Goal: Task Accomplishment & Management: Use online tool/utility

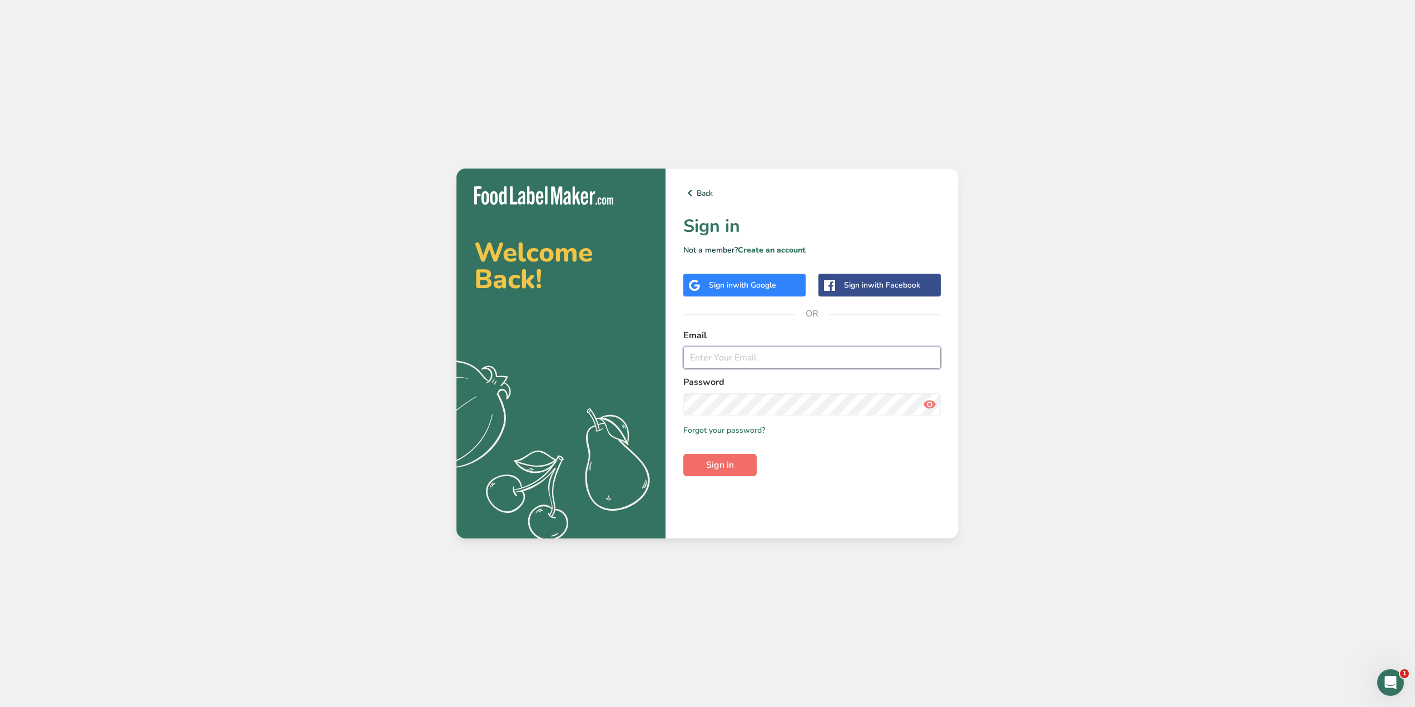
type input "lisawallace8601@gmail.com"
click at [727, 457] on button "Sign in" at bounding box center [719, 465] width 73 height 22
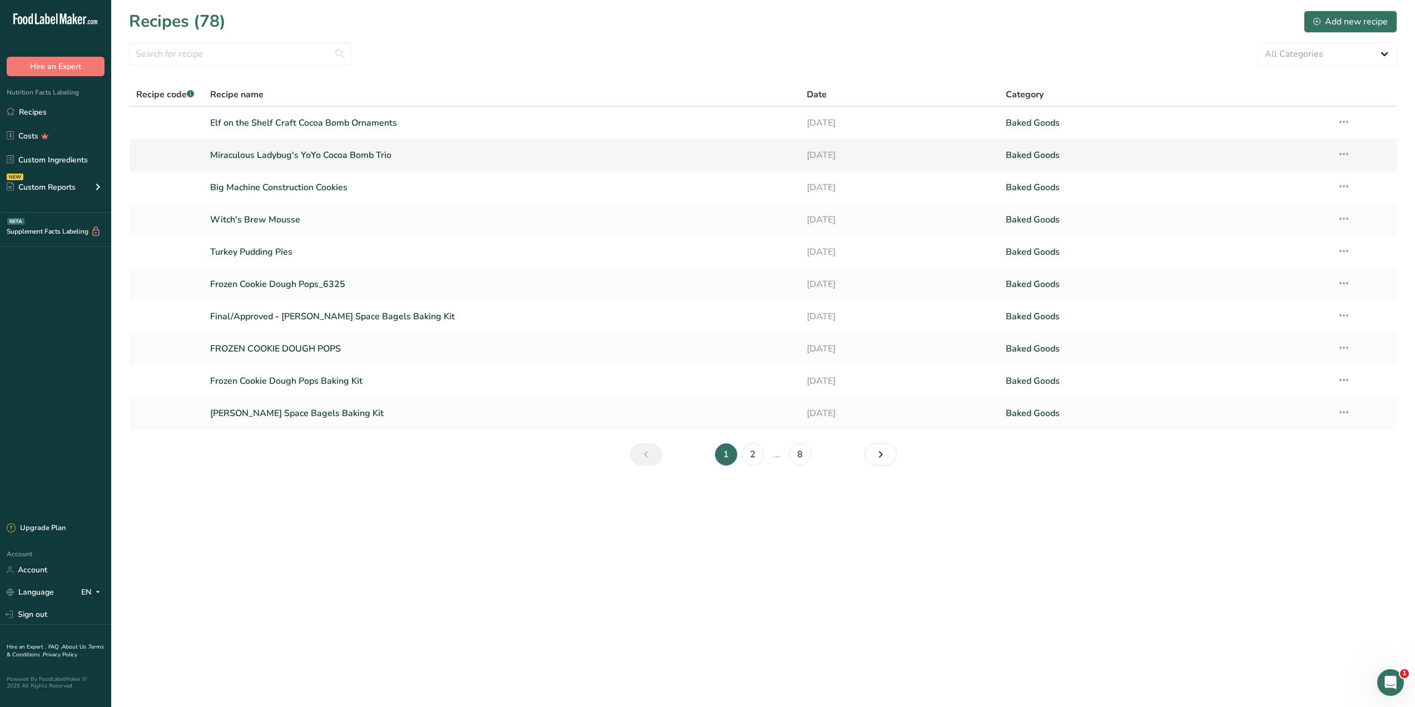
click at [290, 152] on link "Miraculous Ladybug's YoYo Cocoa Bomb Trio" at bounding box center [501, 154] width 583 height 23
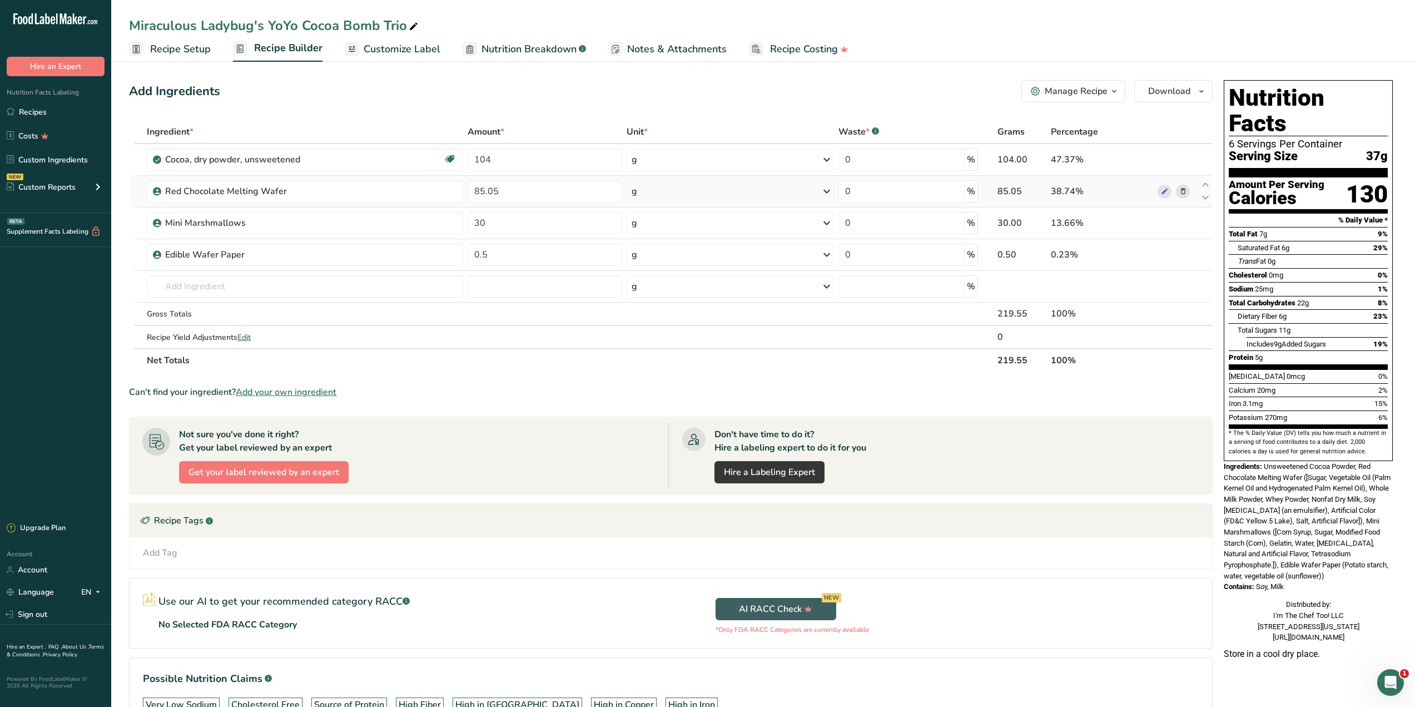
click at [686, 181] on div "g" at bounding box center [730, 191] width 207 height 22
click at [659, 277] on div "See more" at bounding box center [679, 280] width 93 height 12
click at [661, 317] on div "oz" at bounding box center [679, 314] width 93 height 16
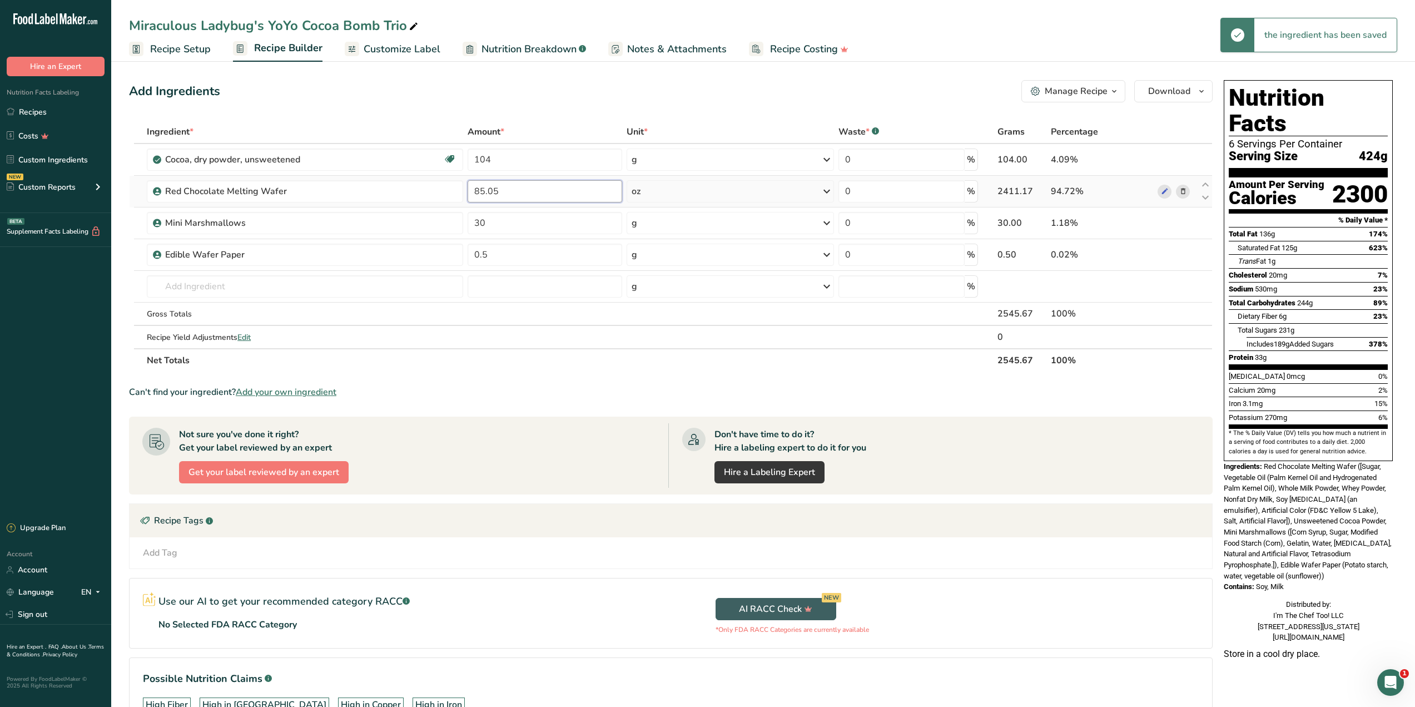
click at [490, 181] on input "85.05" at bounding box center [545, 191] width 155 height 22
drag, startPoint x: 527, startPoint y: 186, endPoint x: 429, endPoint y: 187, distance: 97.9
click at [441, 192] on tr "Red Chocolate Melting Wafer 85.05 oz Weight Units g kg mg mcg lb oz See less Vo…" at bounding box center [671, 192] width 1083 height 32
type input "3"
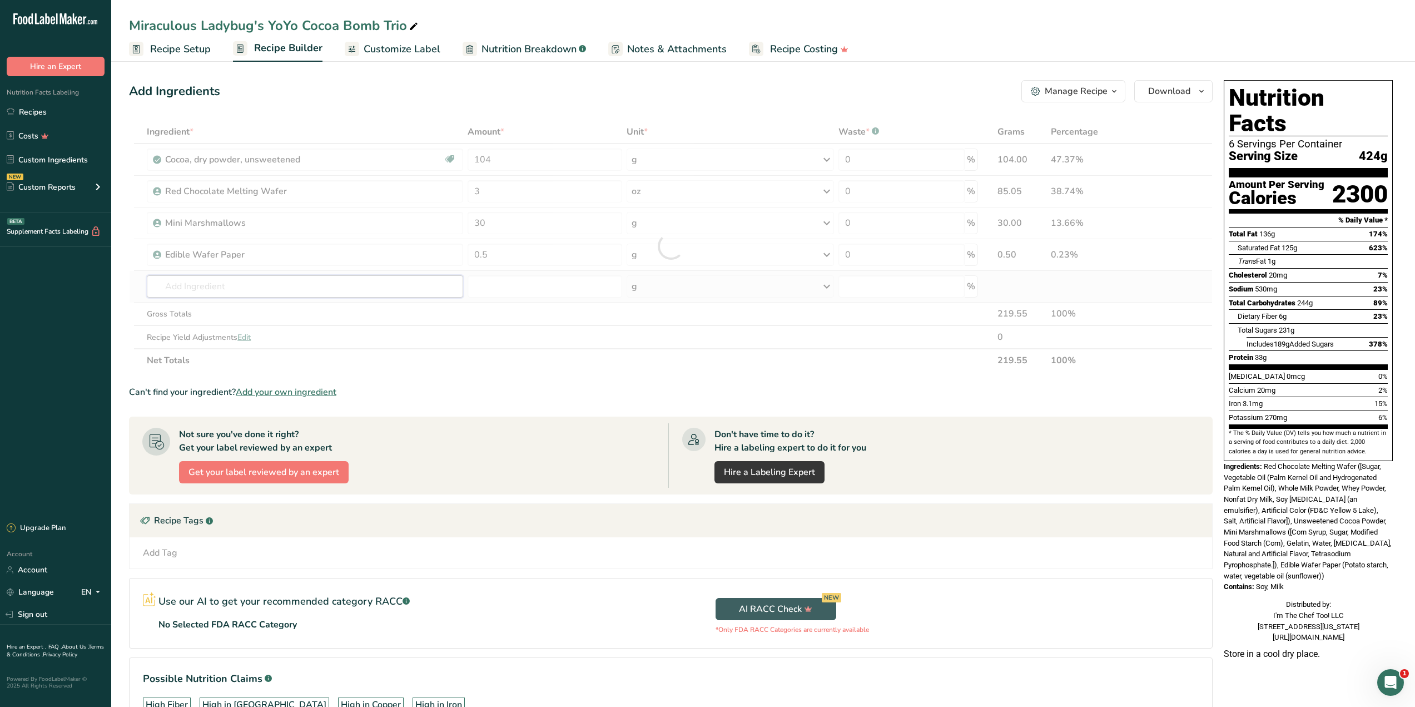
click at [257, 276] on div "Ingredient * Amount * Unit * Waste * .a-a{fill:#347362;}.b-a{fill:#fff;} Grams …" at bounding box center [671, 246] width 1084 height 252
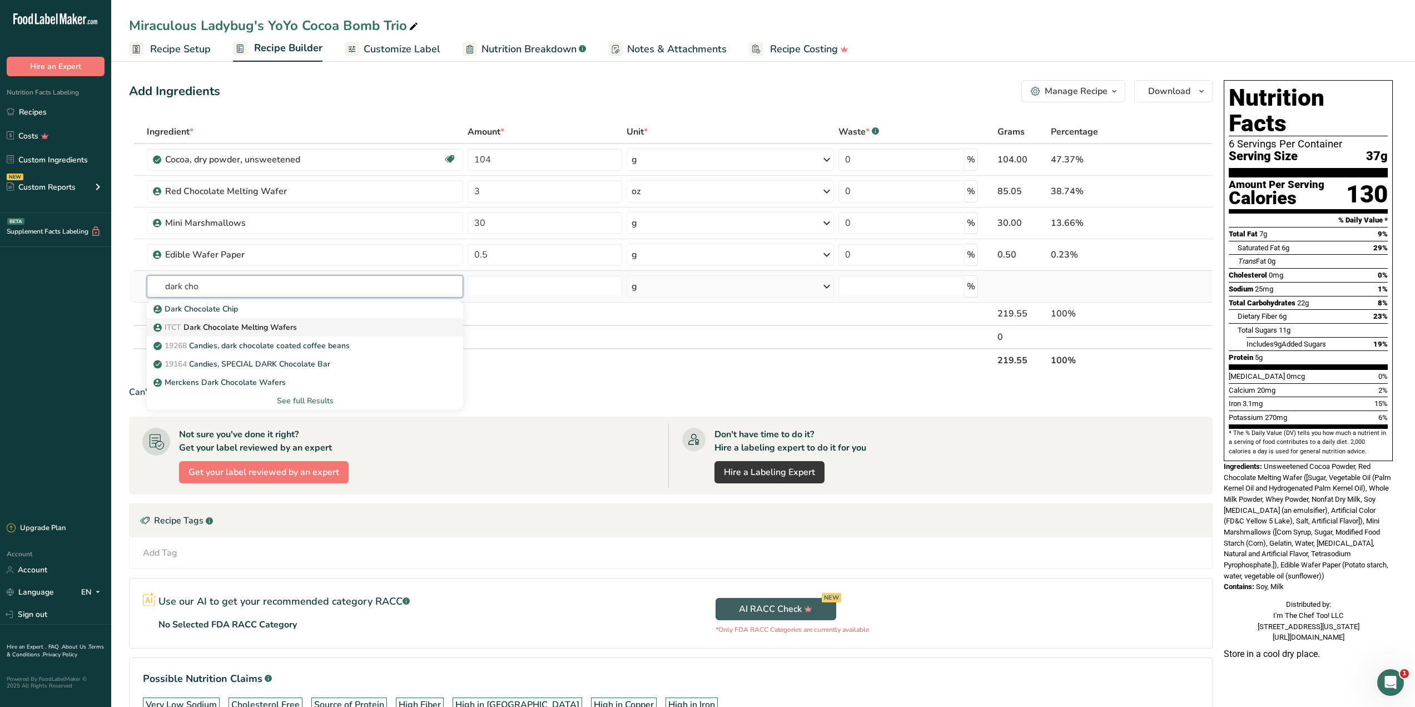
type input "dark cho"
click at [256, 329] on p "ITCT Dark Chocolate Melting Wafers" at bounding box center [226, 327] width 141 height 12
type input "Dark Chocolate Melting Wafers"
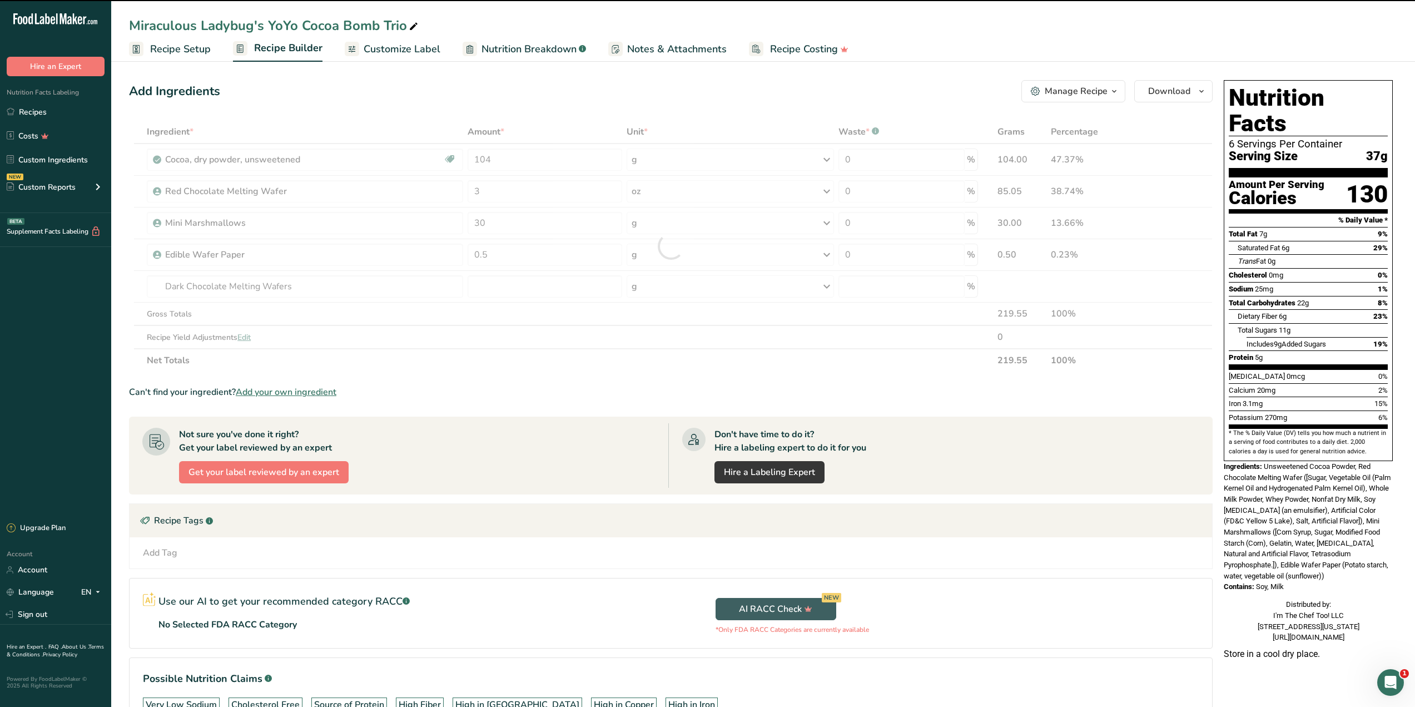
type input "0"
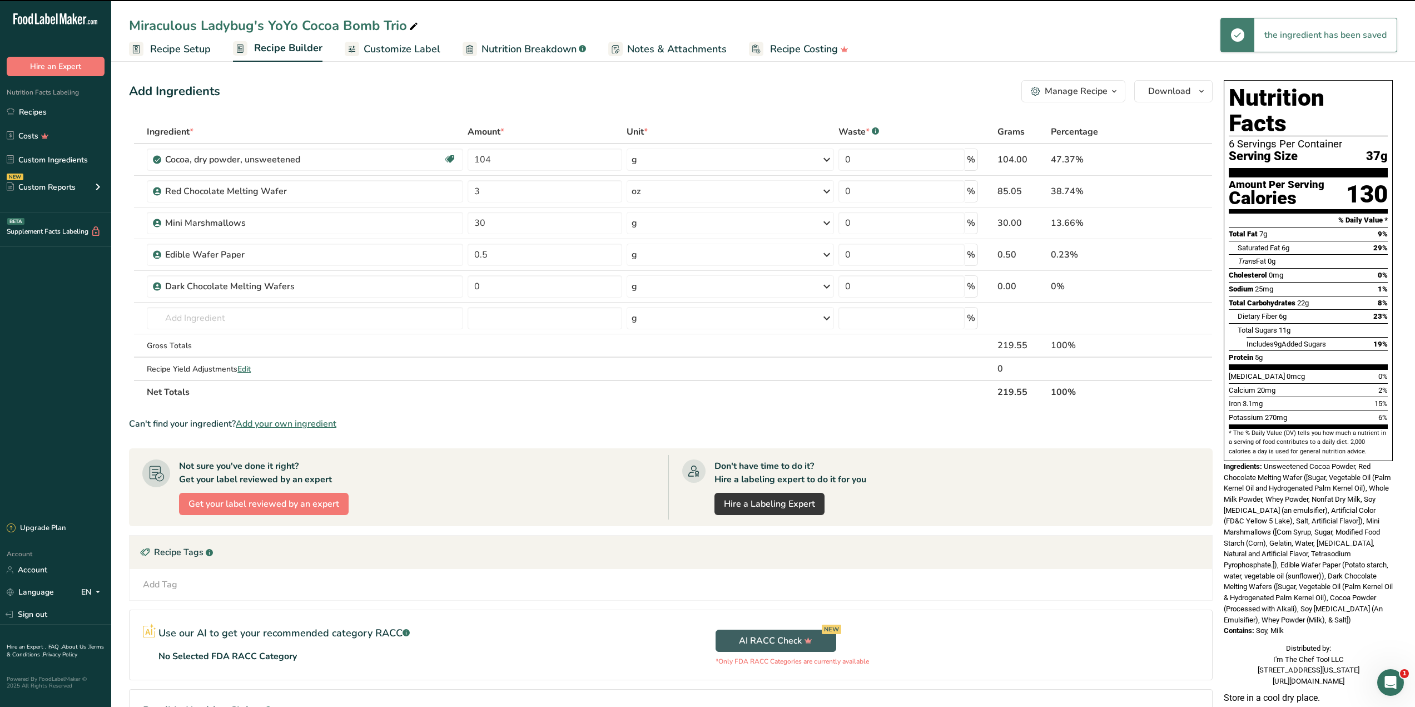
click at [661, 289] on div "g" at bounding box center [730, 286] width 207 height 22
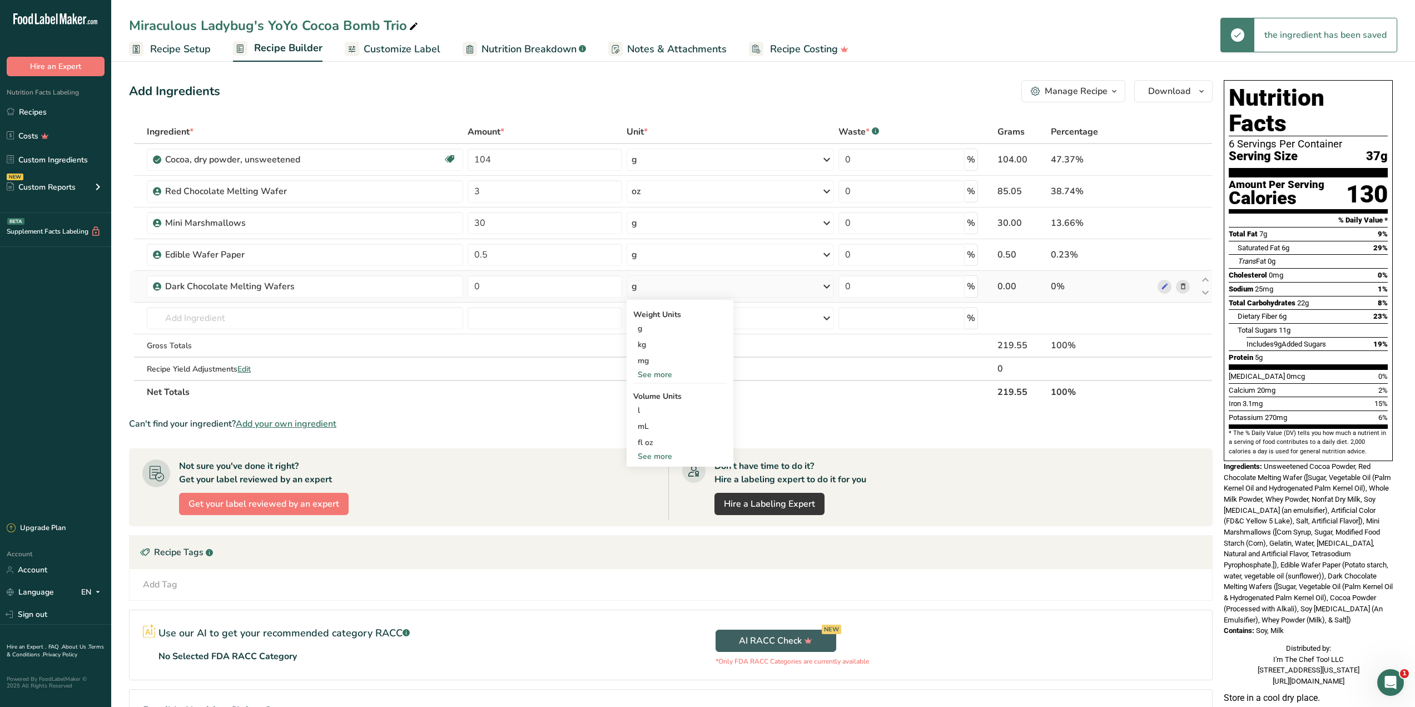
click at [656, 376] on div "See more" at bounding box center [679, 375] width 93 height 12
click at [652, 411] on div "oz" at bounding box center [679, 409] width 93 height 16
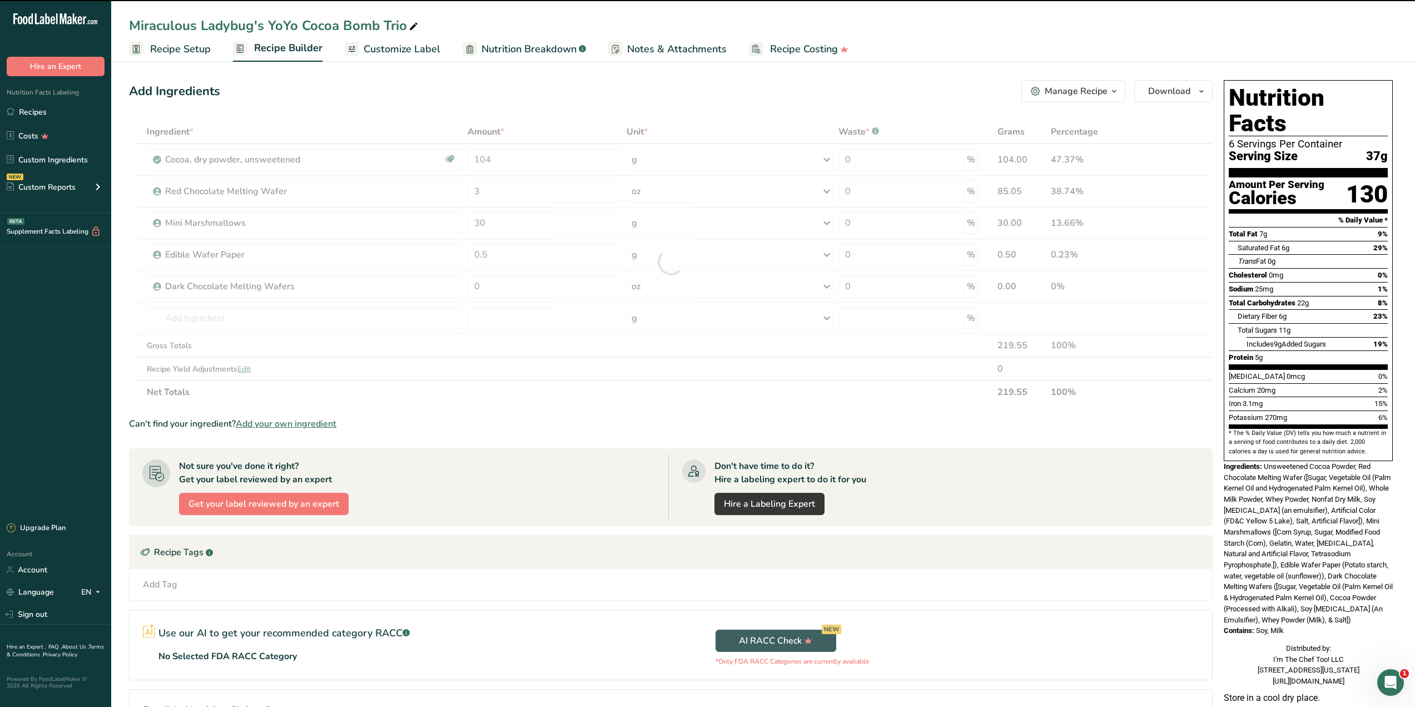
click at [528, 282] on div at bounding box center [671, 262] width 1084 height 284
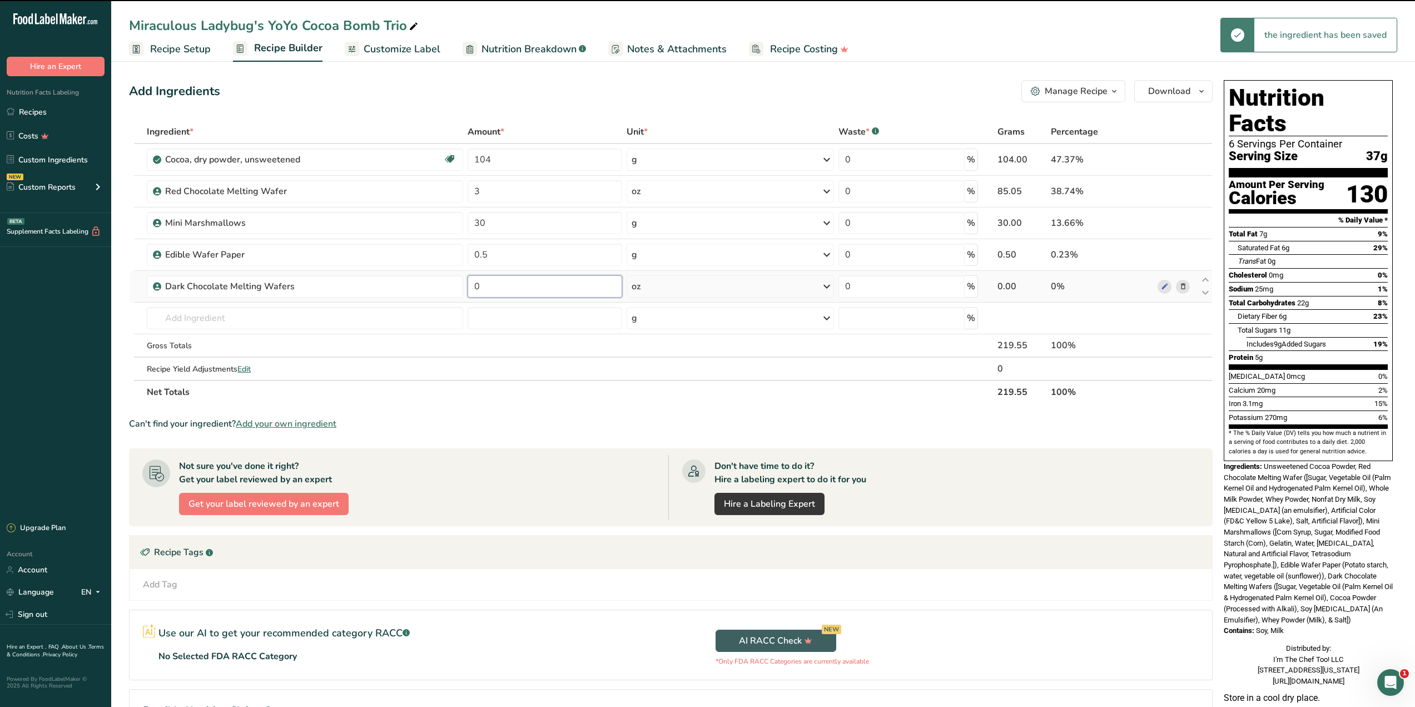
click at [535, 288] on input "0" at bounding box center [545, 286] width 155 height 22
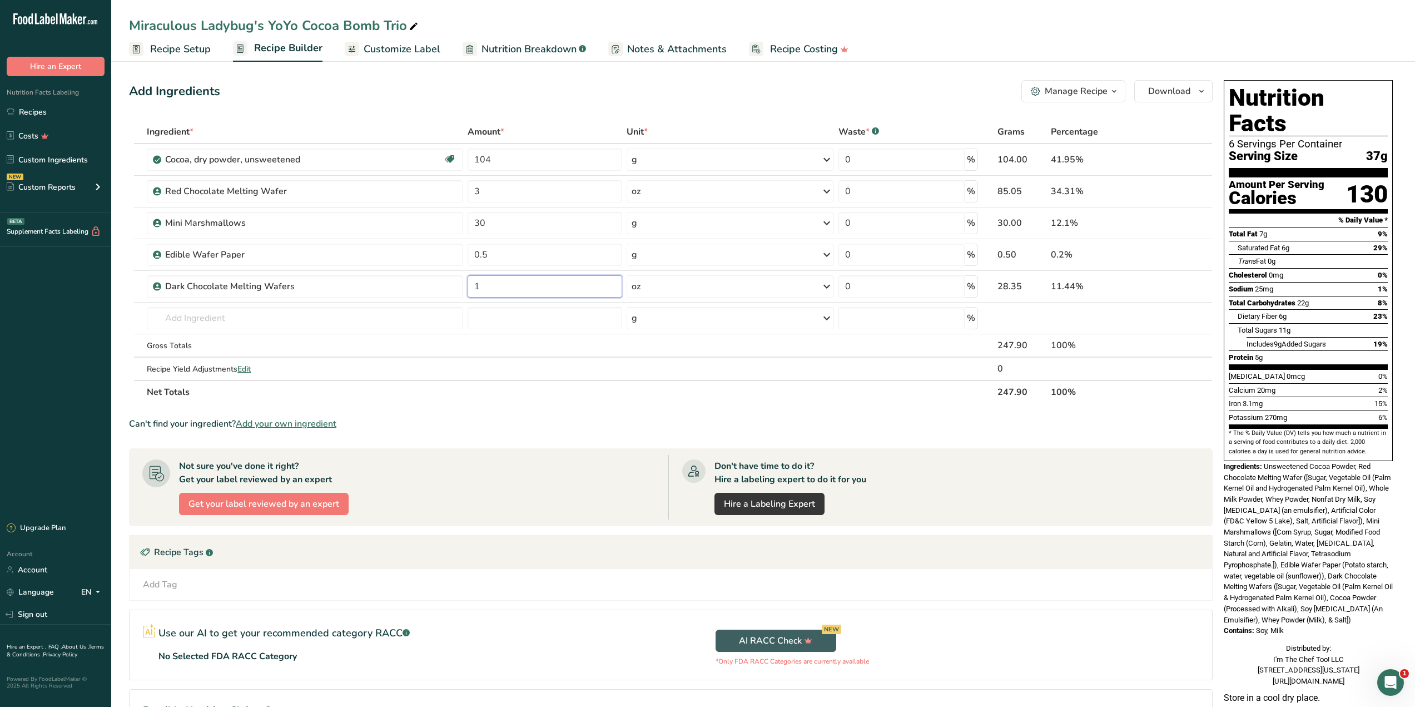
type input "1"
click at [739, 96] on div "Add Ingredients Manage Recipe Delete Recipe Duplicate Recipe Scale Recipe Save …" at bounding box center [671, 91] width 1084 height 22
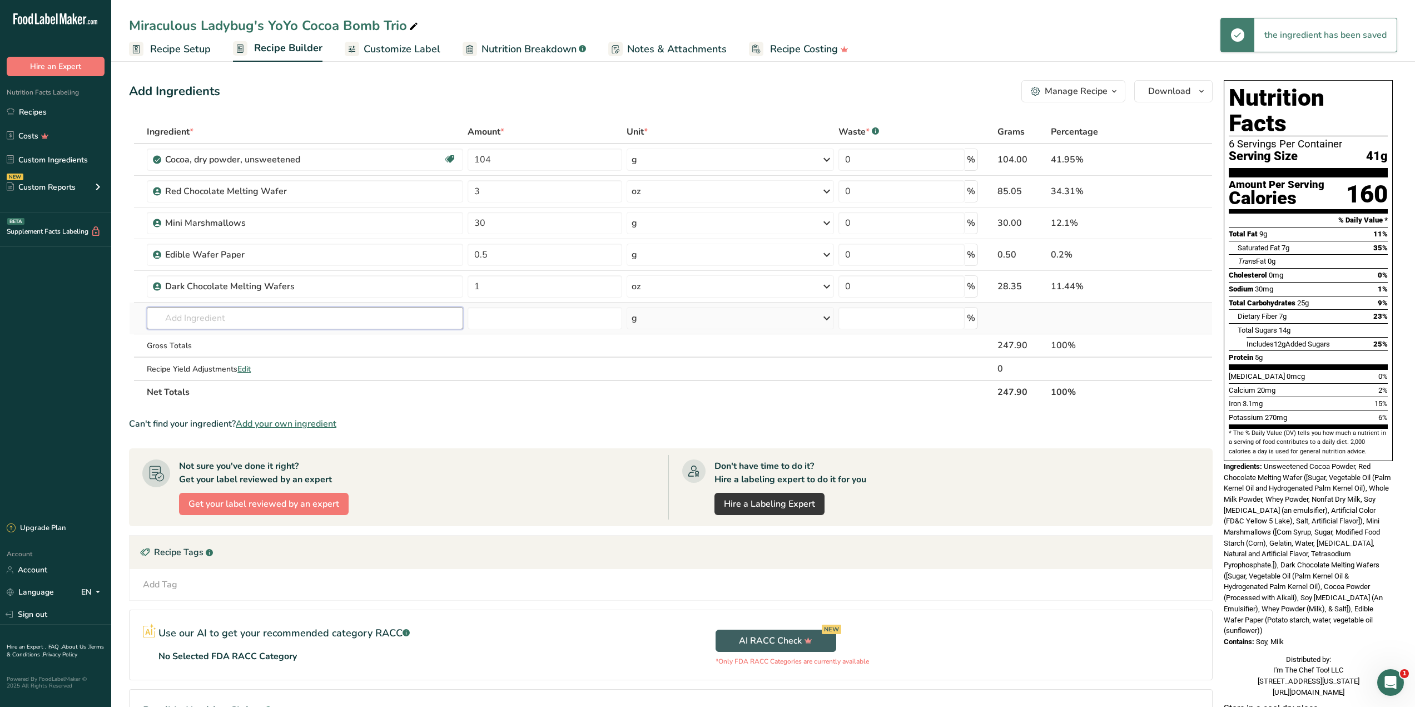
click at [181, 319] on input "text" at bounding box center [305, 318] width 316 height 22
type input "p"
click at [1184, 156] on icon at bounding box center [1183, 160] width 8 height 12
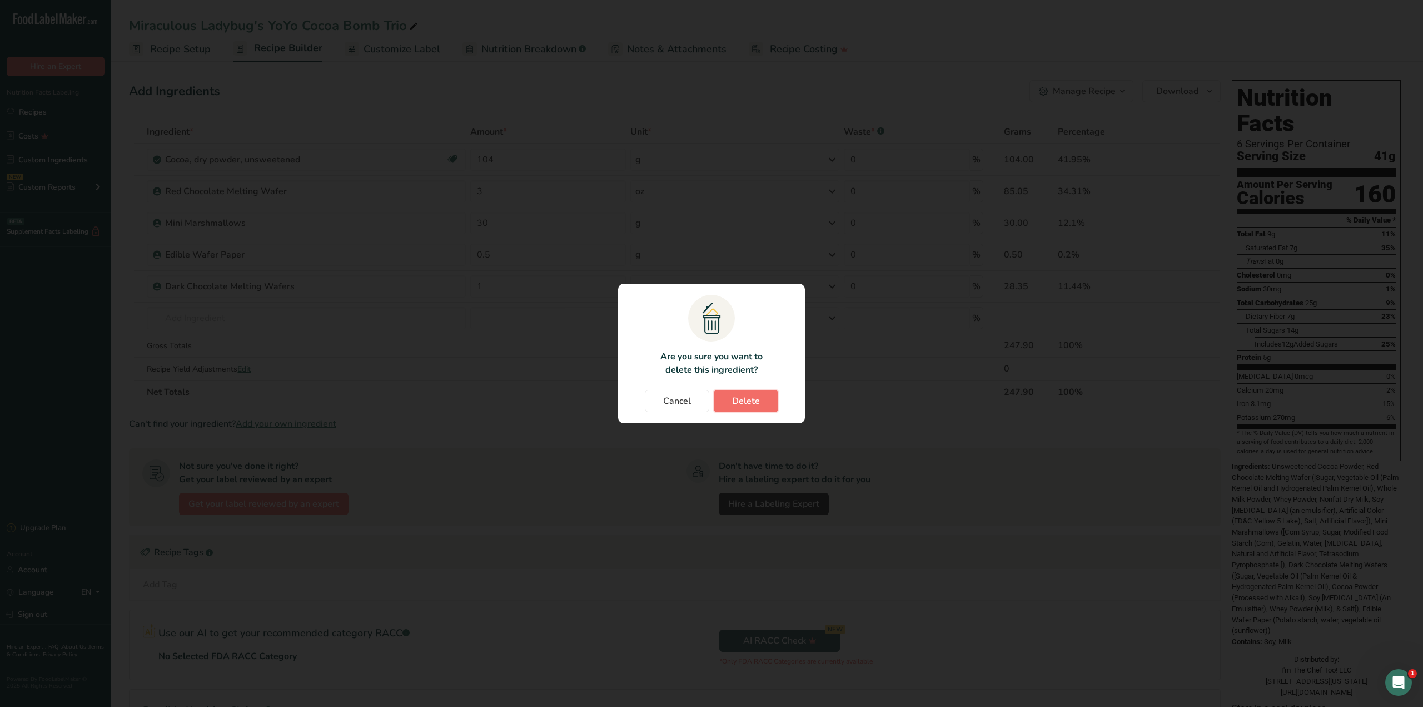
click at [726, 403] on button "Delete" at bounding box center [746, 401] width 64 height 22
type input "3"
type input "30"
type input "0.5"
type input "1"
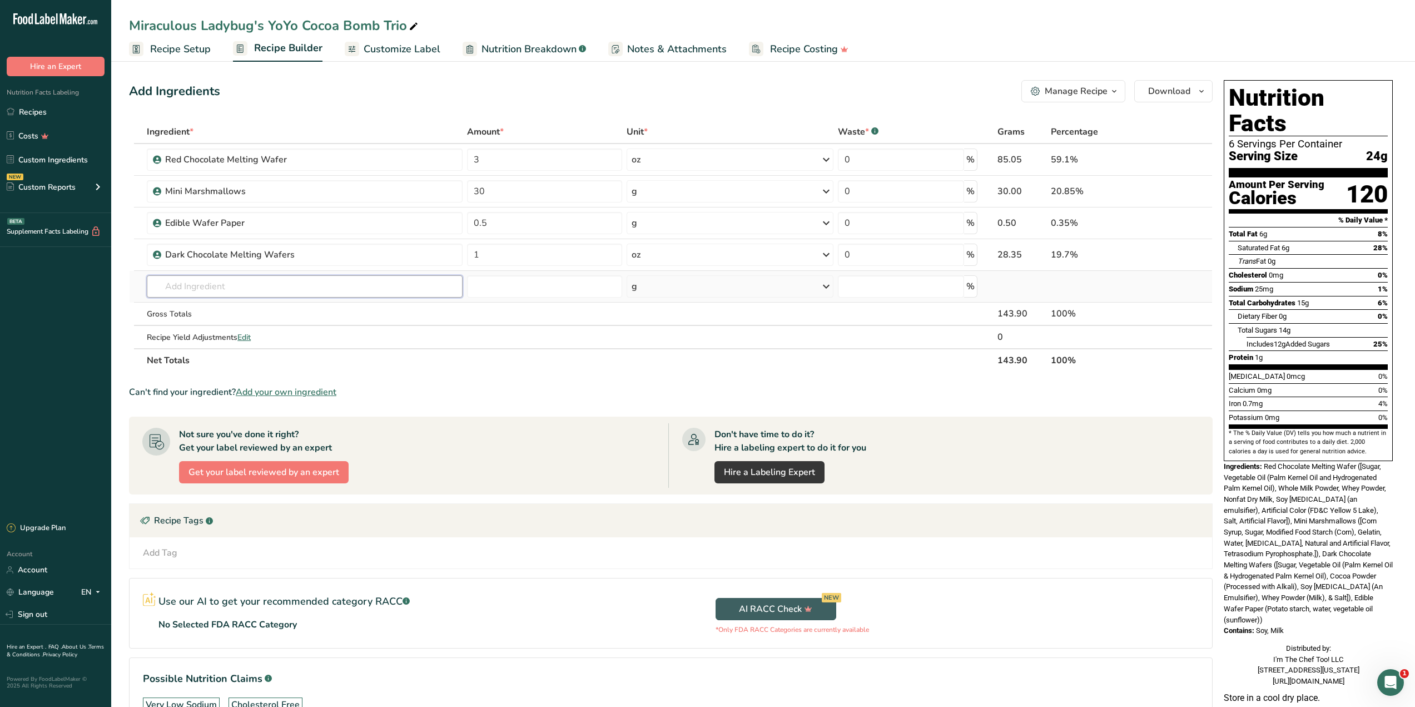
click at [249, 291] on input "text" at bounding box center [305, 286] width 316 height 22
type input "pink hot choc"
click at [242, 314] on p "ITCT Pink Hot Chocolate" at bounding box center [204, 309] width 97 height 12
type input "Pink Hot Chocolate"
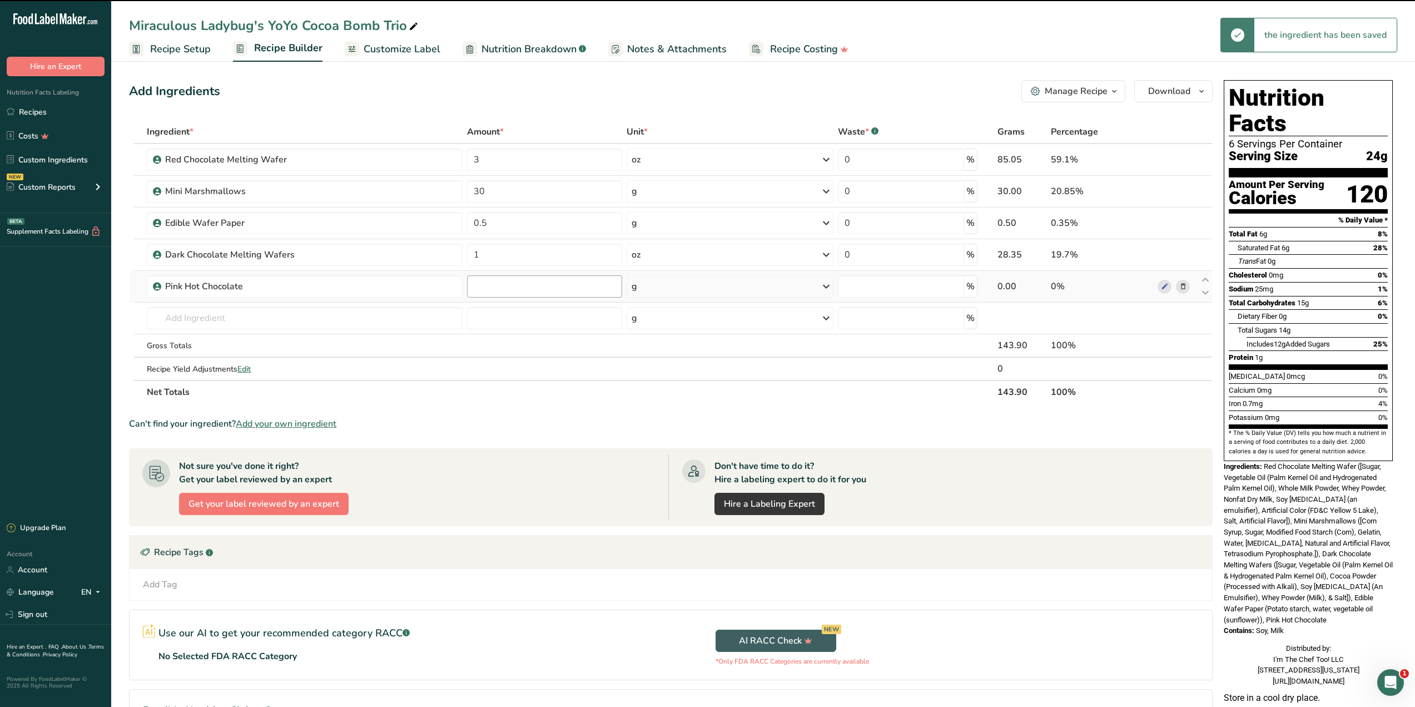
type input "0"
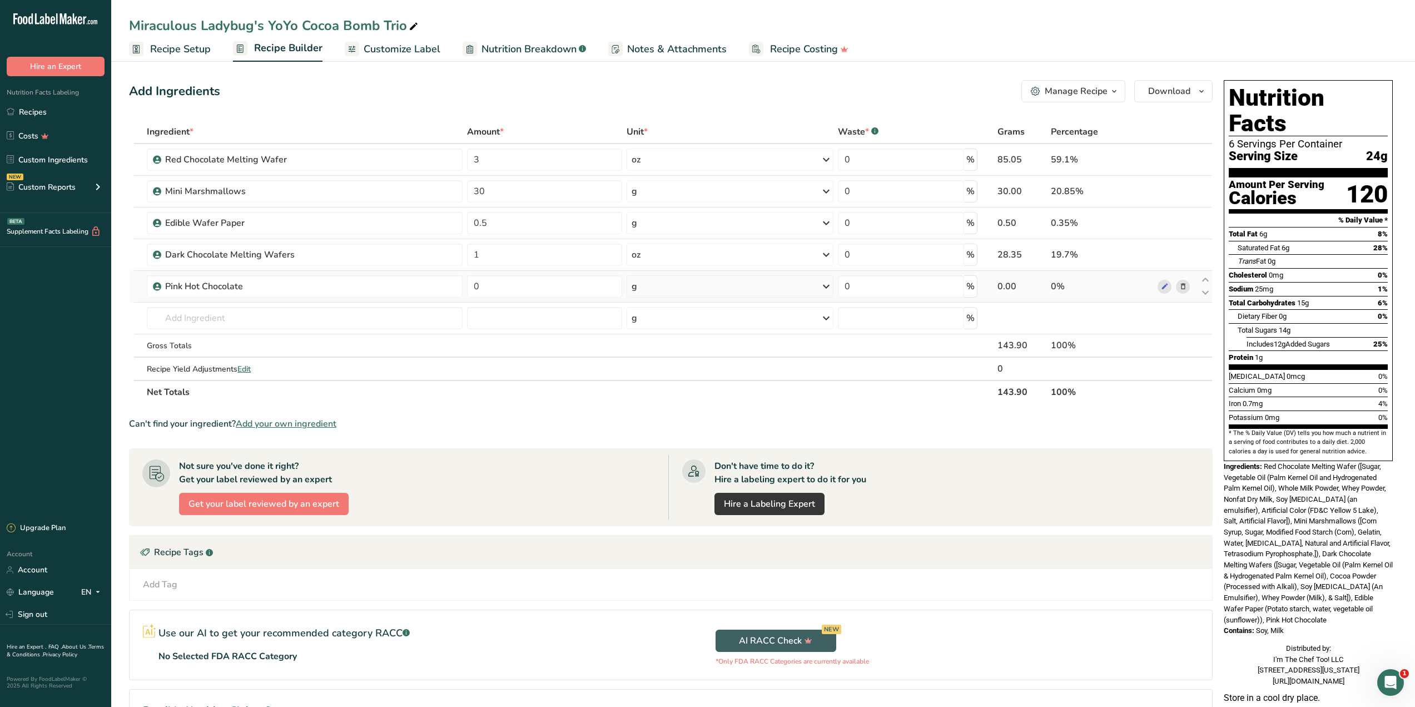
click at [692, 294] on div "g" at bounding box center [730, 286] width 207 height 22
click at [654, 423] on div "See less" at bounding box center [679, 423] width 93 height 12
click at [654, 456] on div "See more" at bounding box center [679, 456] width 93 height 12
click at [646, 463] on div "tbsp" at bounding box center [680, 459] width 85 height 12
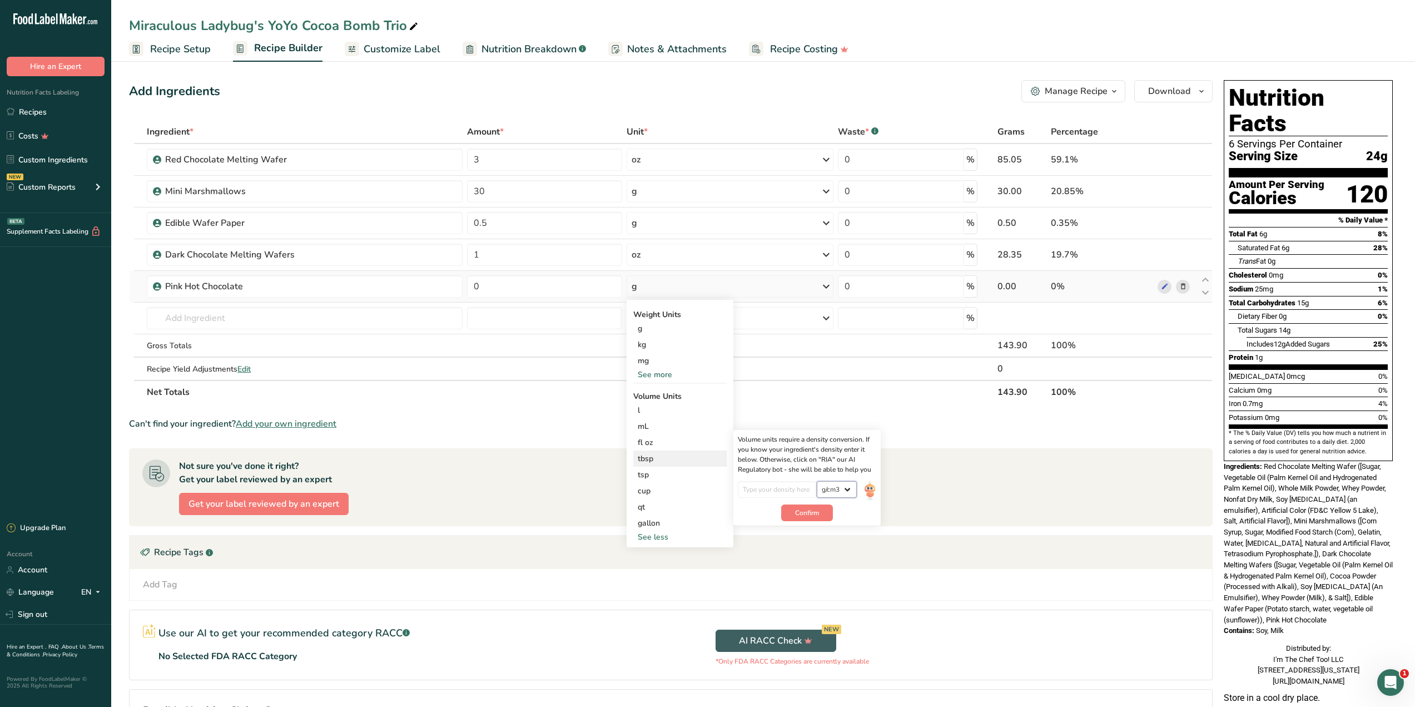
click at [841, 487] on select "lb/ft3 g/cm3" at bounding box center [837, 489] width 40 height 17
click at [643, 332] on div "g" at bounding box center [679, 328] width 93 height 16
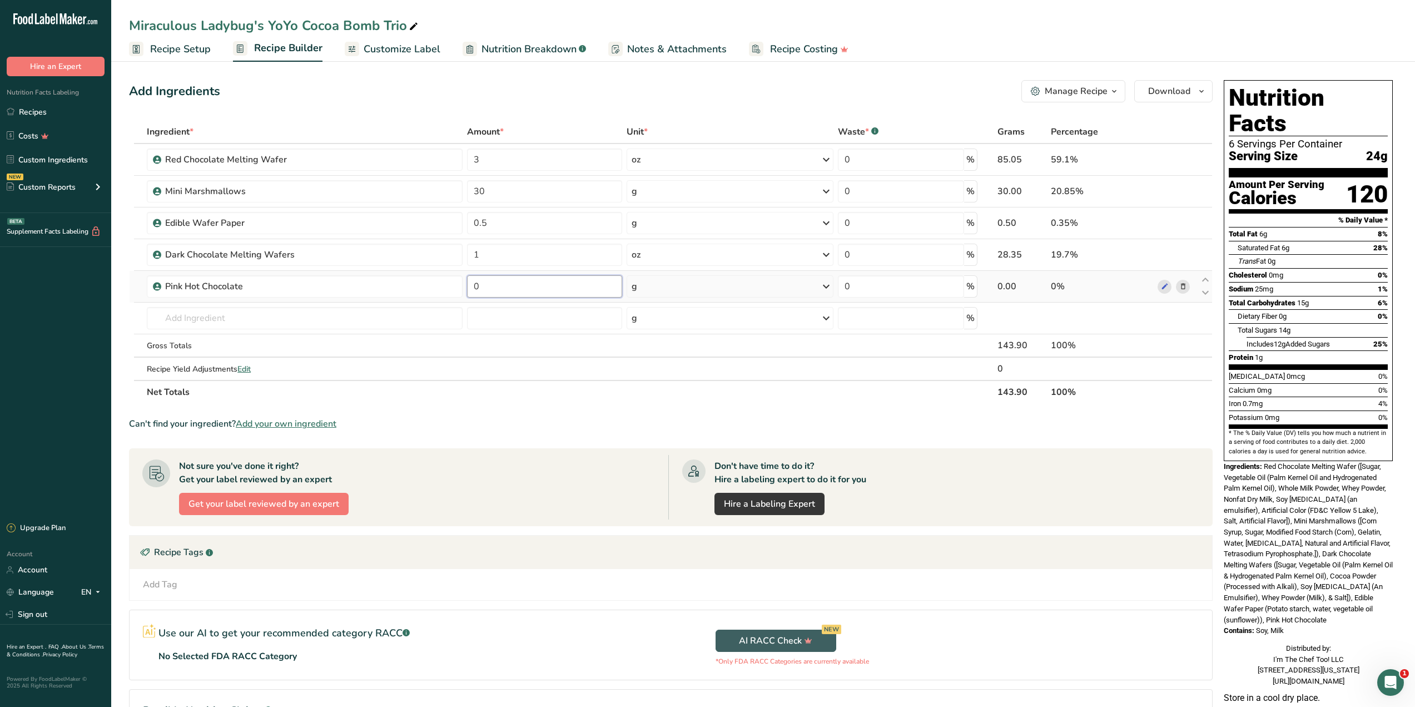
click at [508, 287] on input "0" at bounding box center [544, 286] width 155 height 22
type input "1"
type input "49.6835"
click at [565, 420] on div "Can't find your ingredient? Add your own ingredient" at bounding box center [671, 423] width 1084 height 13
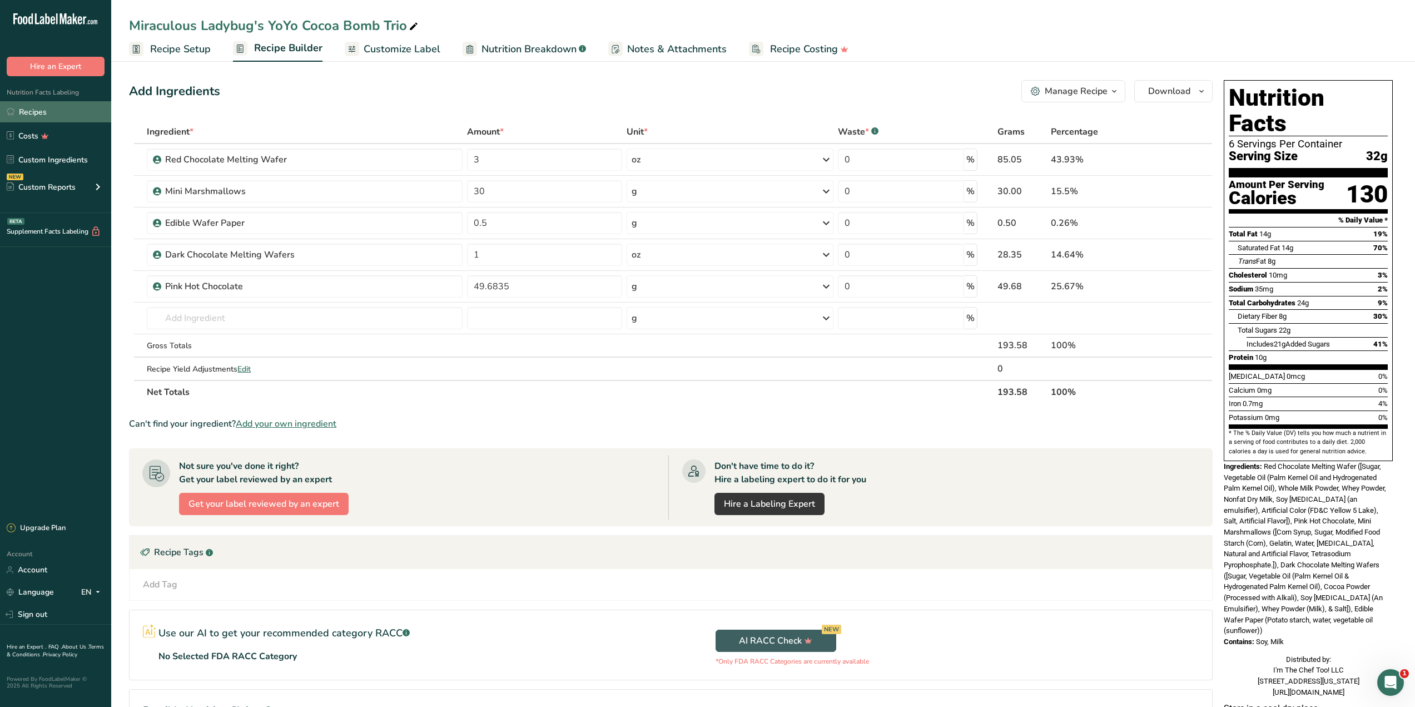
click at [53, 103] on link "Recipes" at bounding box center [55, 111] width 111 height 21
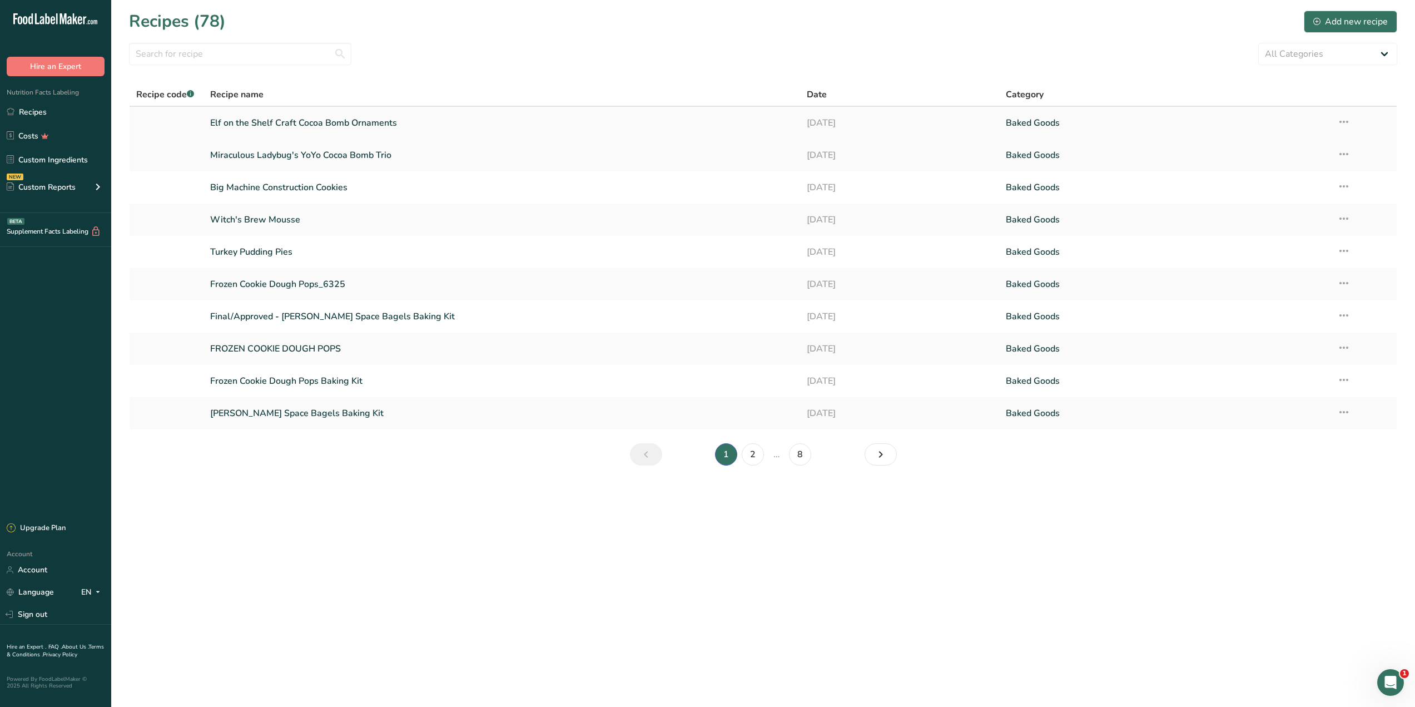
click at [312, 118] on link "Elf on the Shelf Craft Cocoa Bomb Ornaments" at bounding box center [501, 122] width 583 height 23
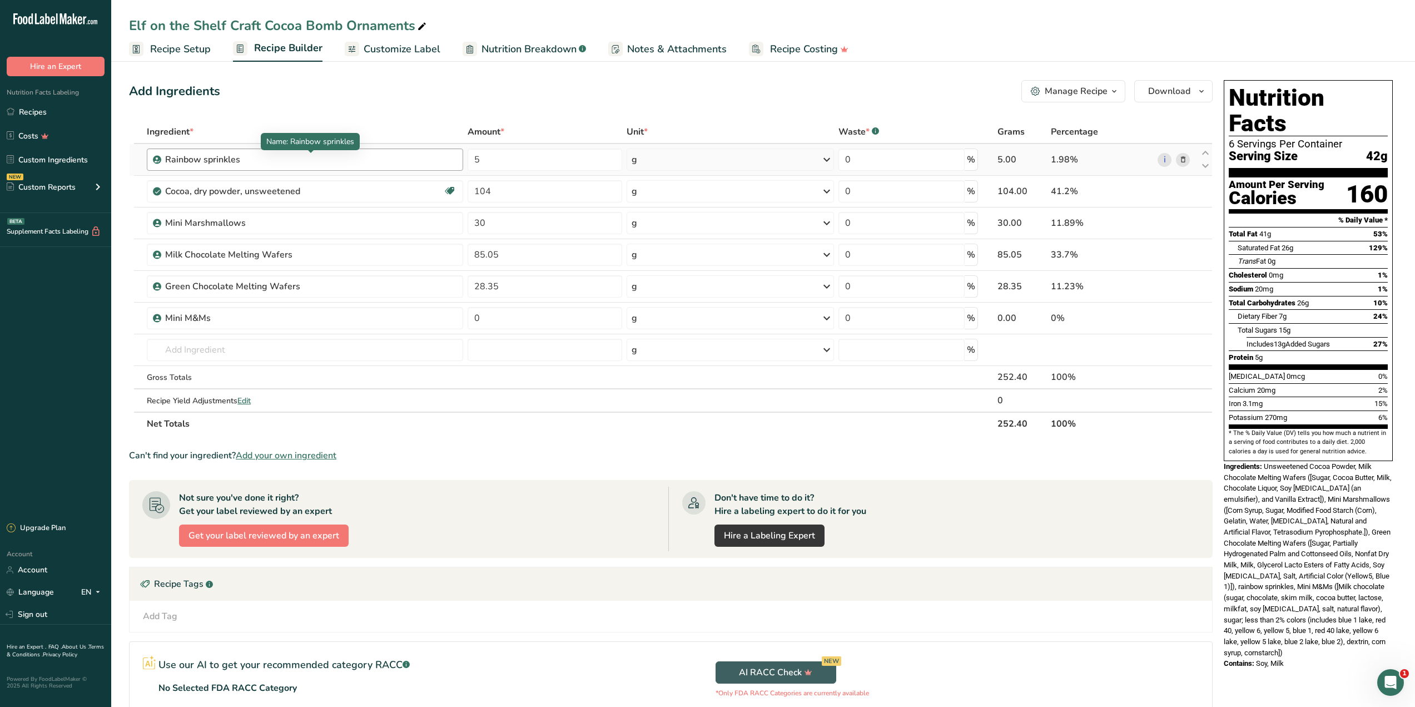
click at [276, 162] on div "Rainbow sprinkles" at bounding box center [234, 159] width 139 height 13
click at [1182, 160] on icon at bounding box center [1183, 160] width 8 height 12
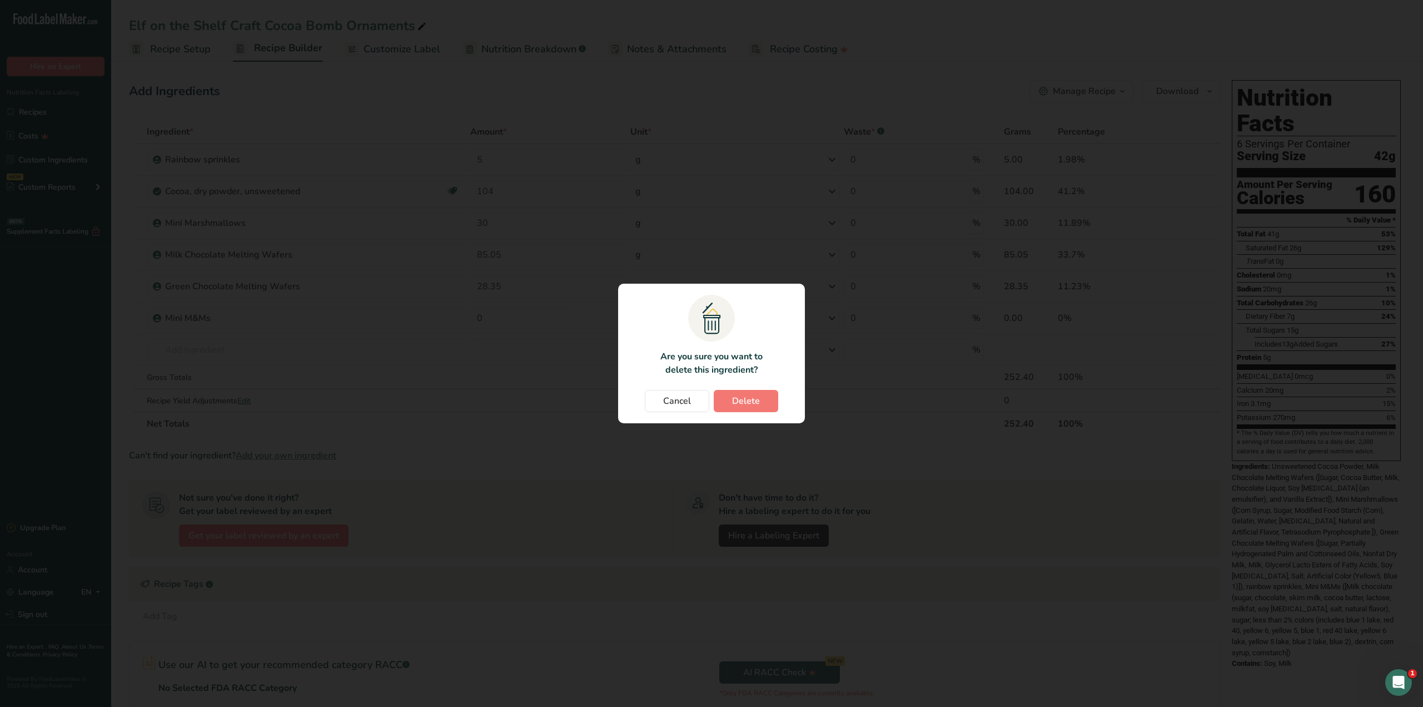
click at [470, 353] on div "Change password modal" at bounding box center [711, 353] width 1423 height 707
drag, startPoint x: 403, startPoint y: 355, endPoint x: 657, endPoint y: 361, distance: 253.6
click at [411, 355] on div "Change password modal" at bounding box center [711, 353] width 1423 height 707
click at [673, 404] on span "Cancel" at bounding box center [677, 400] width 28 height 13
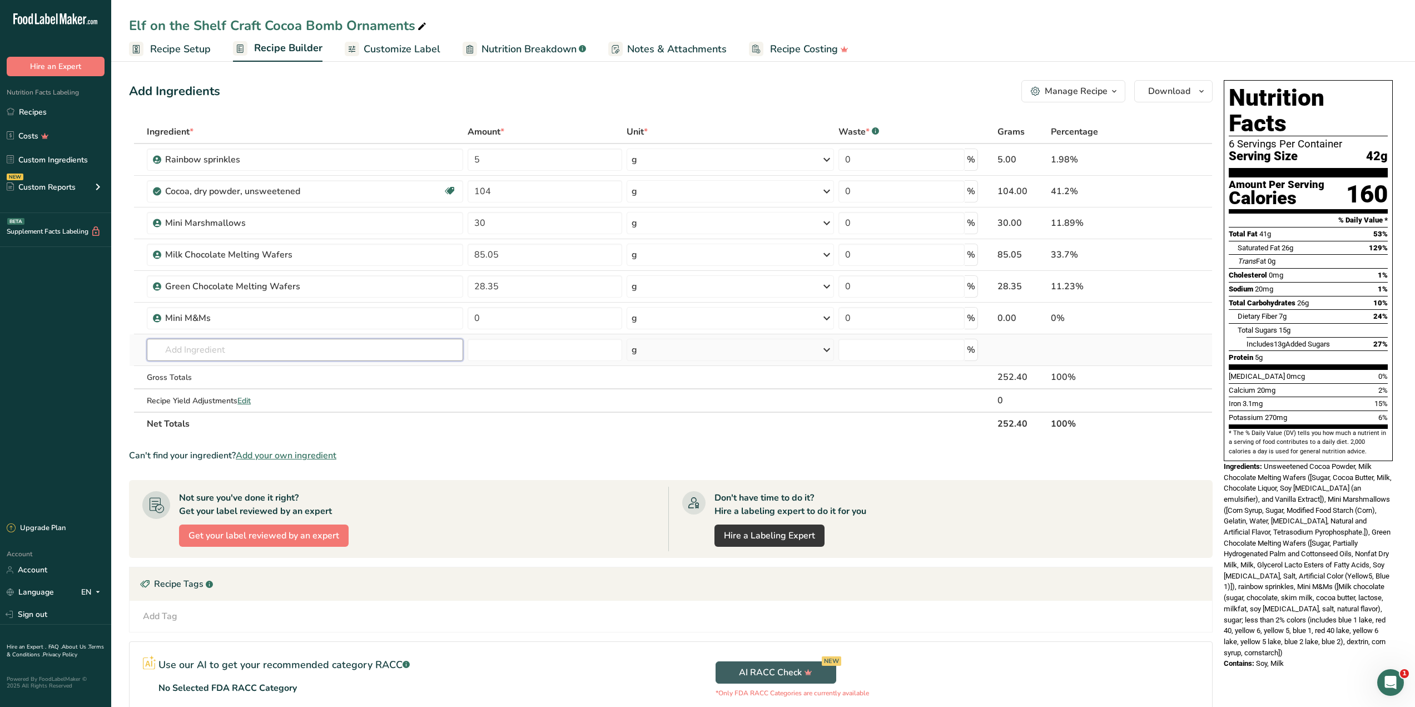
click at [332, 350] on input "text" at bounding box center [305, 350] width 316 height 22
type input "red & green ho"
click at [327, 368] on div "ITCT Red & Green Holiday Sprinkle Mix" at bounding box center [296, 372] width 281 height 12
type input "Red & Green Holiday Sprinkle Mix"
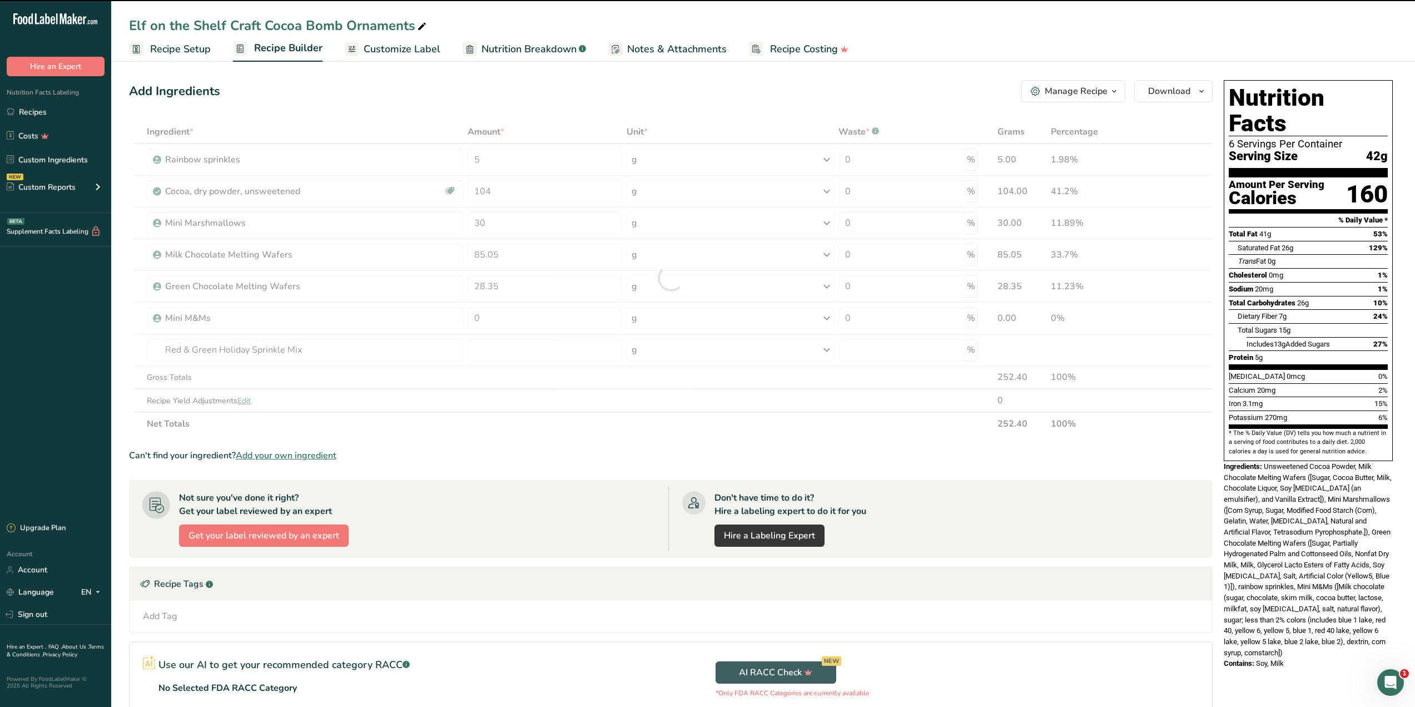
type input "0"
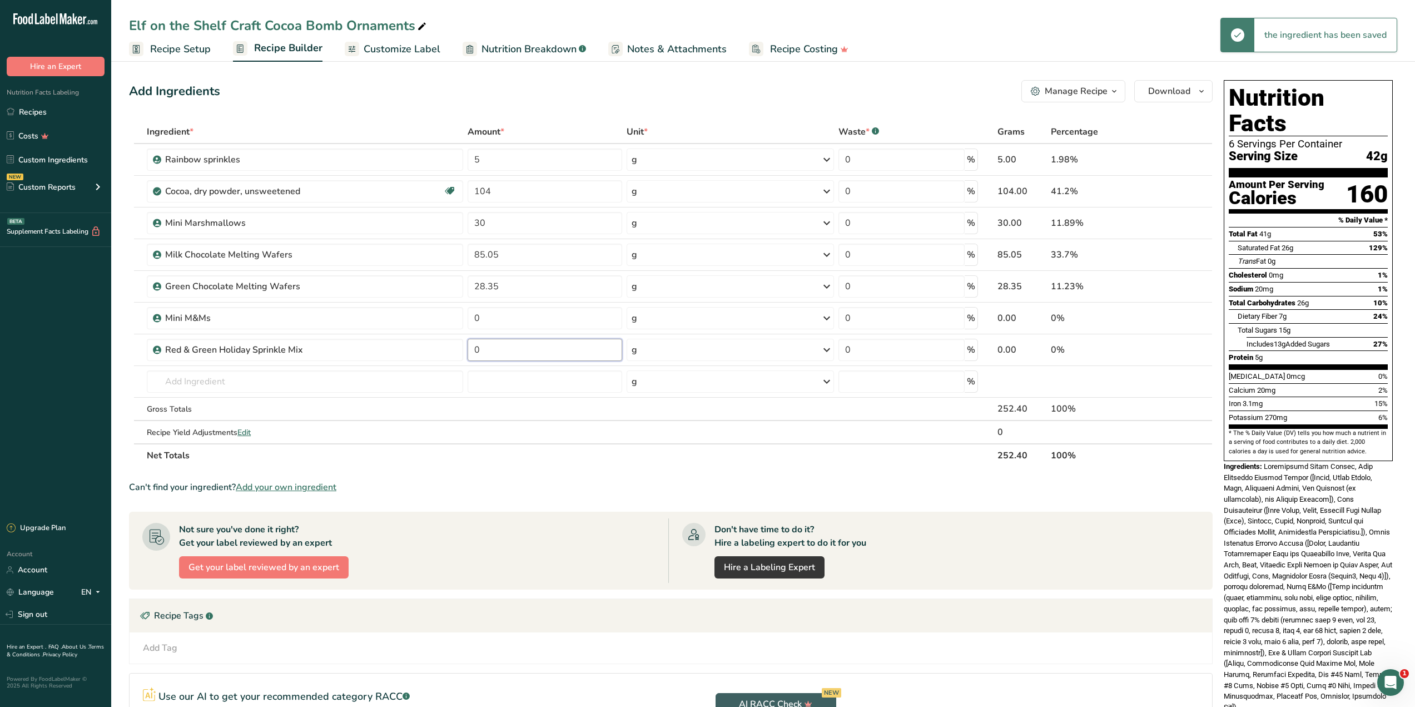
click at [525, 349] on input "0" at bounding box center [545, 350] width 155 height 22
type input "5"
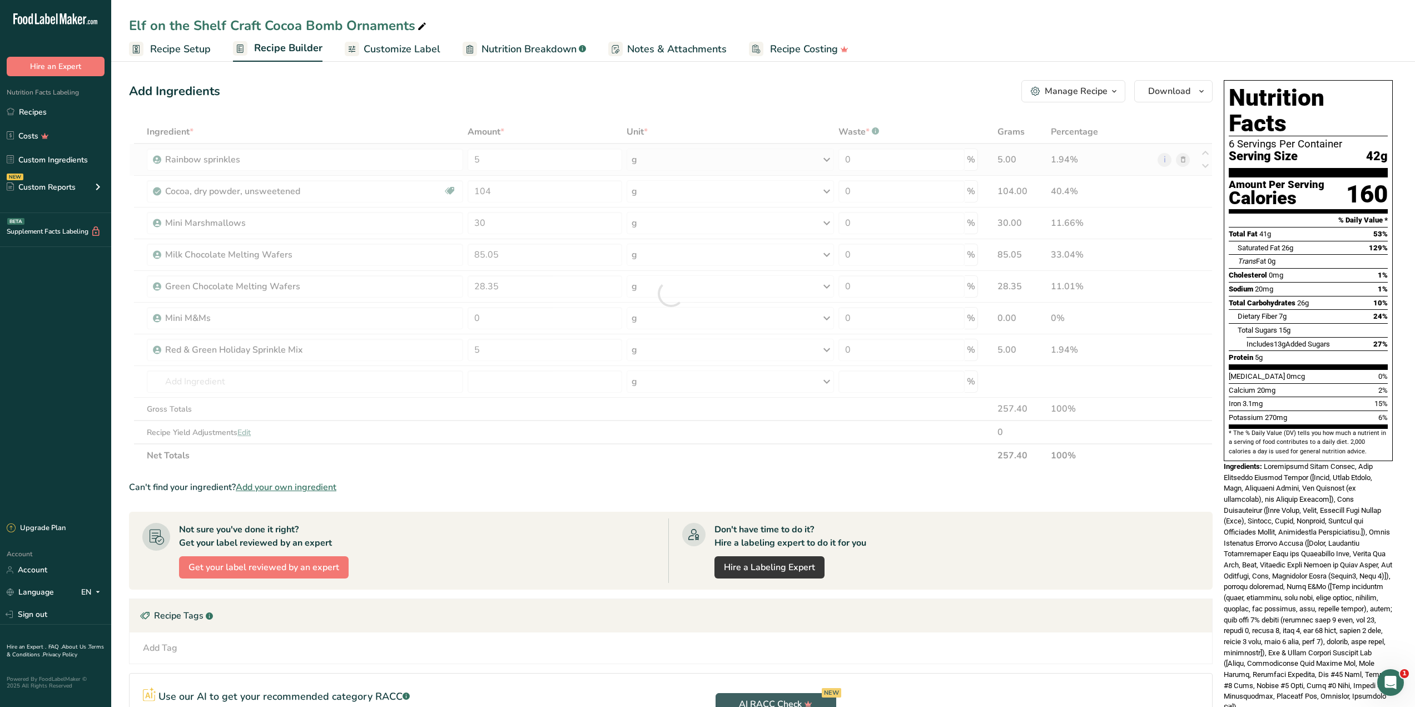
click at [1189, 159] on div "Ingredient * Amount * Unit * Waste * .a-a{fill:#347362;}.b-a{fill:#fff;} Grams …" at bounding box center [671, 293] width 1084 height 347
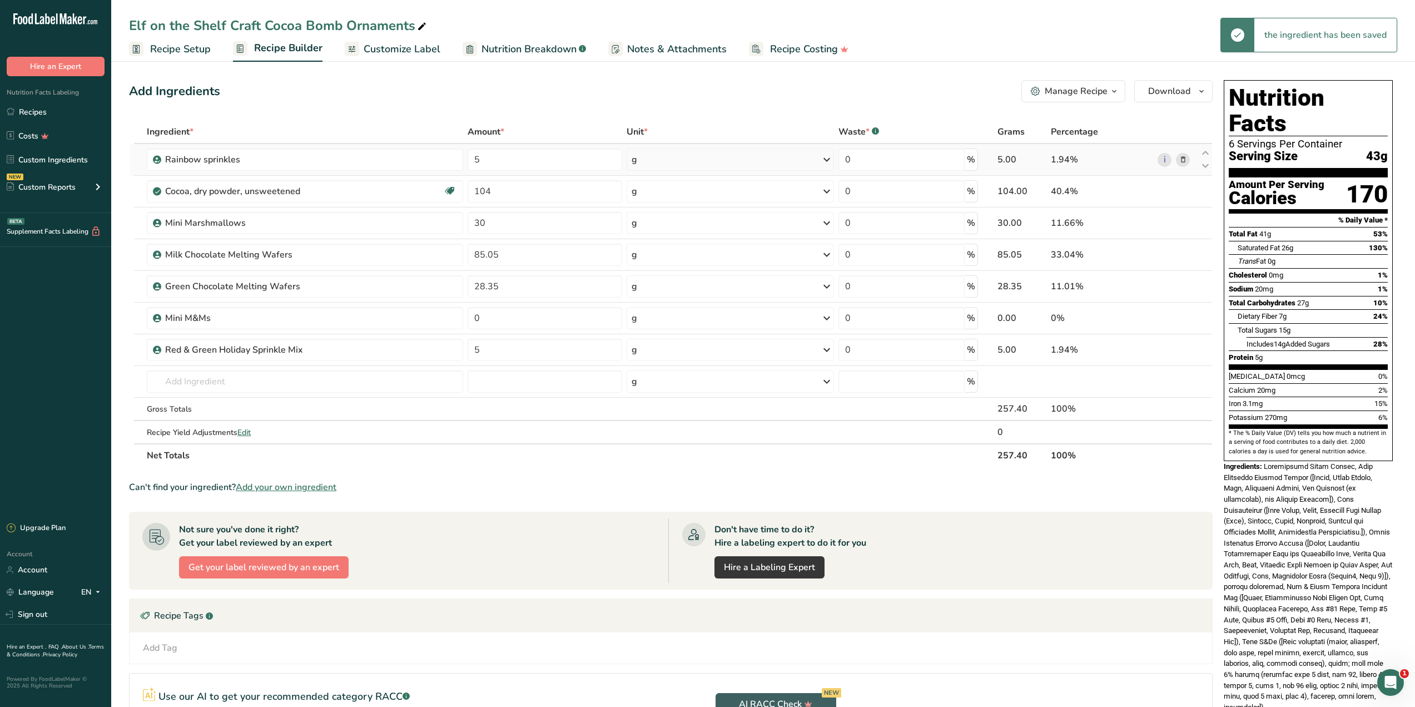
click at [1186, 158] on icon at bounding box center [1183, 160] width 8 height 12
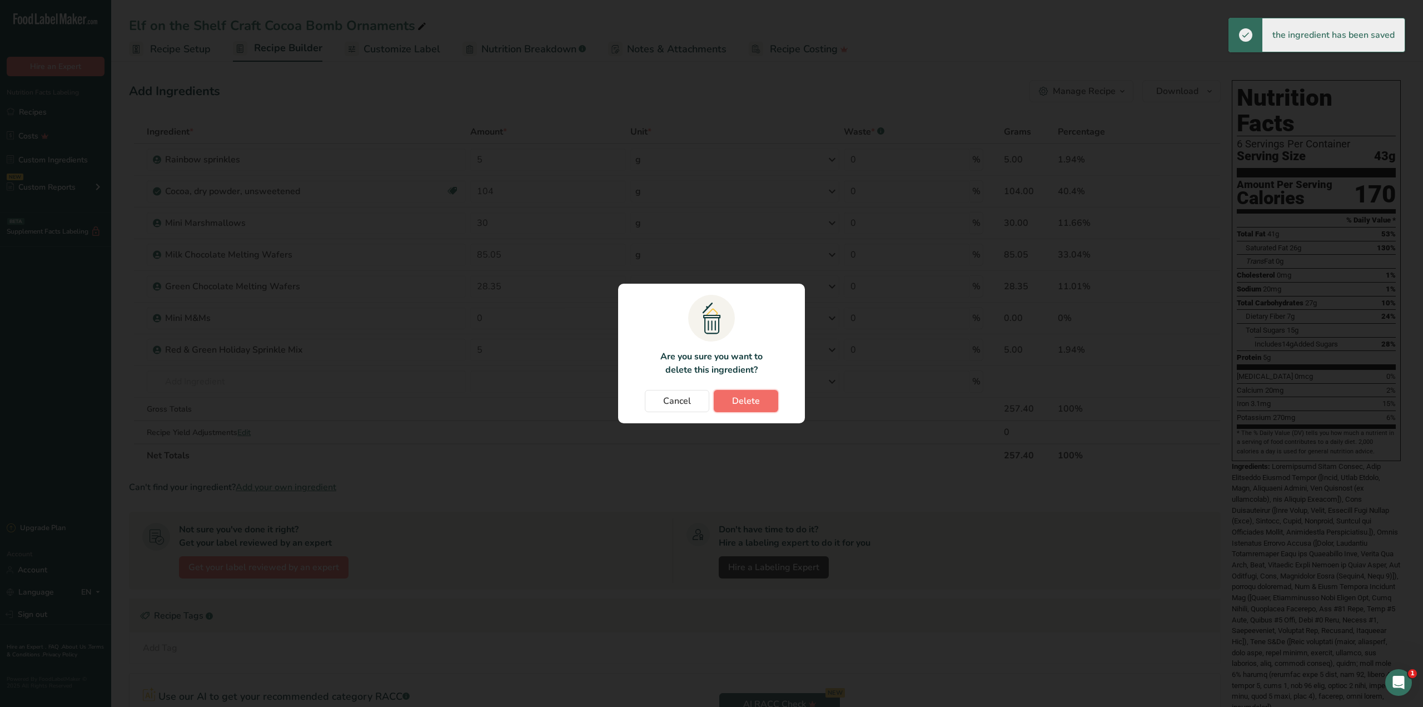
click at [749, 401] on span "Delete" at bounding box center [746, 400] width 28 height 13
type input "104"
type input "30"
type input "85.05"
type input "28.35"
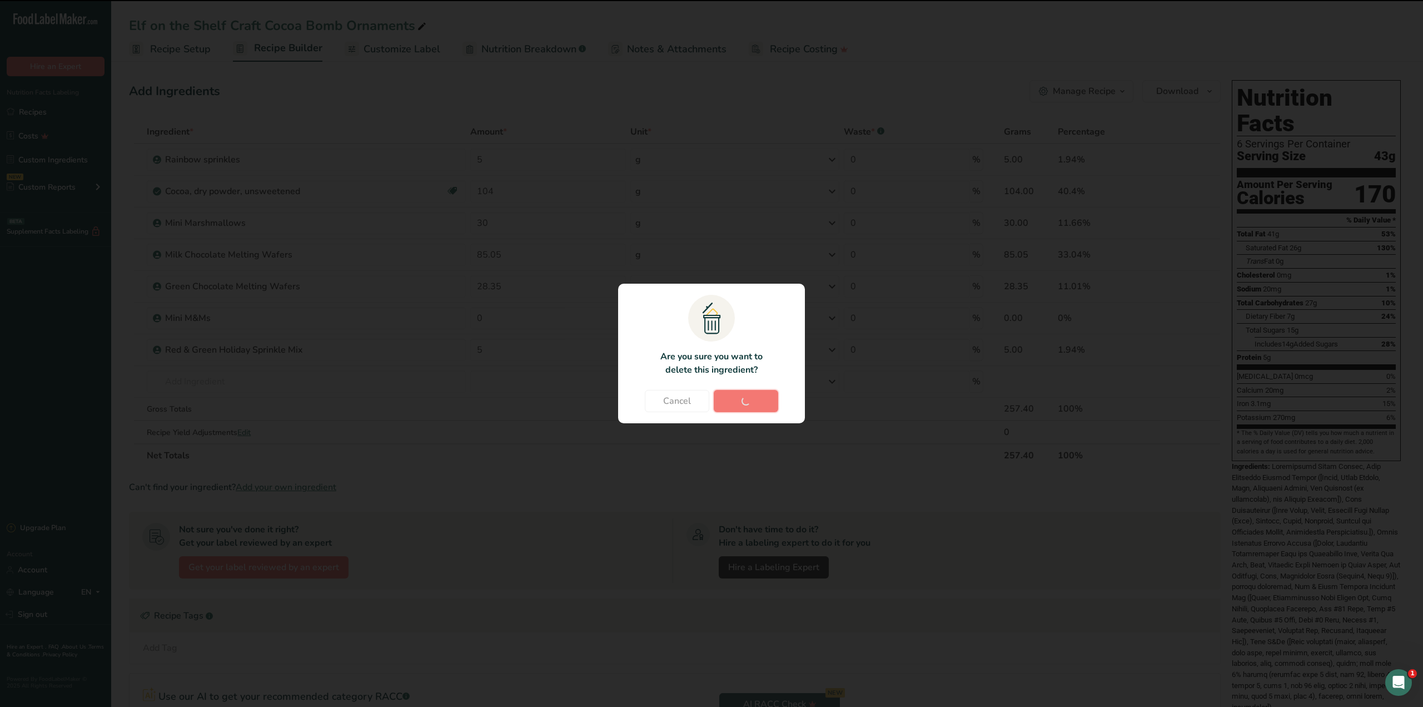
type input "0"
type input "5"
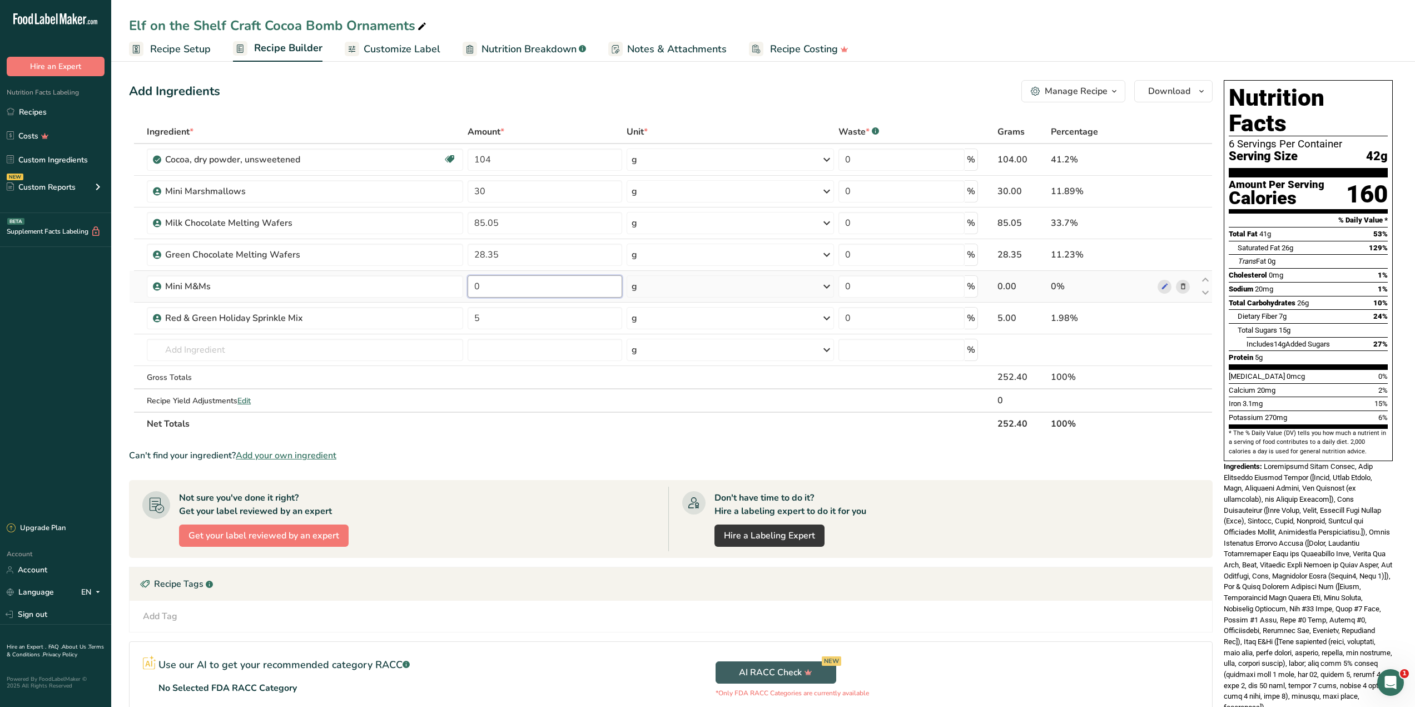
click at [565, 284] on input "0" at bounding box center [545, 286] width 155 height 22
type input "3.253"
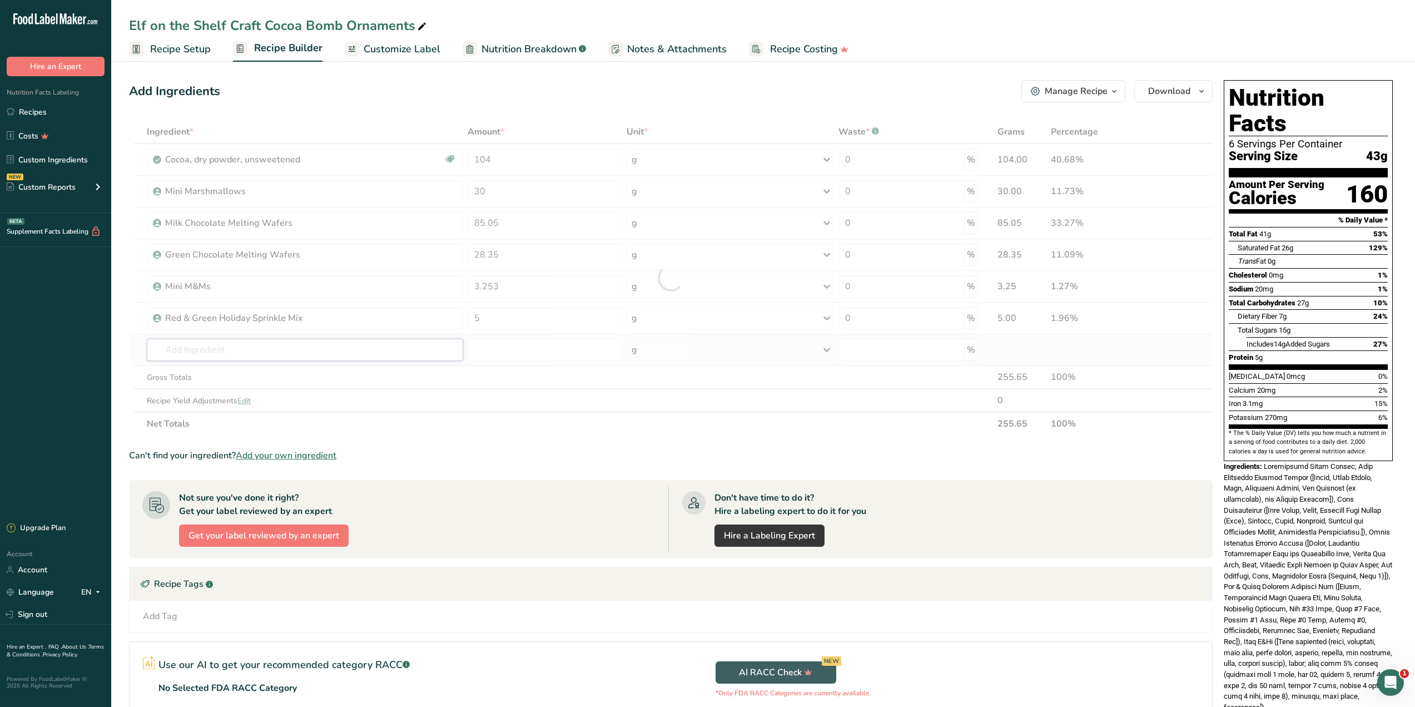
click at [232, 346] on div "Ingredient * Amount * Unit * Waste * .a-a{fill:#347362;}.b-a{fill:#fff;} Grams …" at bounding box center [671, 277] width 1084 height 315
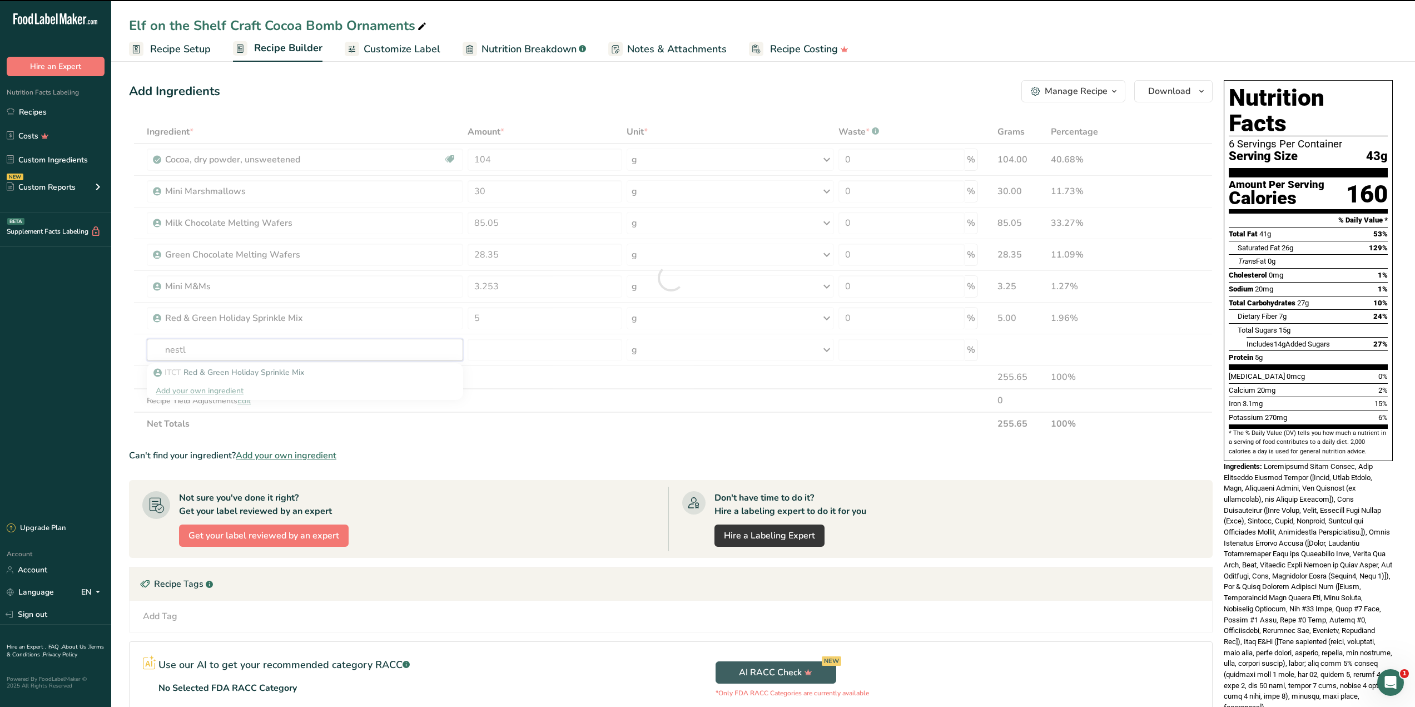
type input "nestle"
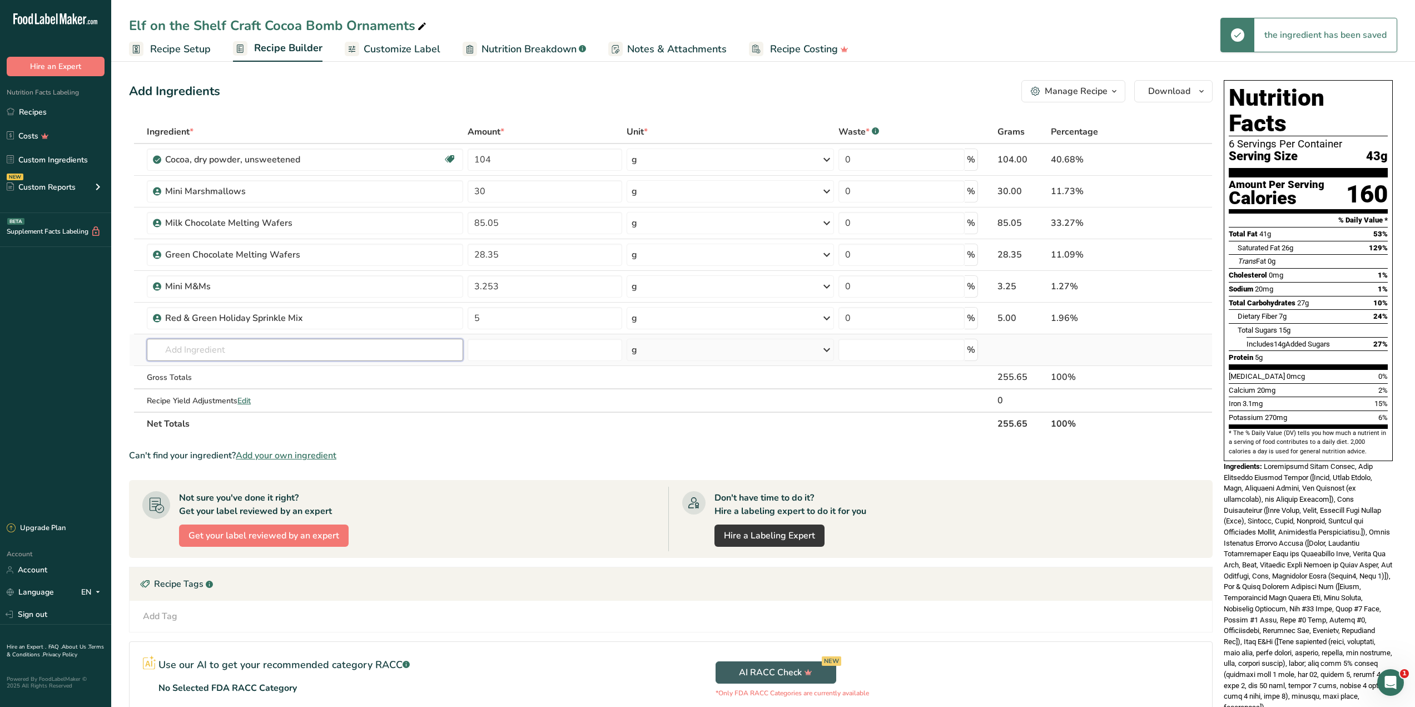
click at [234, 346] on input "text" at bounding box center [305, 350] width 316 height 22
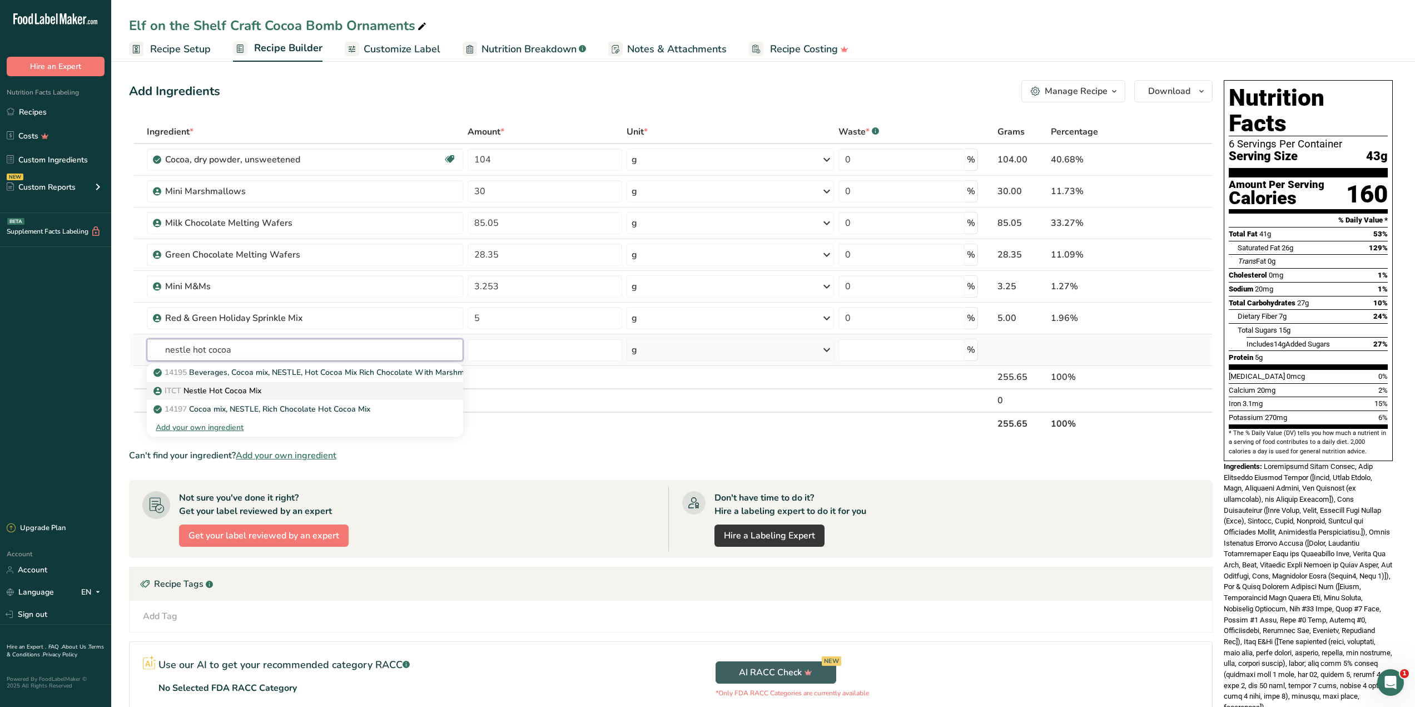
type input "nestle hot cocoa"
click at [203, 394] on p "ITCT Nestle Hot Cocoa Mix" at bounding box center [209, 391] width 106 height 12
type input "Nestle Hot Cocoa Mix"
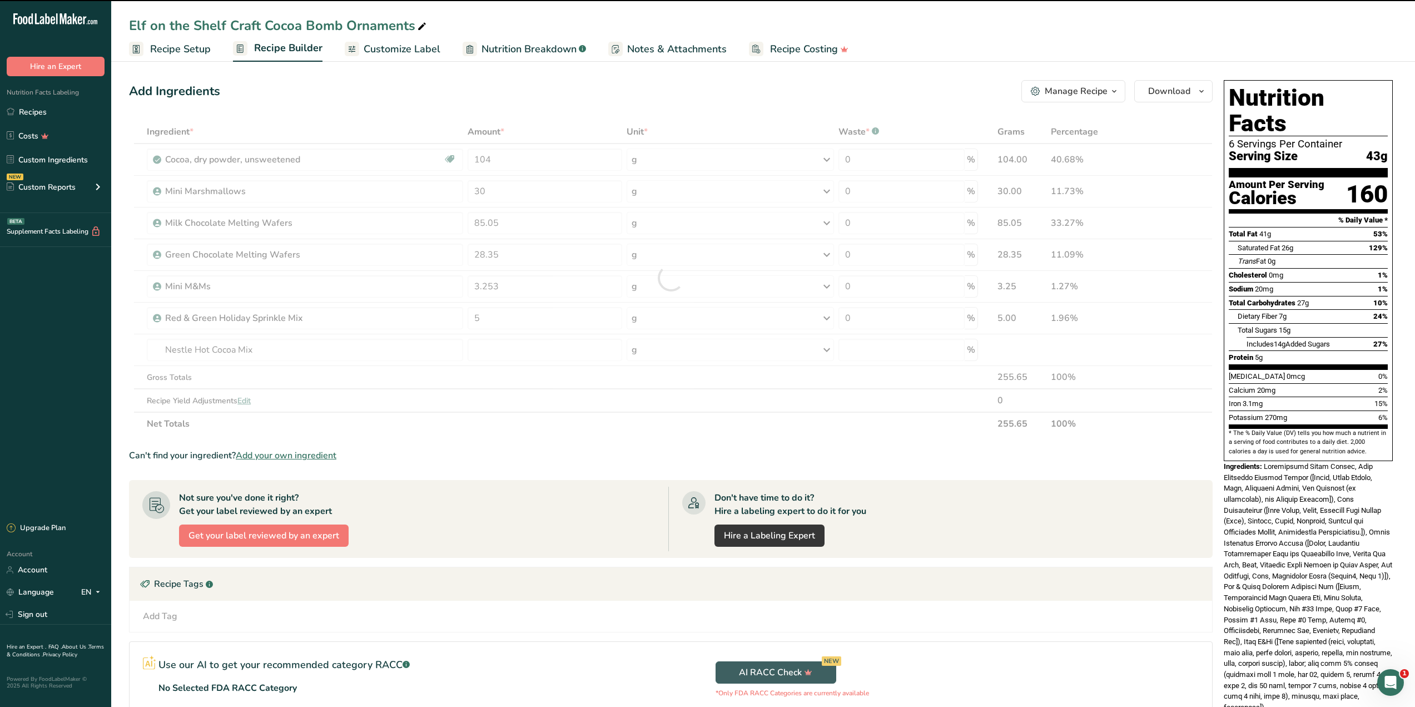
type input "0"
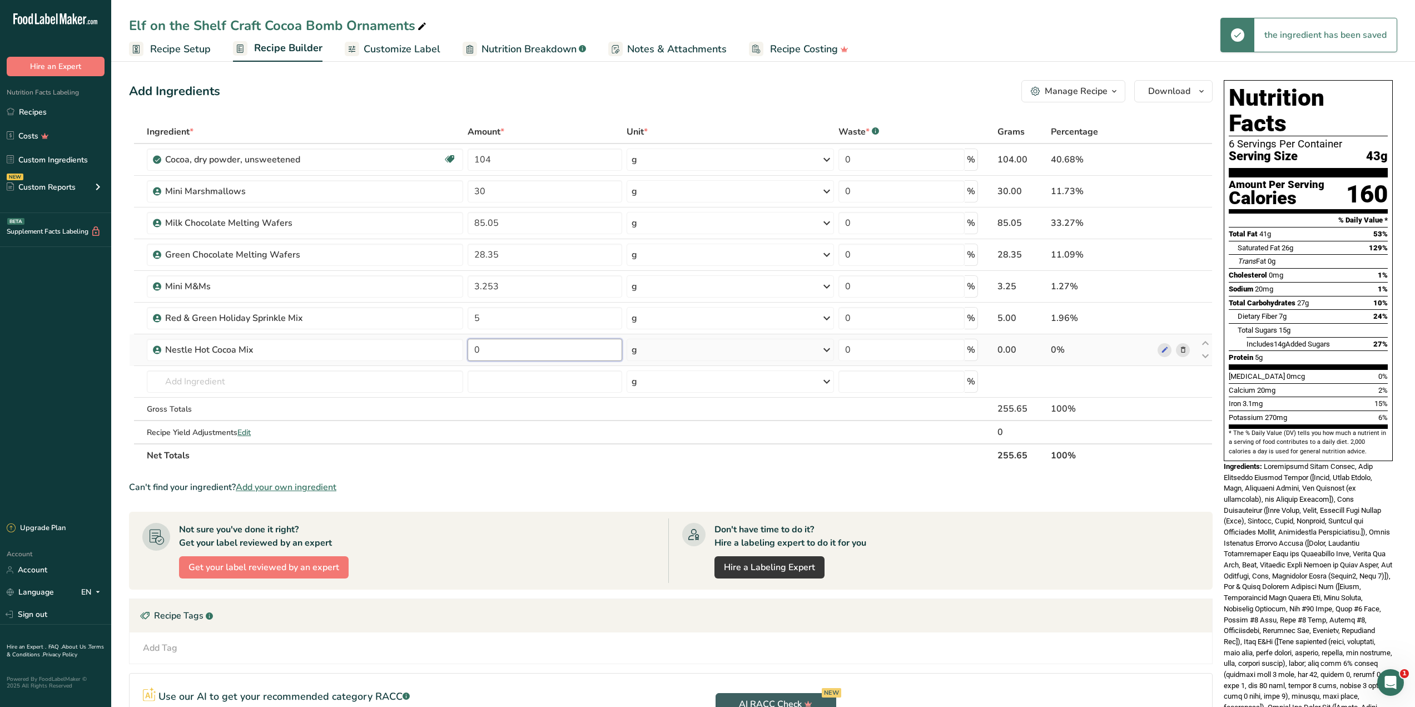
click at [505, 349] on input "0" at bounding box center [545, 350] width 155 height 22
type input "104"
click at [532, 481] on div "Can't find your ingredient? Add your own ingredient" at bounding box center [671, 486] width 1084 height 13
click at [1180, 162] on icon at bounding box center [1183, 160] width 8 height 12
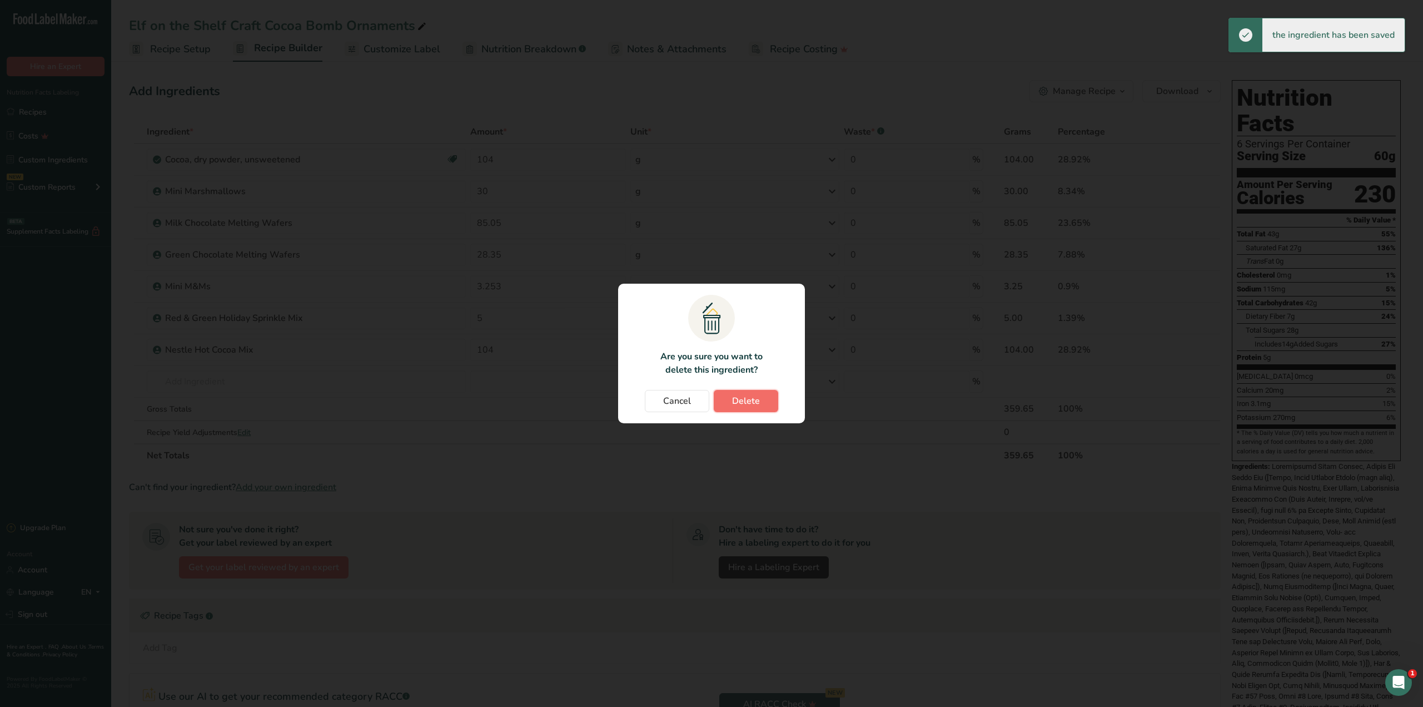
click at [744, 403] on span "Delete" at bounding box center [746, 400] width 28 height 13
type input "30"
type input "85.05"
type input "28.35"
type input "3.253"
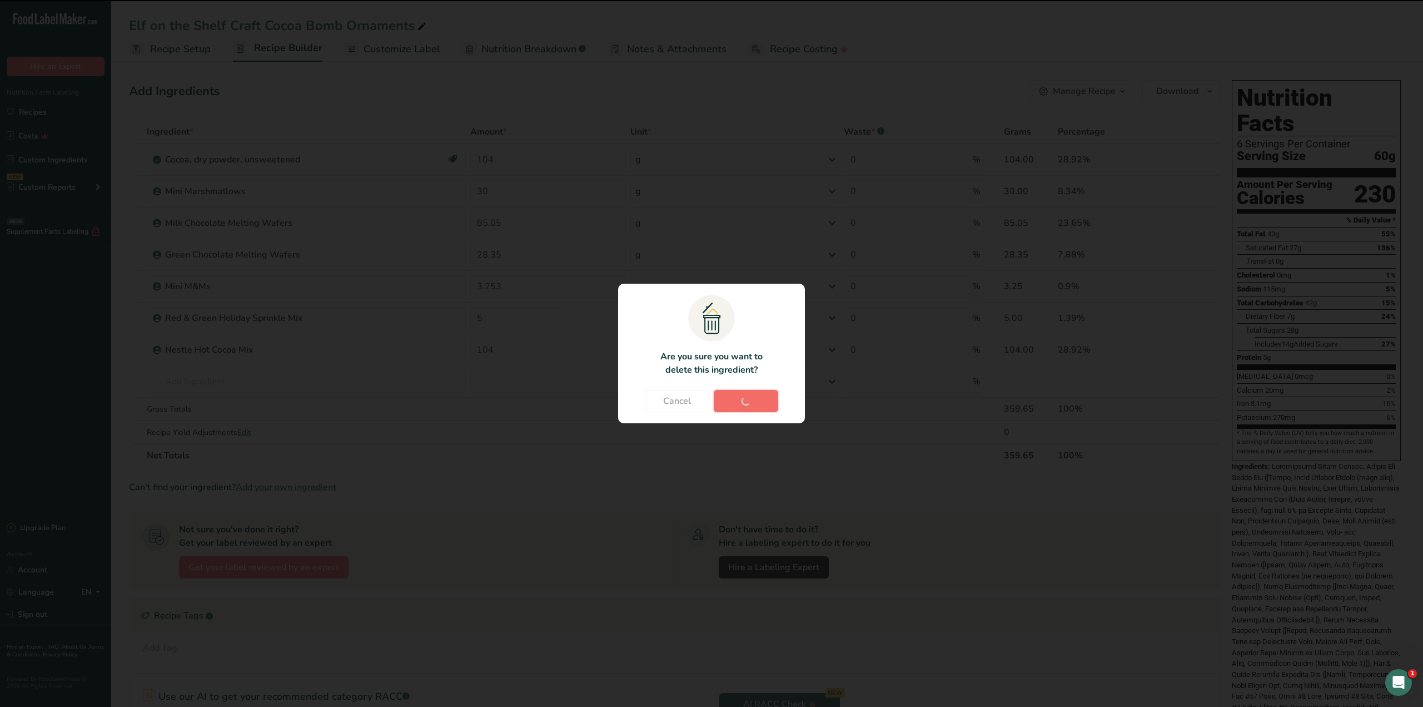
type input "5"
type input "104"
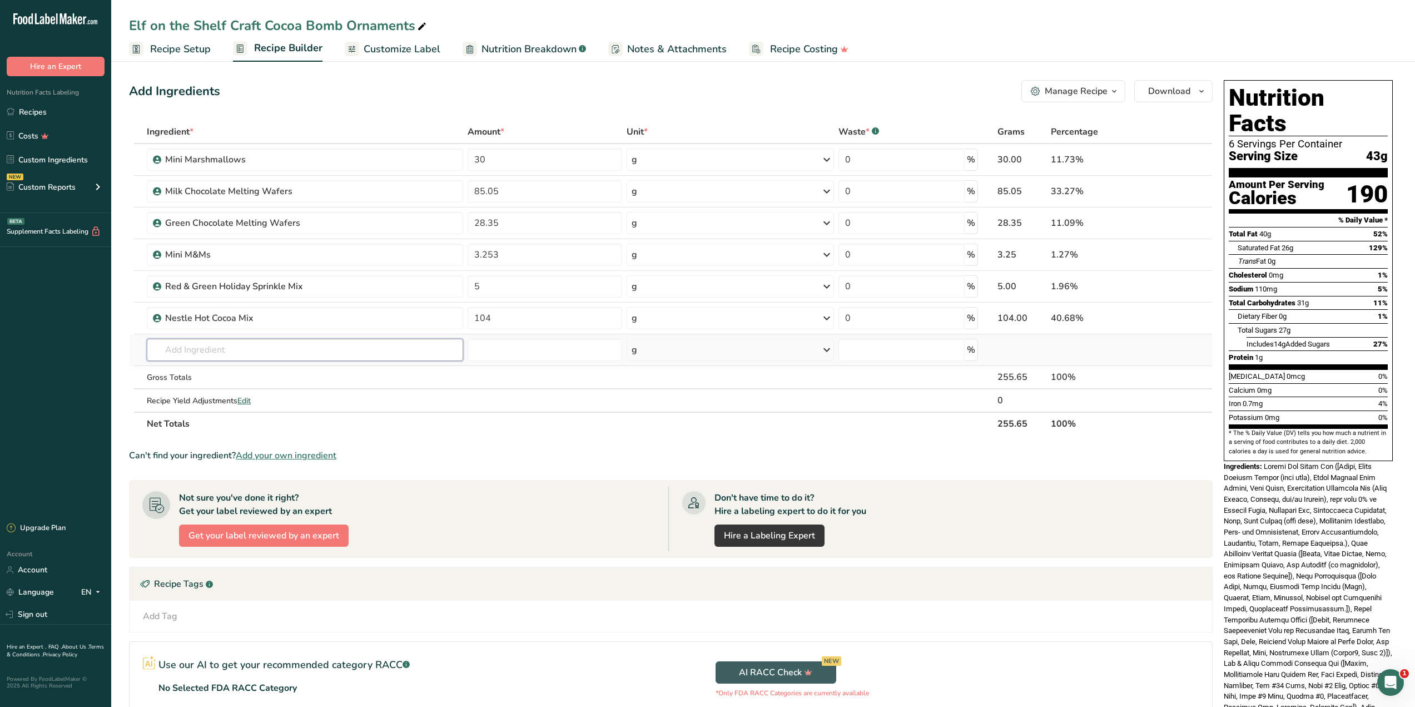
click at [229, 348] on input "text" at bounding box center [305, 350] width 316 height 22
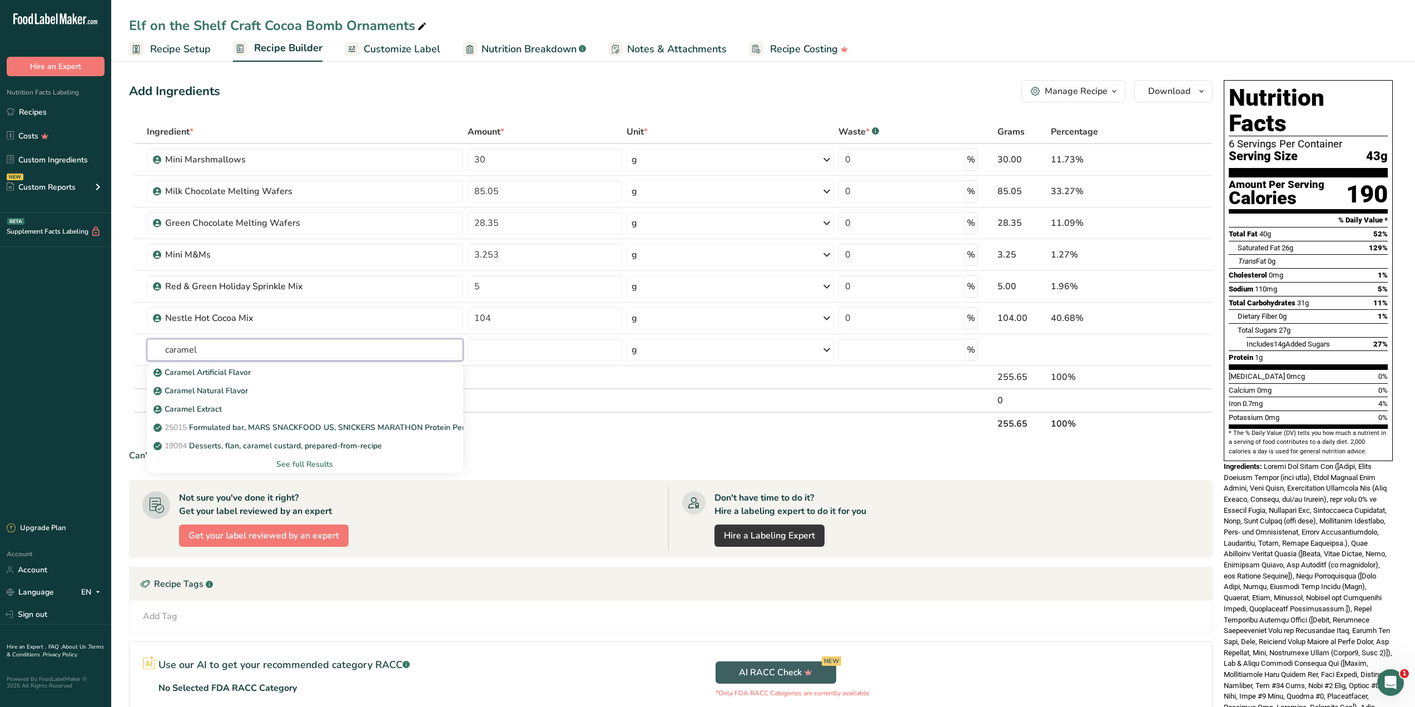
type input "caramel"
click at [652, 341] on div "g" at bounding box center [730, 350] width 207 height 22
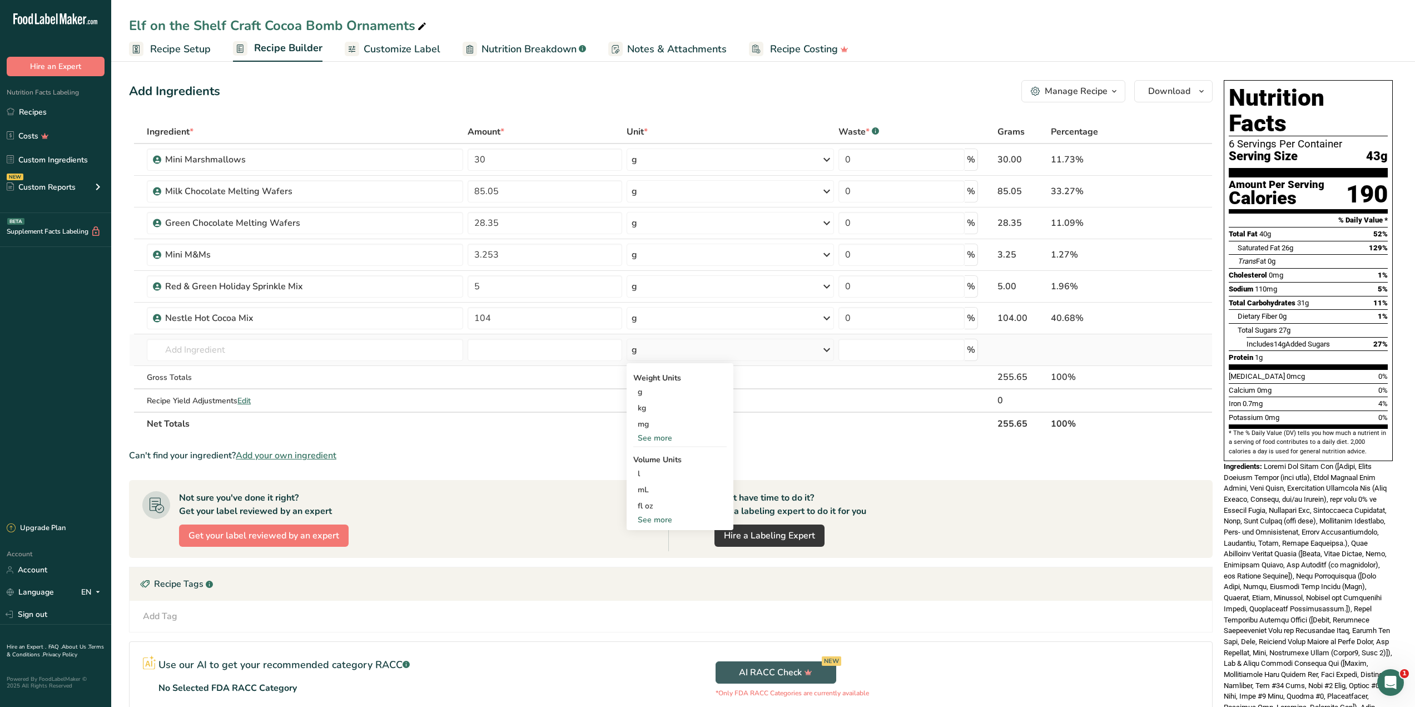
click at [661, 436] on div "See more" at bounding box center [679, 438] width 93 height 12
click at [657, 574] on div "Weight Units g kg mg mcg lb oz See less Volume Units l Volume units require a d…" at bounding box center [680, 470] width 107 height 215
click at [659, 570] on div "See more" at bounding box center [679, 568] width 93 height 12
click at [262, 347] on input "text" at bounding box center [305, 350] width 316 height 22
type input "caramel cup"
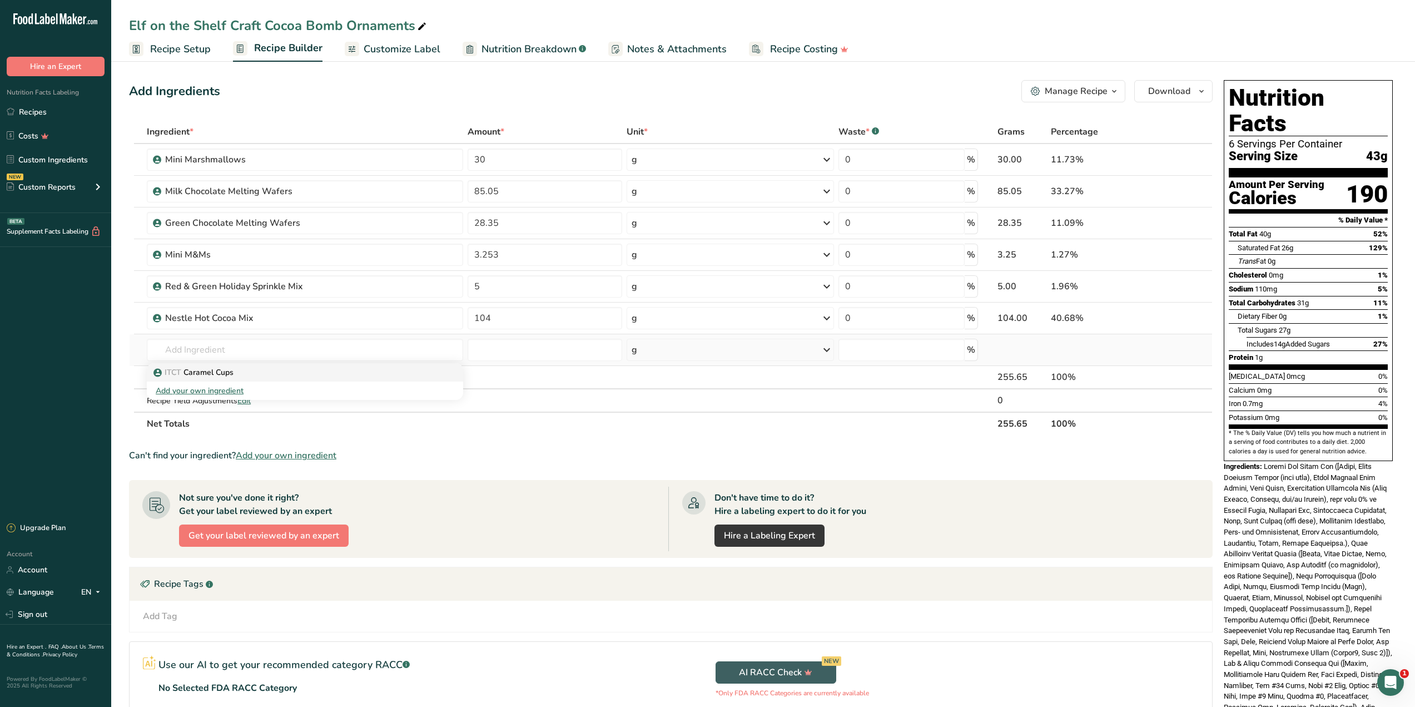
click at [250, 368] on div "ITCT Caramel Cups" at bounding box center [296, 372] width 281 height 12
type input "Caramel Cups"
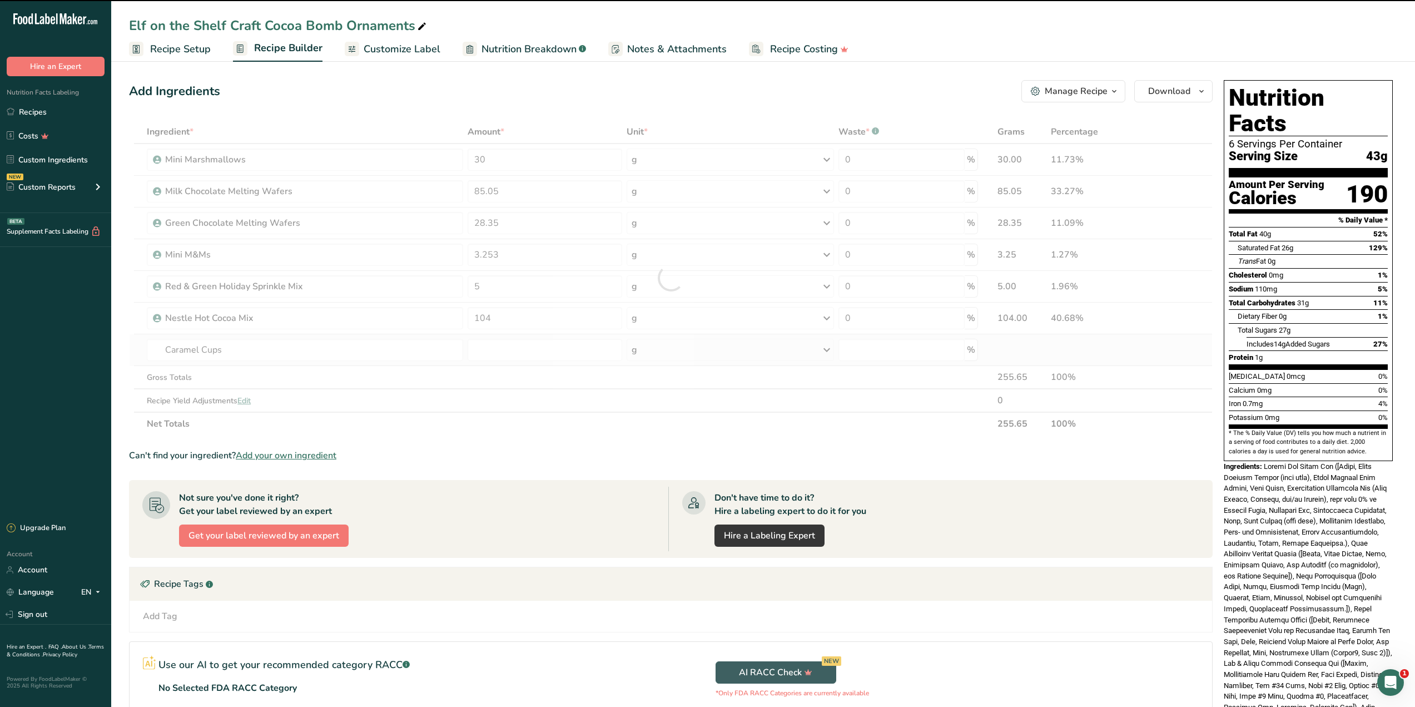
type input "0"
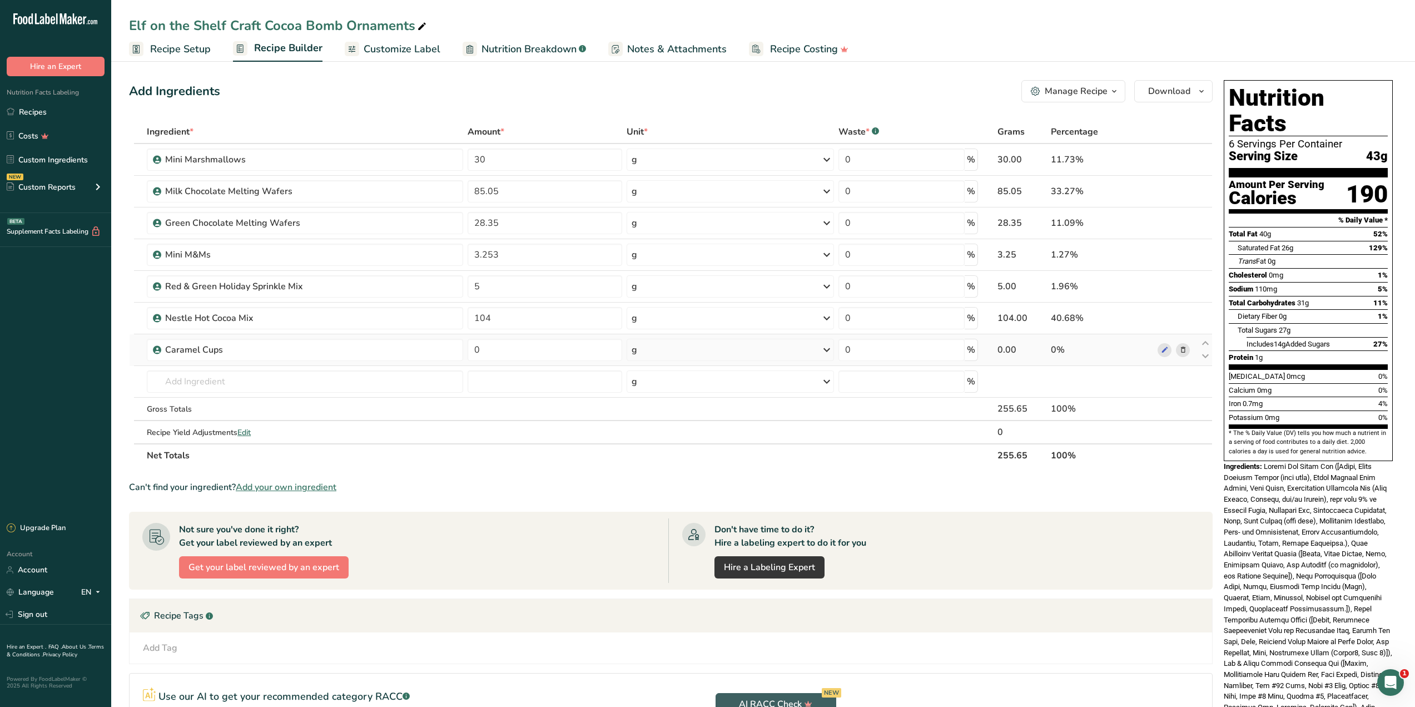
click at [734, 356] on div "g" at bounding box center [730, 350] width 207 height 22
click at [663, 474] on div "oz" at bounding box center [679, 472] width 93 height 16
click at [498, 353] on input "0" at bounding box center [545, 350] width 155 height 22
type input "0.02"
click at [554, 506] on section "Ingredient * Amount * Unit * Waste * .a-a{fill:#347362;}.b-a{fill:#fff;} Grams …" at bounding box center [671, 481] width 1084 height 723
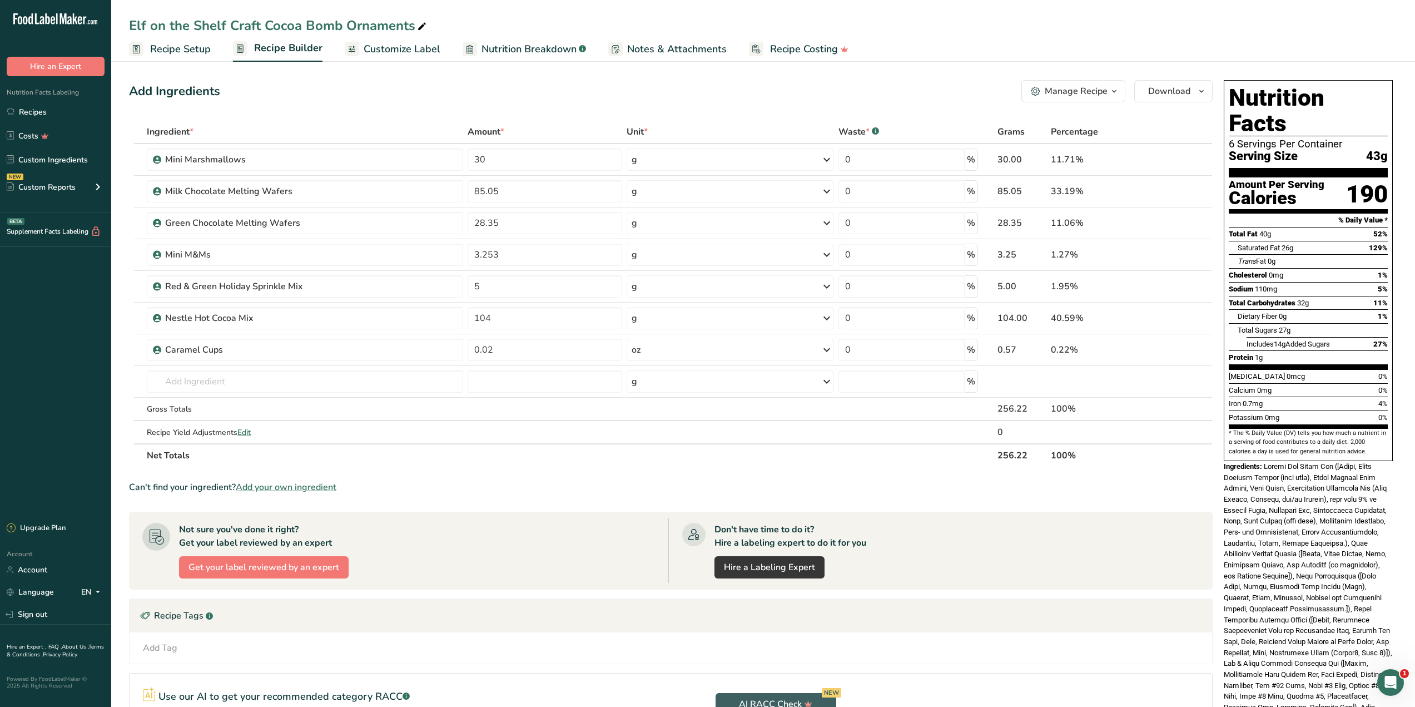
click at [195, 46] on span "Recipe Setup" at bounding box center [180, 49] width 61 height 15
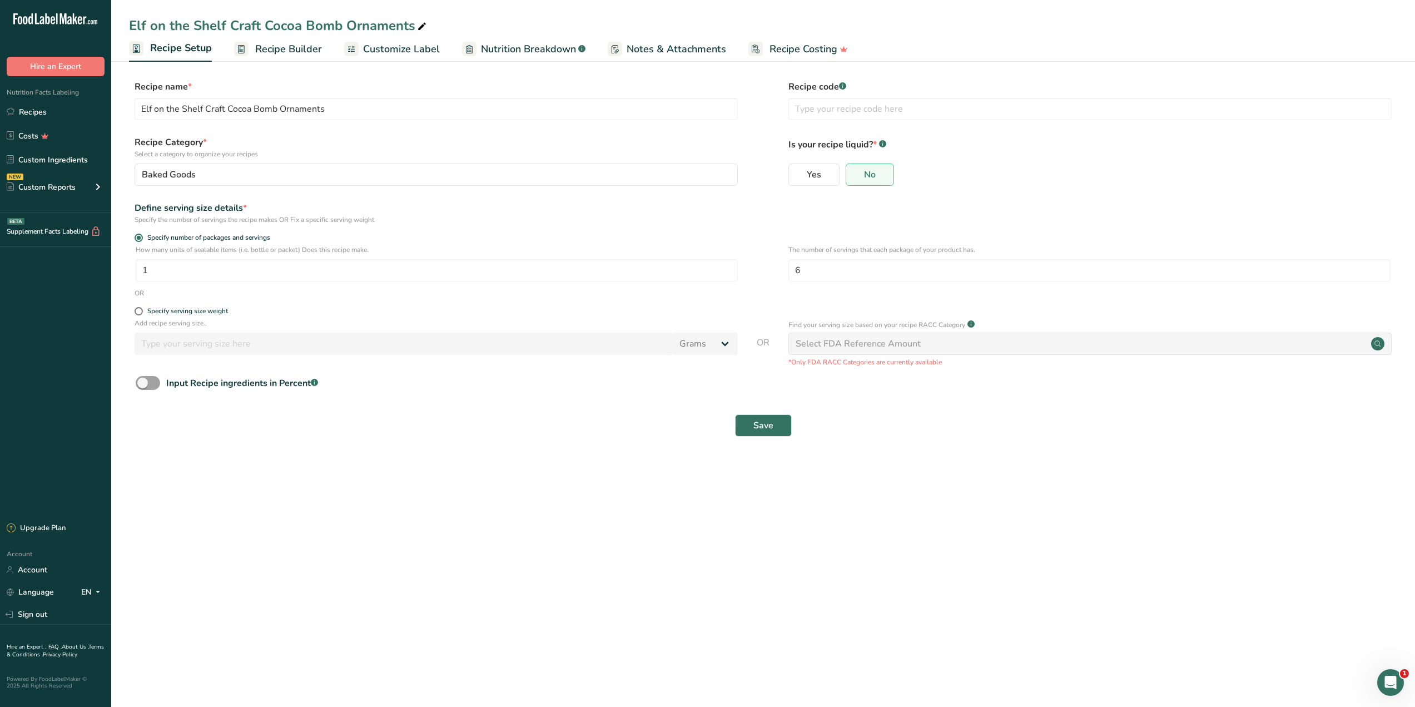
click at [410, 56] on span "Customize Label" at bounding box center [401, 49] width 77 height 15
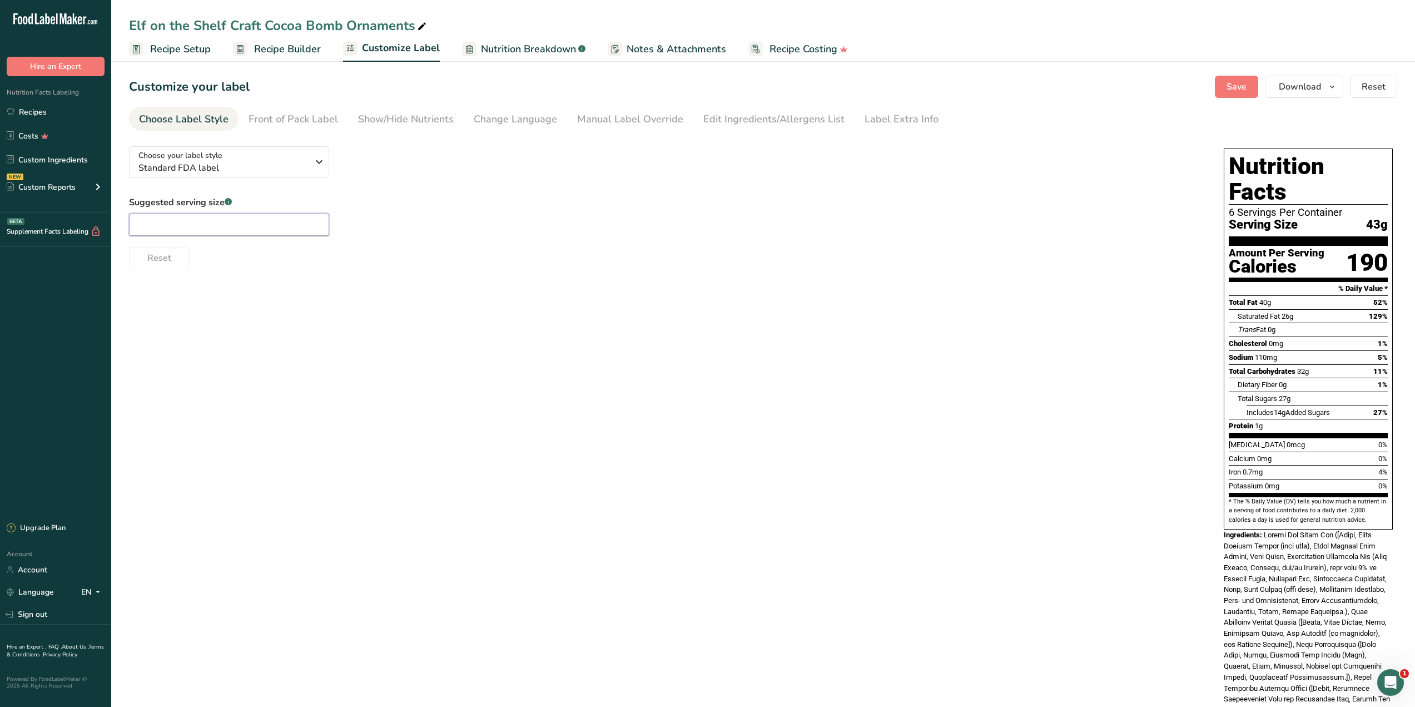
click at [256, 228] on input "text" at bounding box center [229, 225] width 200 height 22
type input "("
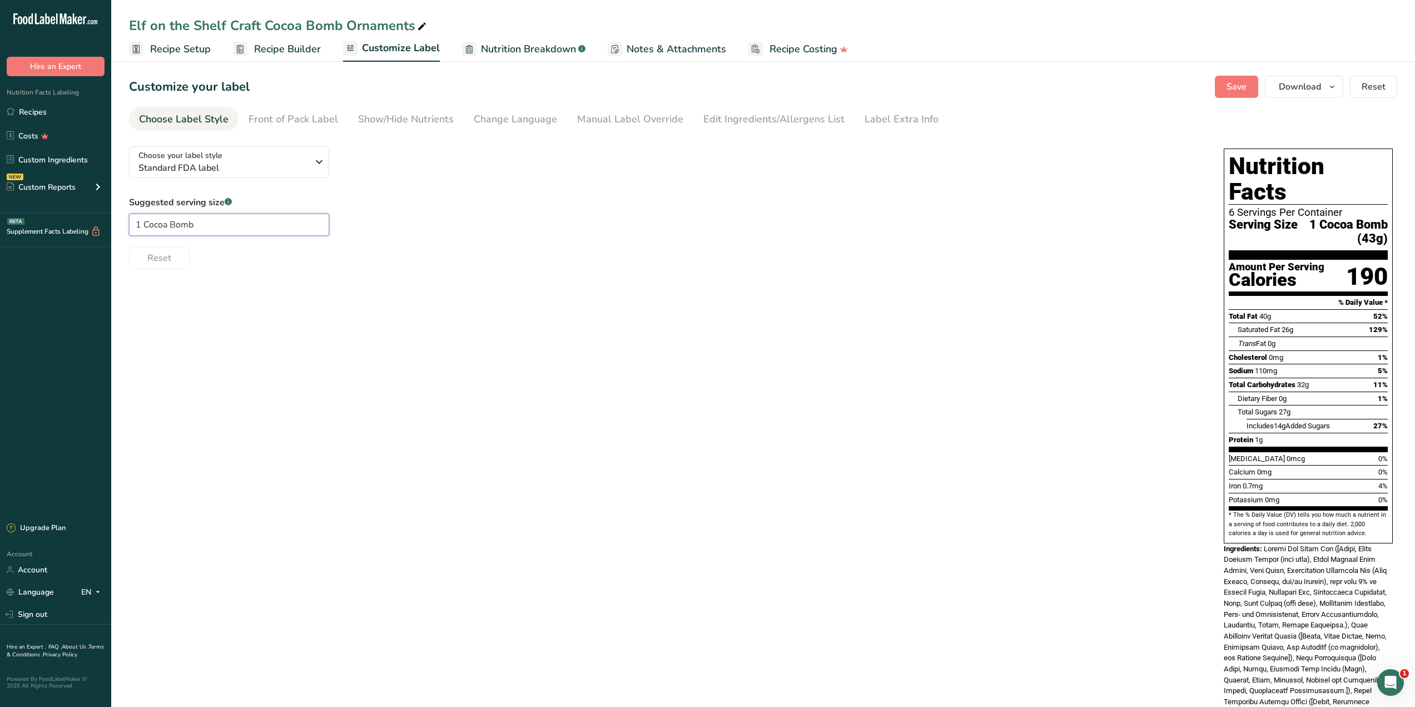
type input "1 Cocoa Bomb"
click at [532, 287] on div "Choose your label style Standard FDA label USA (FDA) Standard FDA label Tabular…" at bounding box center [763, 548] width 1268 height 822
click at [1222, 85] on button "Save" at bounding box center [1236, 87] width 43 height 22
click at [1235, 83] on span "Save" at bounding box center [1237, 86] width 20 height 13
click at [1334, 91] on icon "button" at bounding box center [1332, 87] width 9 height 14
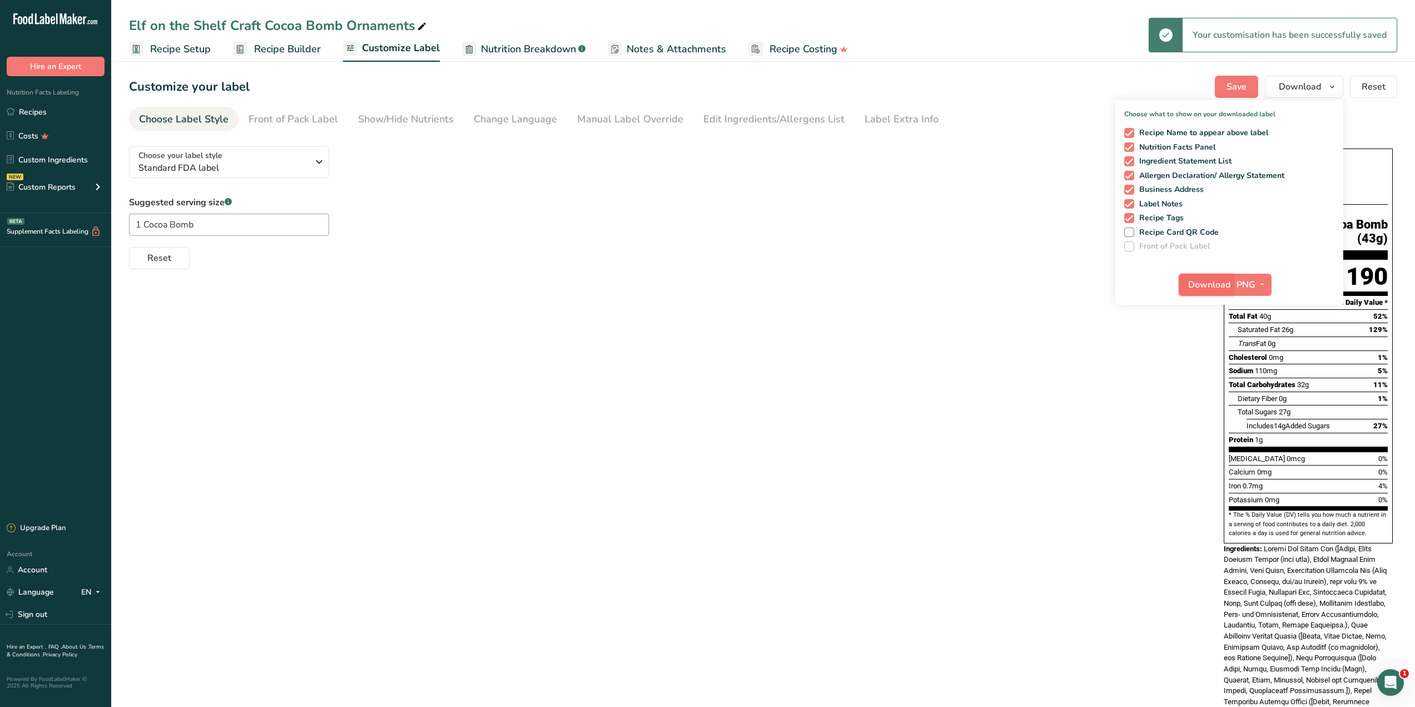
click at [1213, 292] on button "Download" at bounding box center [1206, 285] width 54 height 22
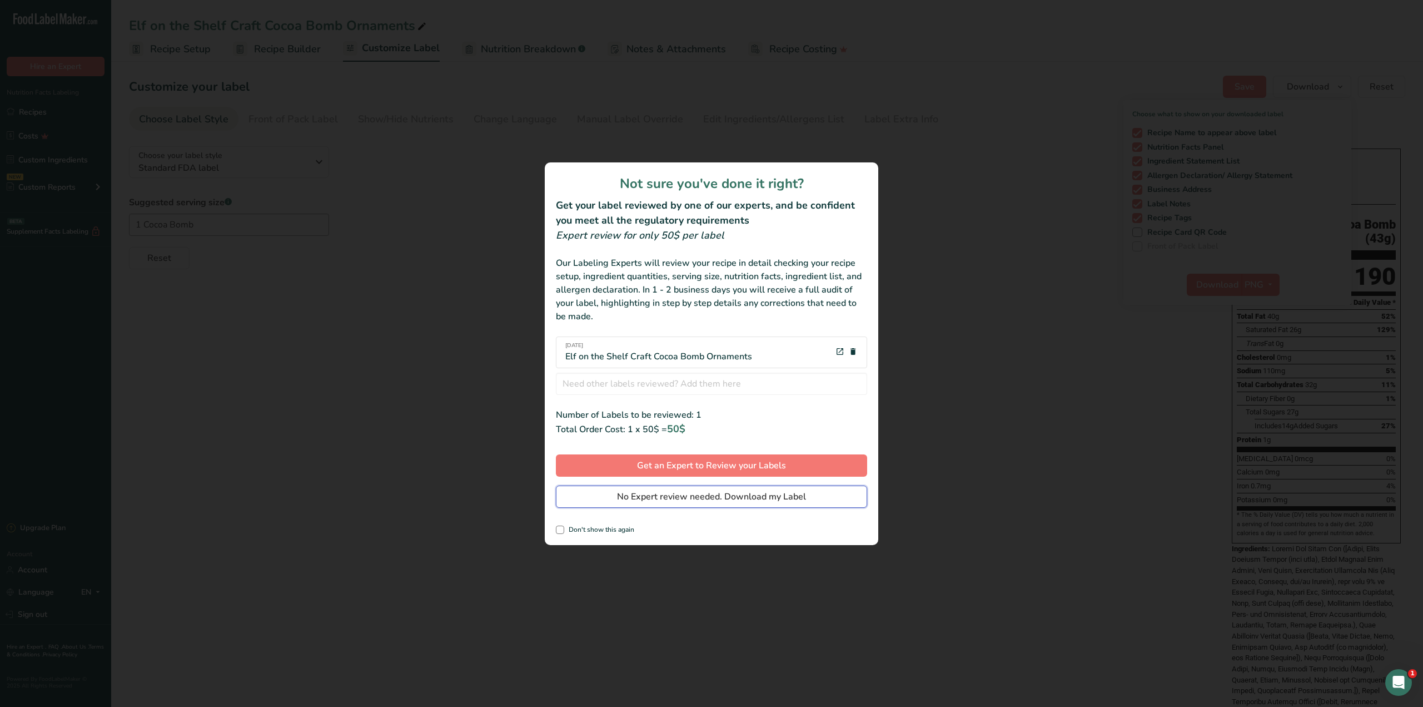
click at [661, 495] on span "No Expert review needed. Download my Label" at bounding box center [711, 496] width 189 height 13
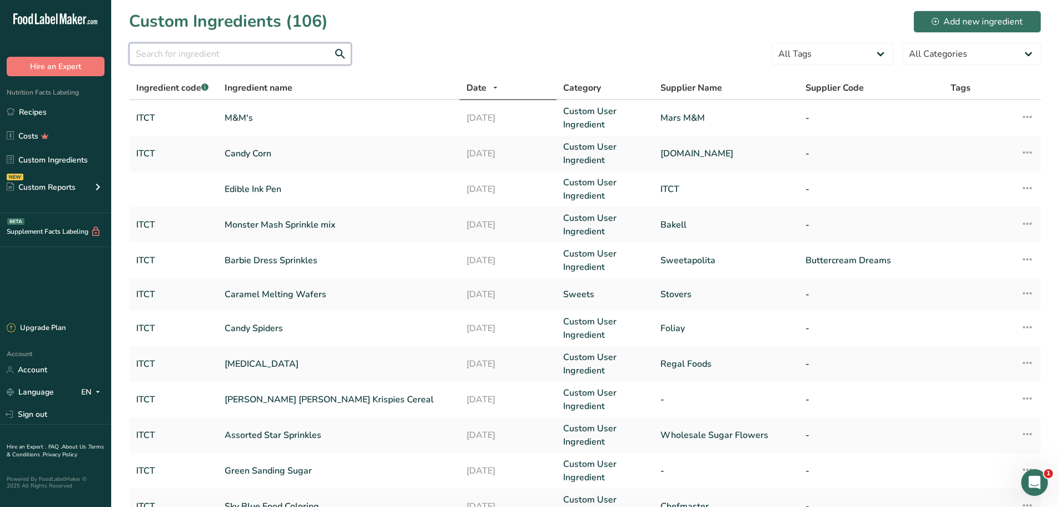
click at [165, 50] on input "text" at bounding box center [240, 54] width 222 height 22
type input "P"
click at [978, 22] on div "Add new ingredient" at bounding box center [977, 21] width 91 height 13
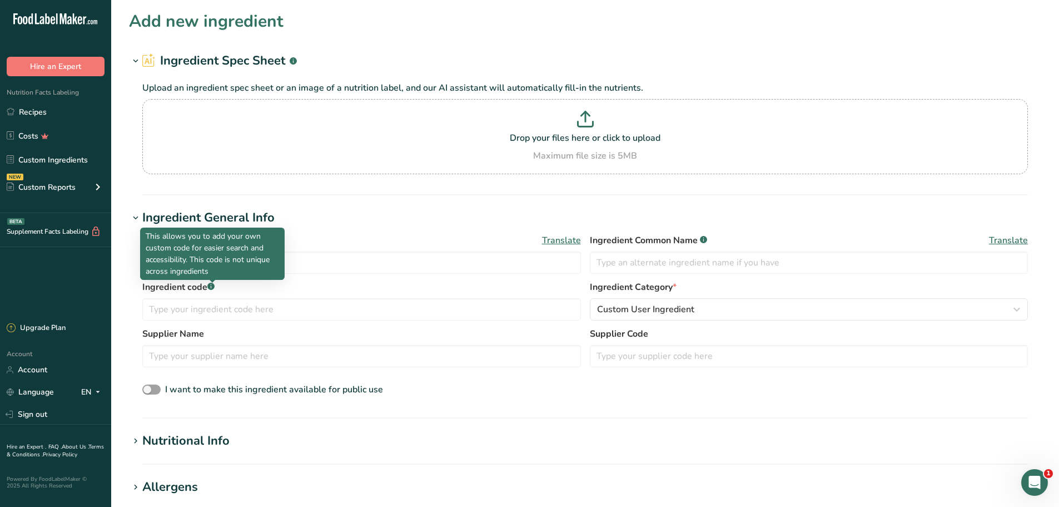
click at [214, 267] on p "This allows you to add your own custom code for easier search and accessibility…" at bounding box center [212, 253] width 133 height 47
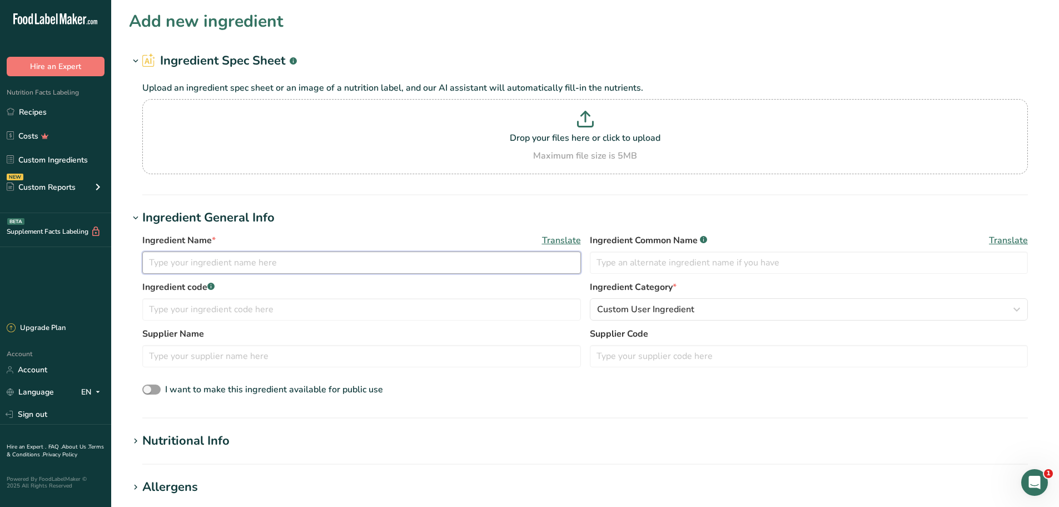
click at [317, 263] on input "text" at bounding box center [361, 262] width 439 height 22
drag, startPoint x: 265, startPoint y: 267, endPoint x: 257, endPoint y: 264, distance: 8.3
click at [261, 266] on input "Pink" at bounding box center [361, 262] width 439 height 22
type input "Pink Hot Chocolate"
type input "ITCT"
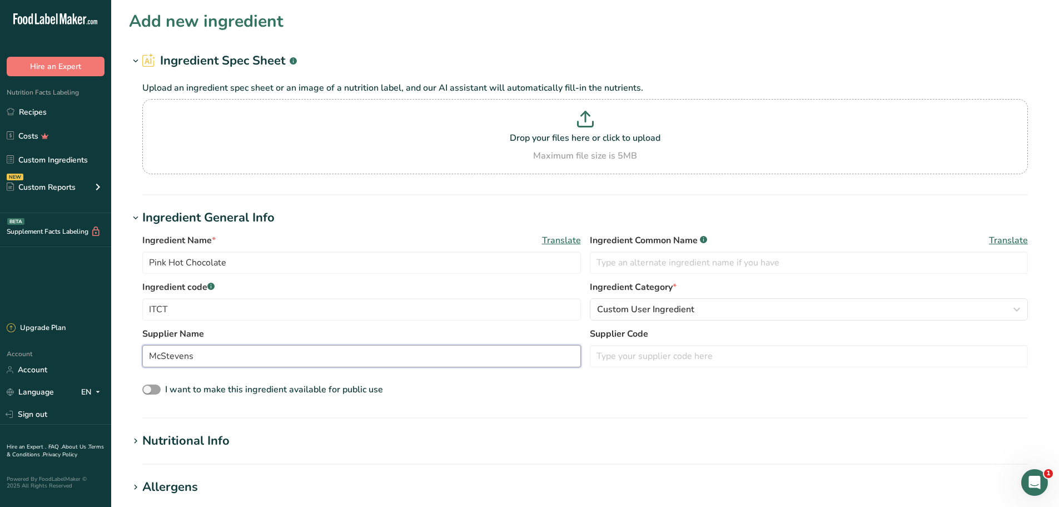
scroll to position [323, 0]
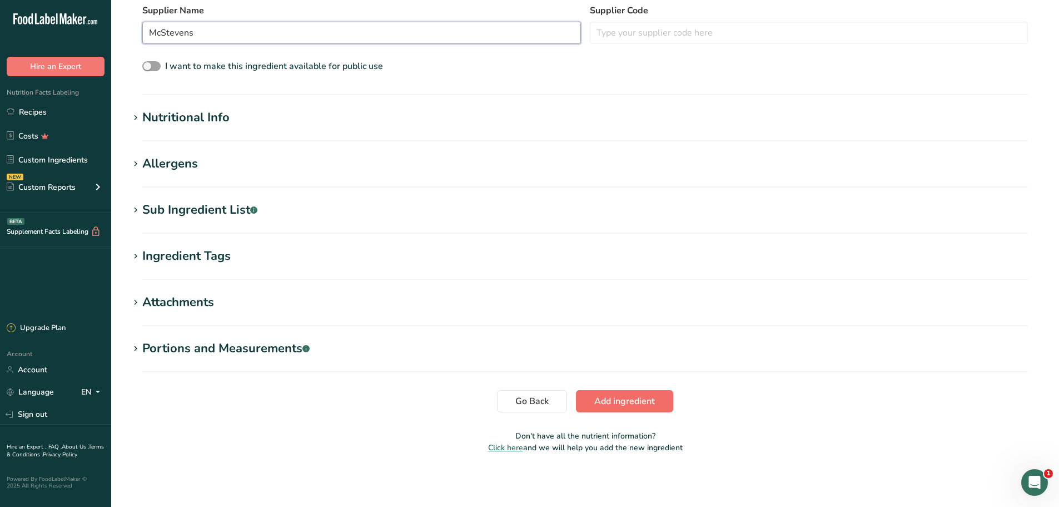
type input "McStevens"
click at [630, 400] on span "Add ingredient" at bounding box center [624, 400] width 61 height 13
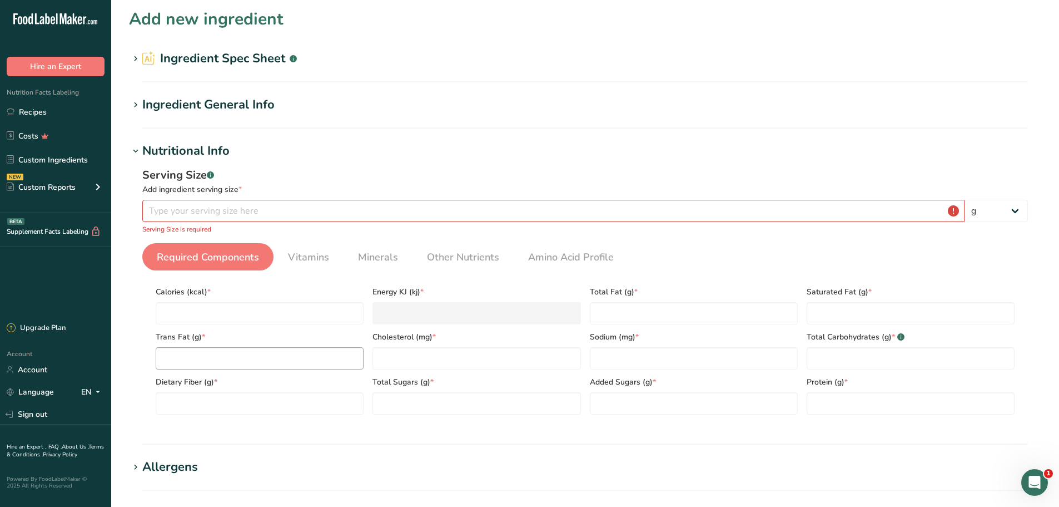
scroll to position [0, 0]
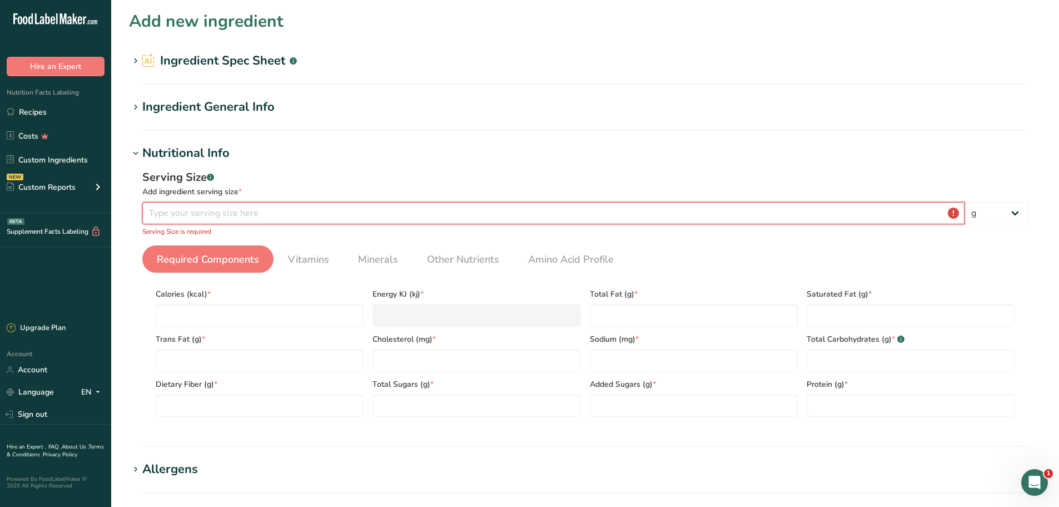
click at [203, 212] on input "number" at bounding box center [553, 213] width 822 height 22
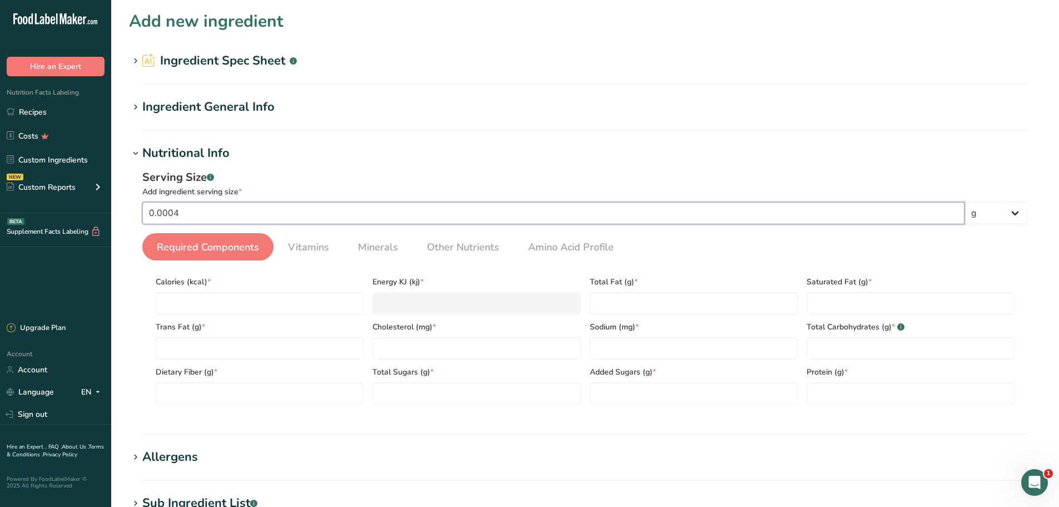
drag, startPoint x: 206, startPoint y: 205, endPoint x: 52, endPoint y: 209, distance: 154.1
click at [52, 209] on div ".a-20{fill:#fff;} Hire an Expert Nutrition Facts Labeling Recipes Costs Custom …" at bounding box center [529, 400] width 1059 height 800
type input "1"
click at [207, 303] on input "number" at bounding box center [260, 303] width 208 height 22
type input "1"
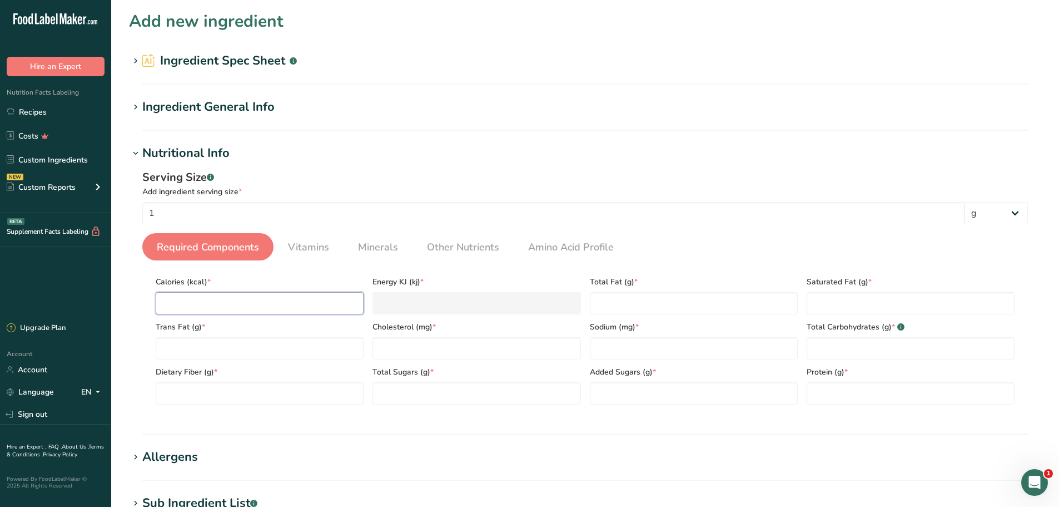
type KJ "4.2"
type input "1"
type Fat "1"
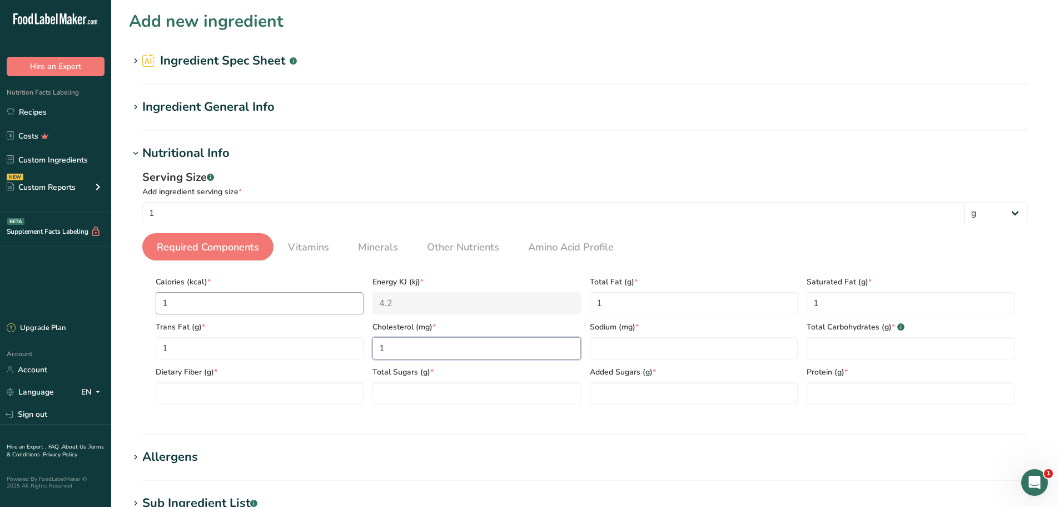
type input "1"
type Carbohydrates "1"
type Fiber "1"
type Sugars "1"
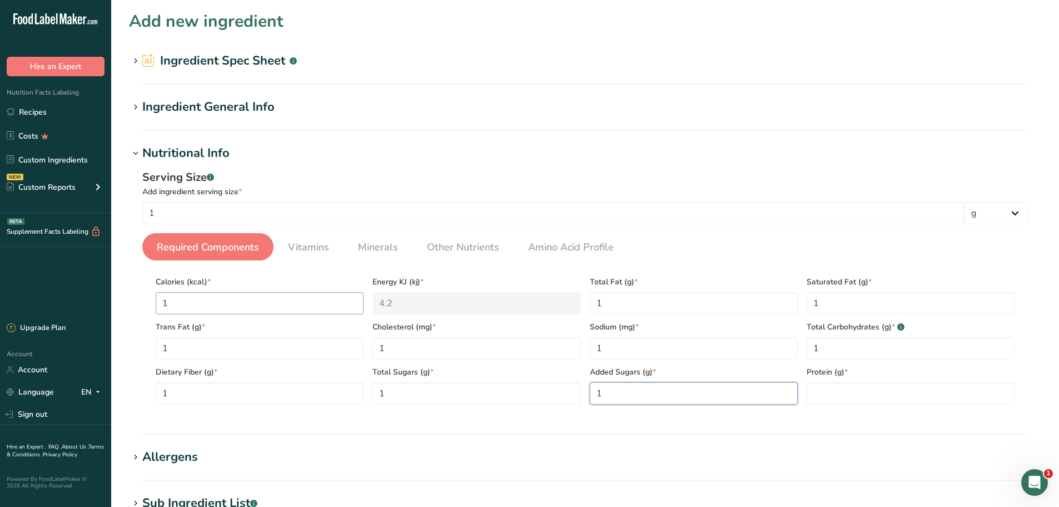
type Sugars "1"
type input "1"
click at [441, 168] on div "Serving Size .a-a{fill:#347362;}.b-a{fill:#fff;} Add ingredient serving size * …" at bounding box center [585, 290] width 912 height 257
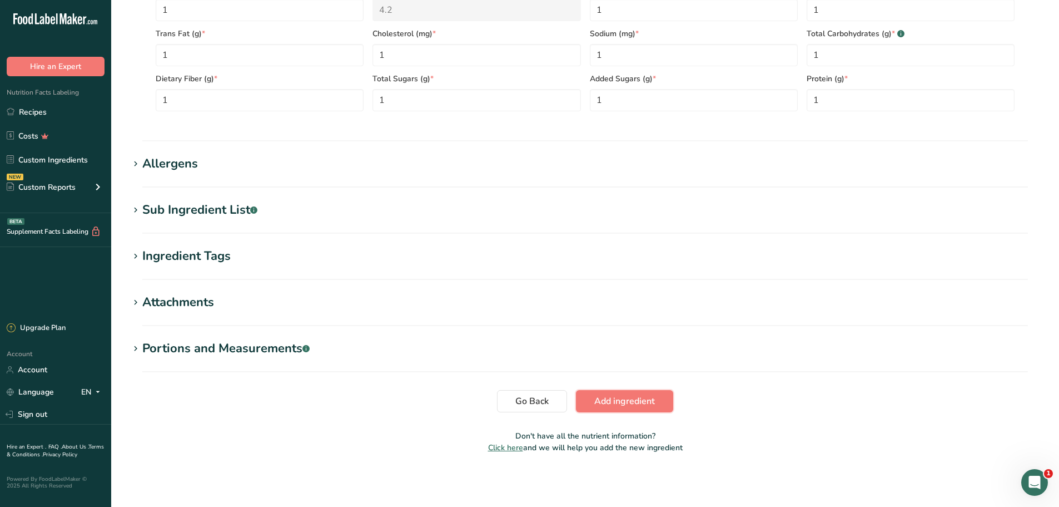
click at [646, 404] on span "Add ingredient" at bounding box center [624, 400] width 61 height 13
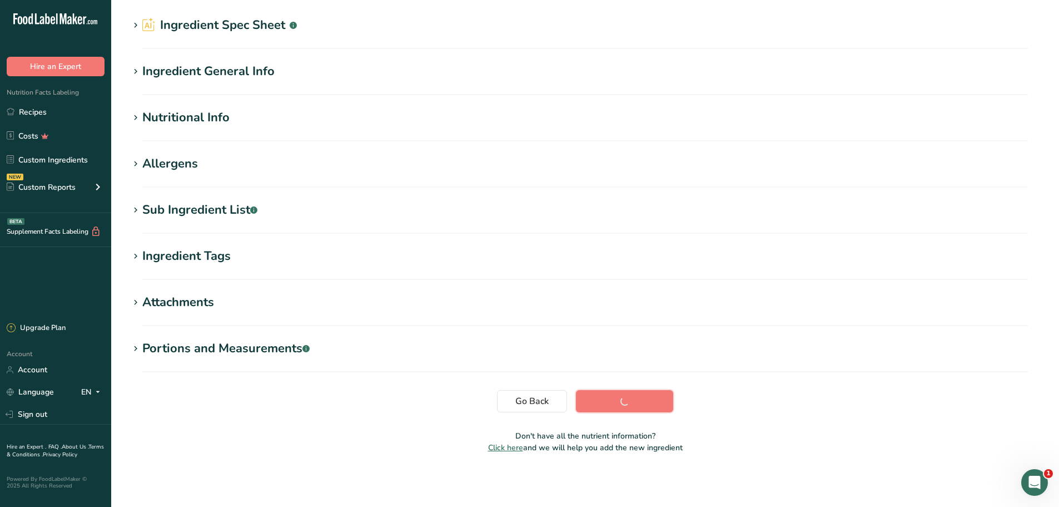
scroll to position [36, 0]
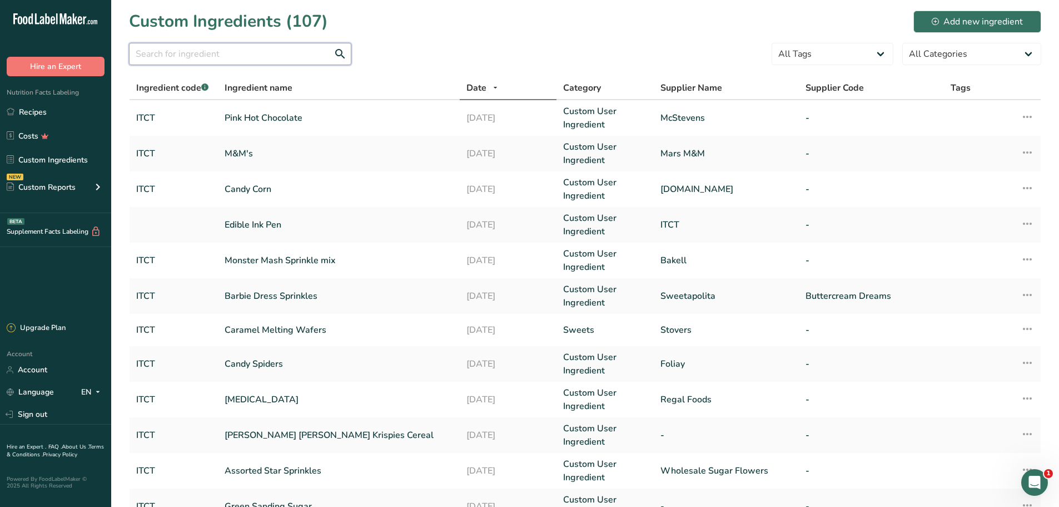
click at [275, 53] on input "text" at bounding box center [240, 54] width 222 height 22
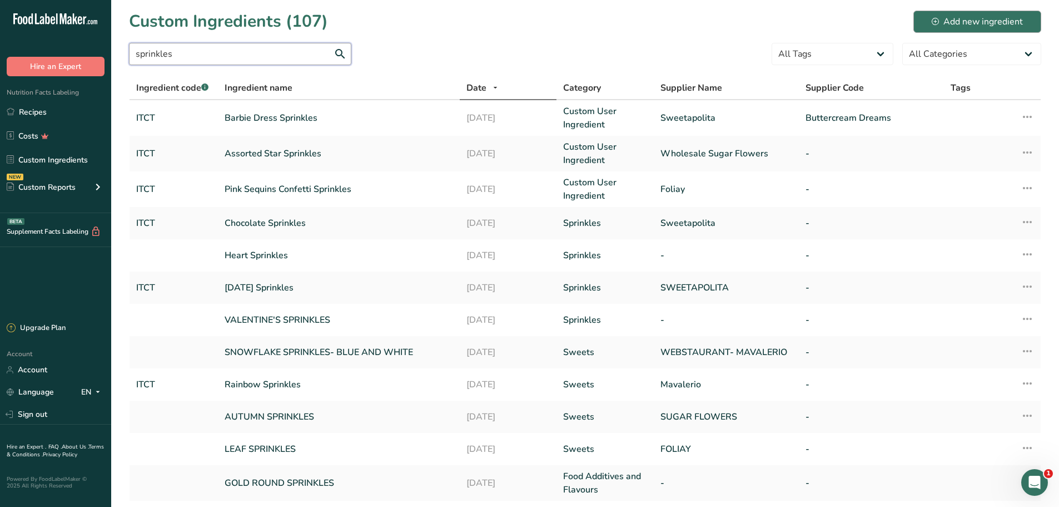
type input "sprinkles"
click at [1031, 21] on button "Add new ingredient" at bounding box center [978, 22] width 128 height 22
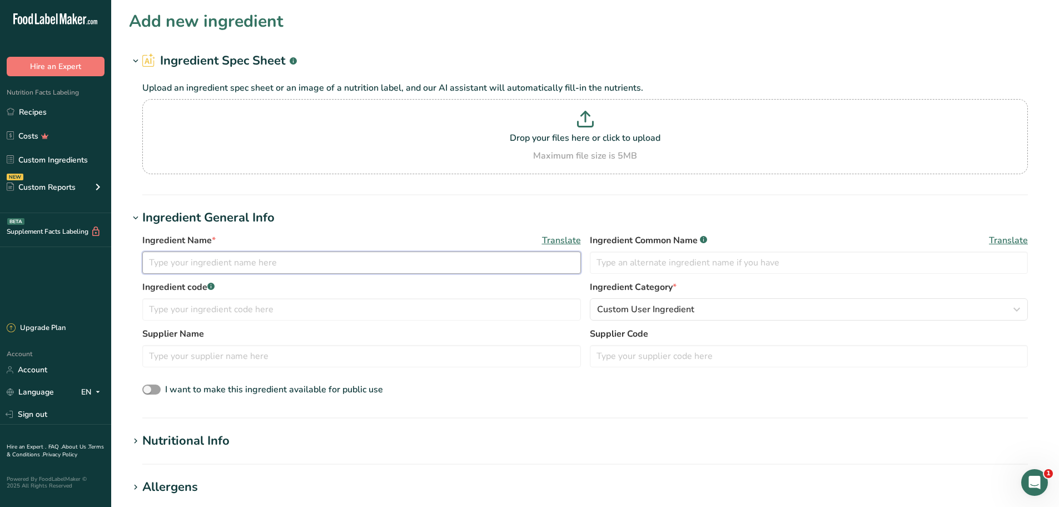
click at [233, 254] on input "text" at bounding box center [361, 262] width 439 height 22
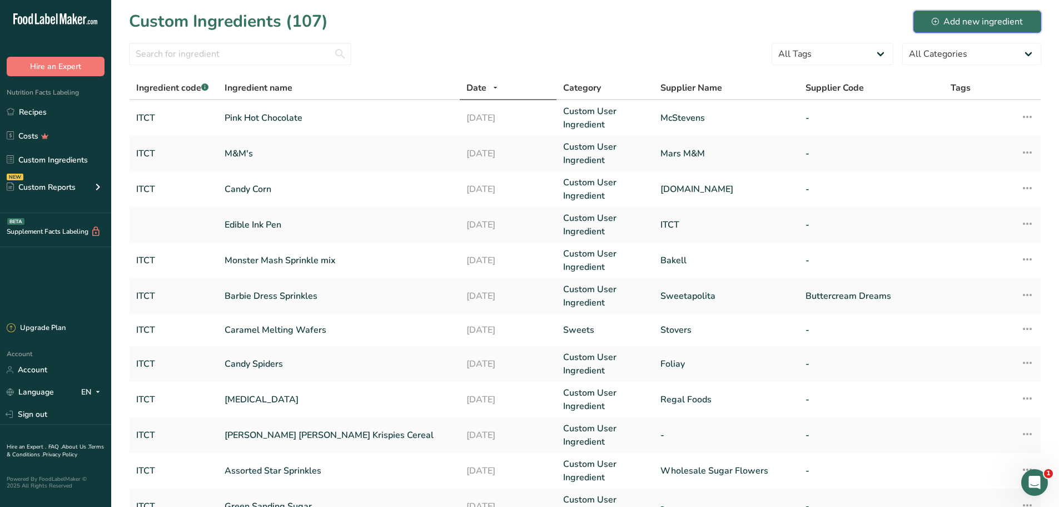
click at [998, 25] on div "Add new ingredient" at bounding box center [977, 21] width 91 height 13
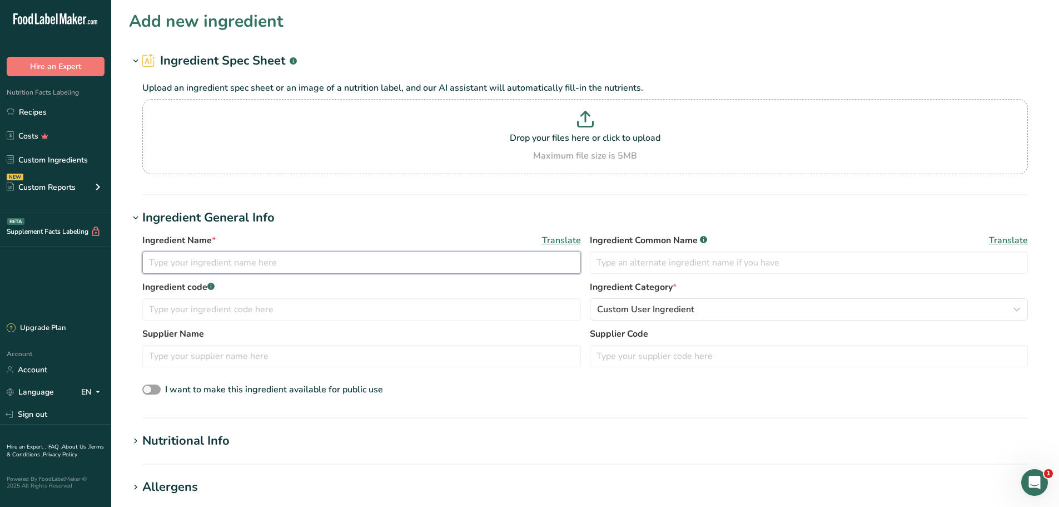
click at [315, 261] on input "text" at bounding box center [361, 262] width 439 height 22
type input "Red & Green Holiday Sprinkle Mix"
click at [270, 311] on input "text" at bounding box center [361, 309] width 439 height 22
type input "ITCT"
click at [613, 308] on span "Custom User Ingredient" at bounding box center [645, 308] width 97 height 13
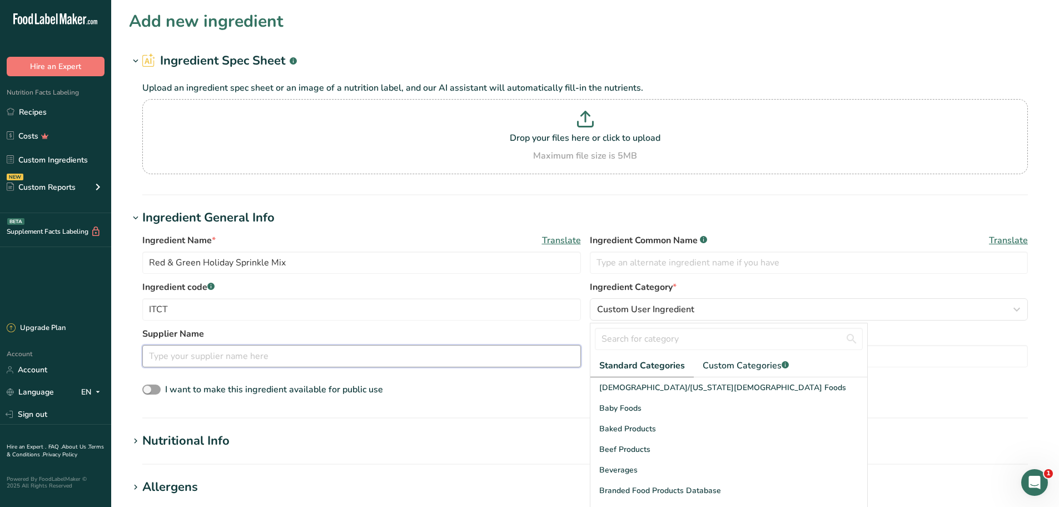
click at [327, 358] on input "text" at bounding box center [361, 356] width 439 height 22
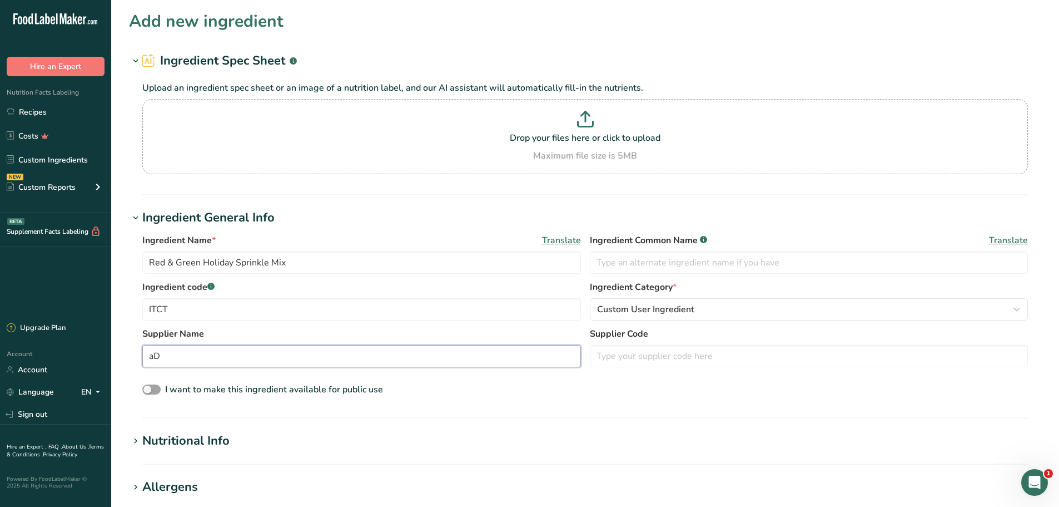
type input "a"
type input "Adourne"
click at [232, 438] on h1 "Nutritional Info" at bounding box center [585, 440] width 912 height 18
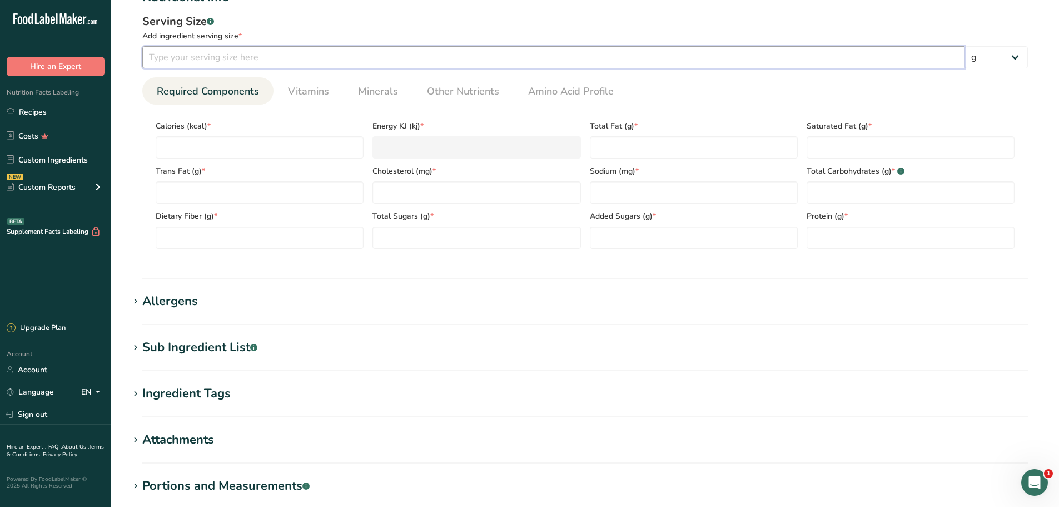
click at [189, 56] on input "number" at bounding box center [553, 57] width 822 height 22
click at [304, 62] on input "number" at bounding box center [553, 57] width 822 height 22
type input "4"
click at [311, 145] on input "number" at bounding box center [260, 147] width 208 height 22
type input "2"
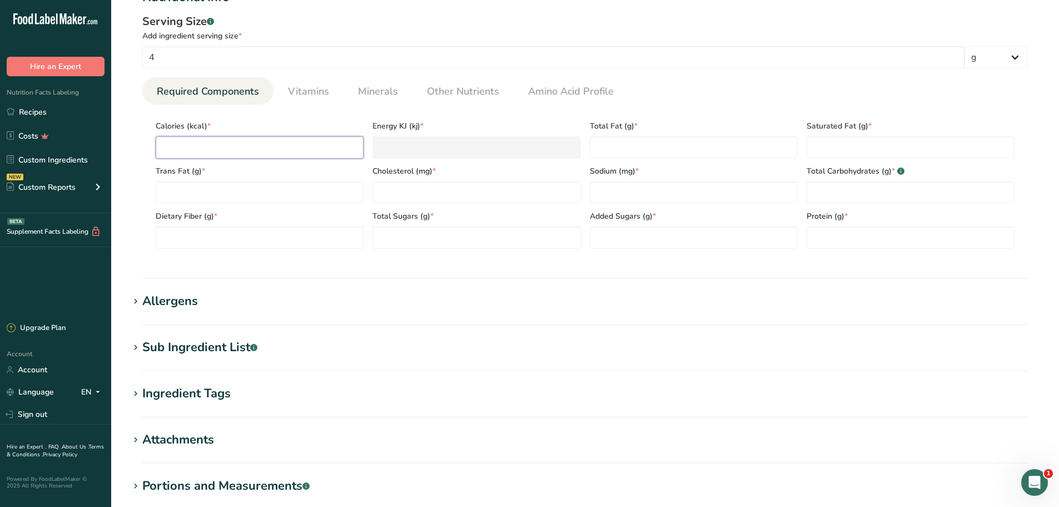
type KJ "8.4"
type input "20"
type KJ "83.7"
type input "20"
type Fat "1"
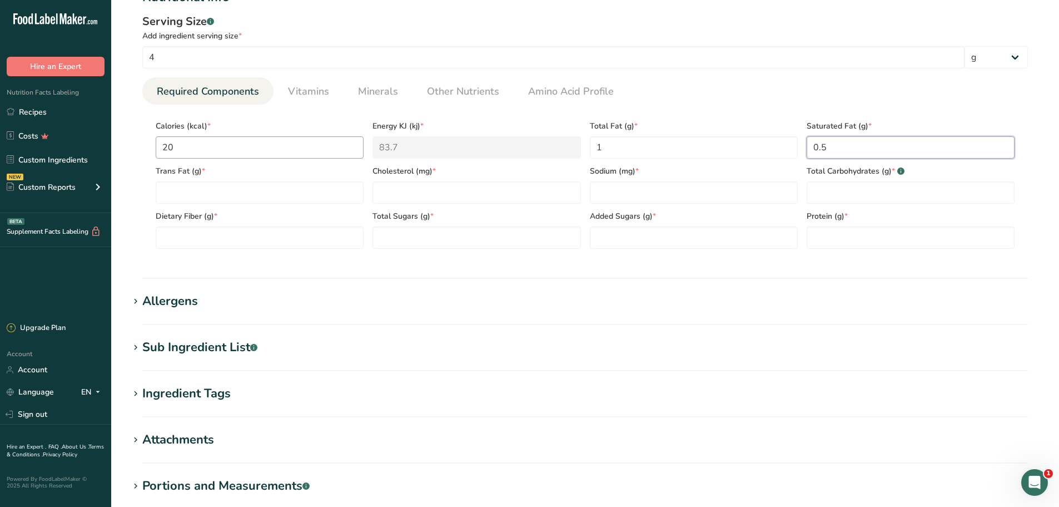
type Fat "0.5"
type Fat "0"
type input "0"
type Carbohydrates "3"
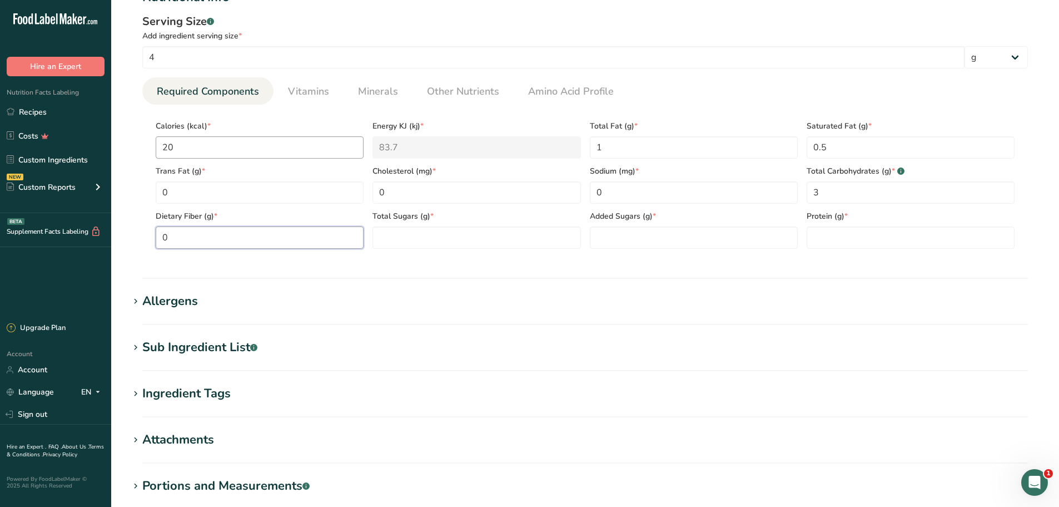
type Fiber "0"
type Sugars "3"
type input "0"
click at [178, 349] on div "Sub Ingredient List .a-a{fill:#347362;}.b-a{fill:#fff;}" at bounding box center [199, 347] width 115 height 18
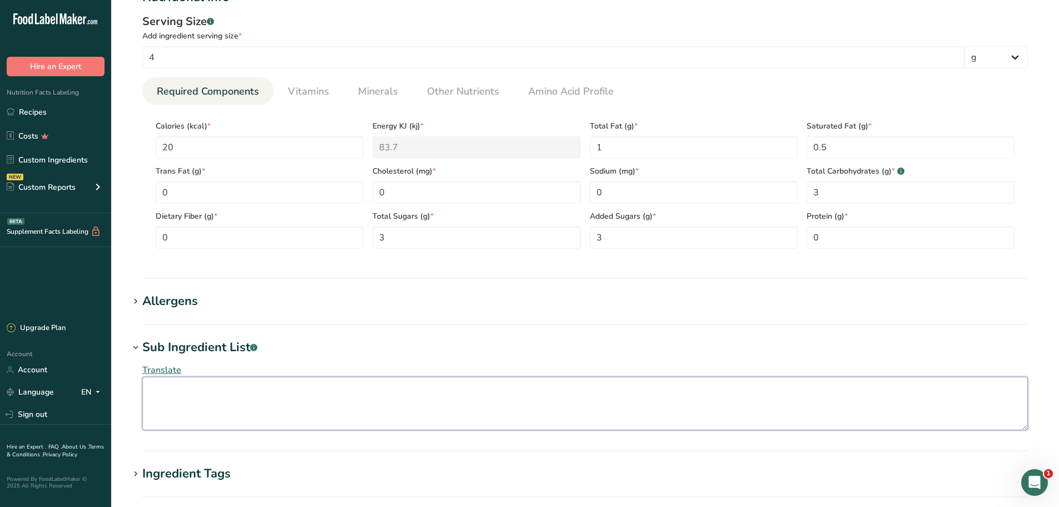
click at [236, 413] on textarea at bounding box center [585, 402] width 886 height 53
type textarea "S"
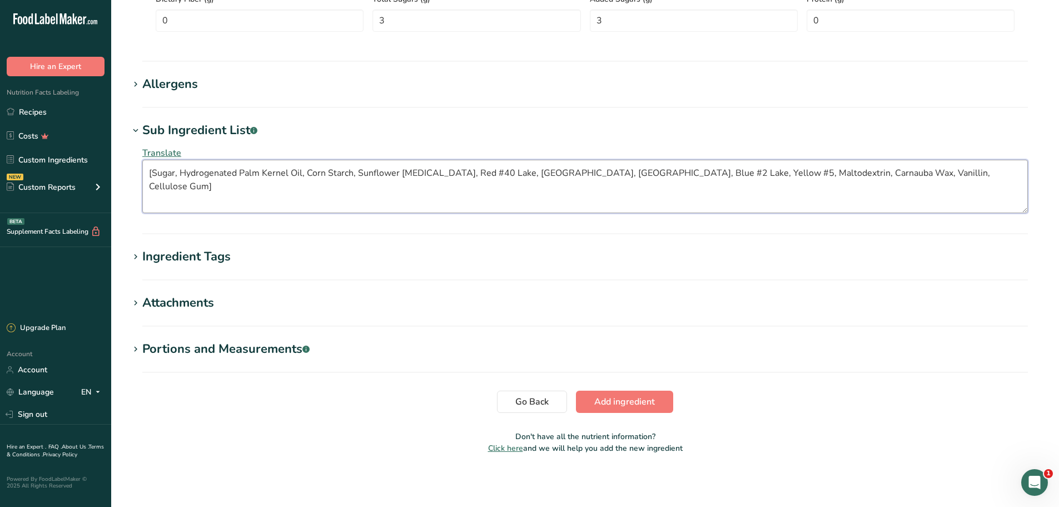
scroll to position [661, 0]
type textarea "[Sugar, Hydrogenated Palm Kernel Oil, Corn Starch, Sunflower [MEDICAL_DATA], Re…"
click at [618, 397] on span "Add ingredient" at bounding box center [624, 400] width 61 height 13
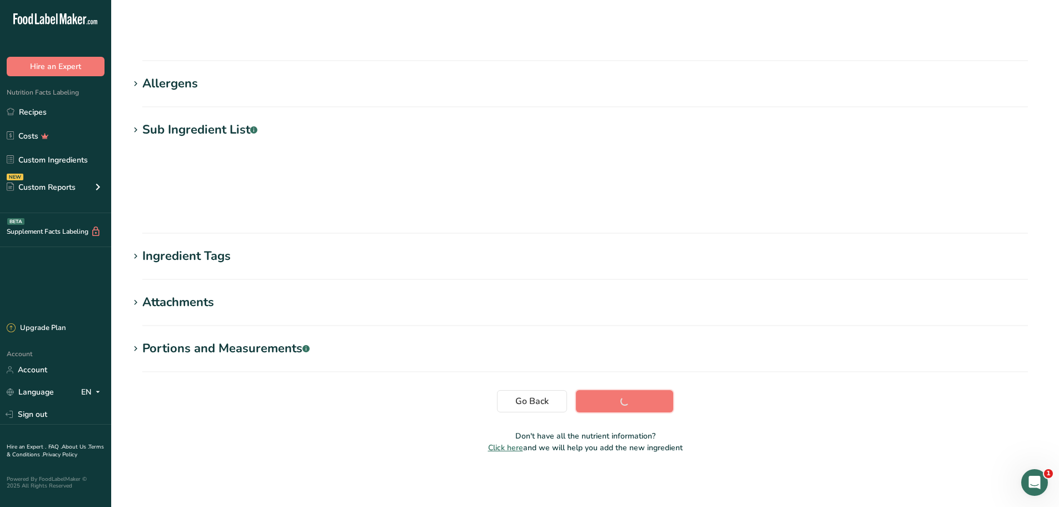
scroll to position [36, 0]
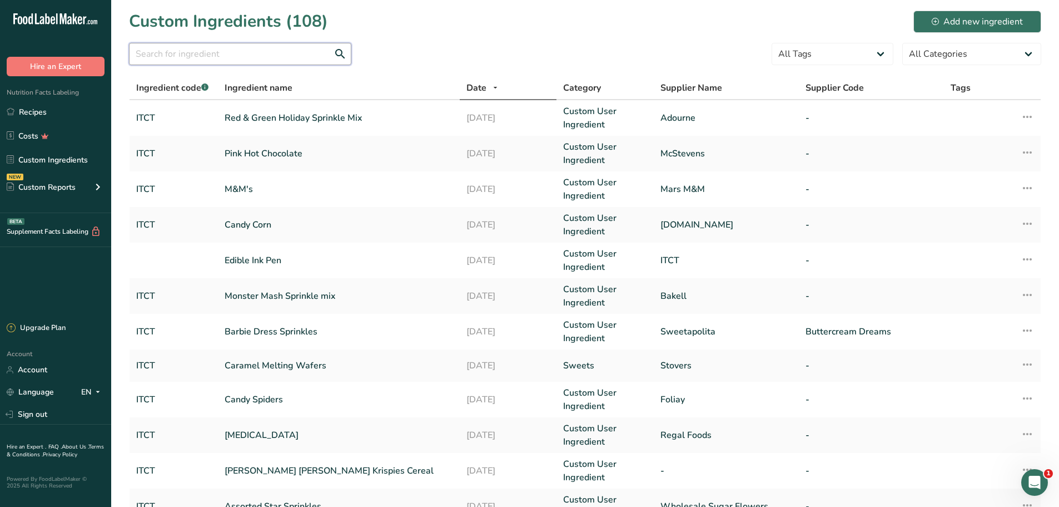
click at [241, 47] on input "text" at bounding box center [240, 54] width 222 height 22
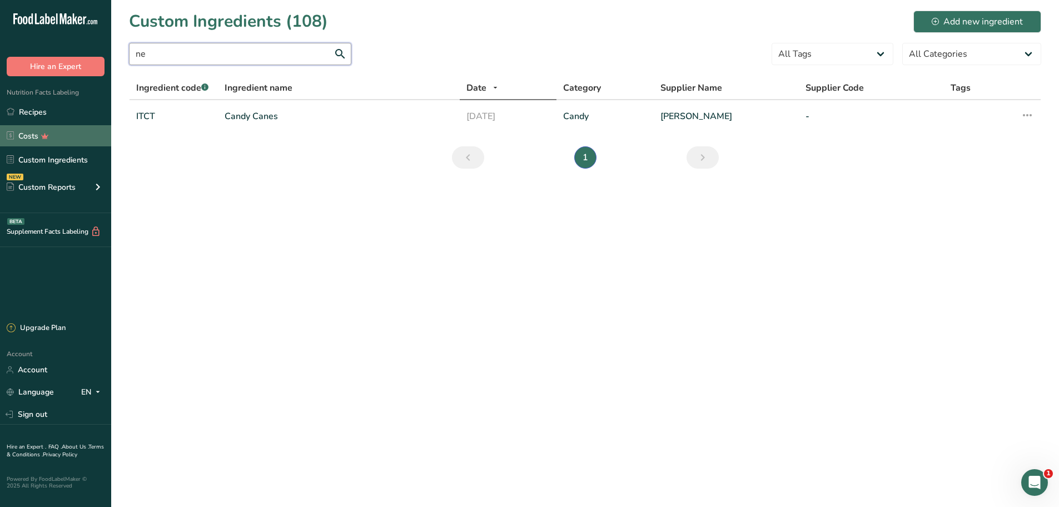
type input "n"
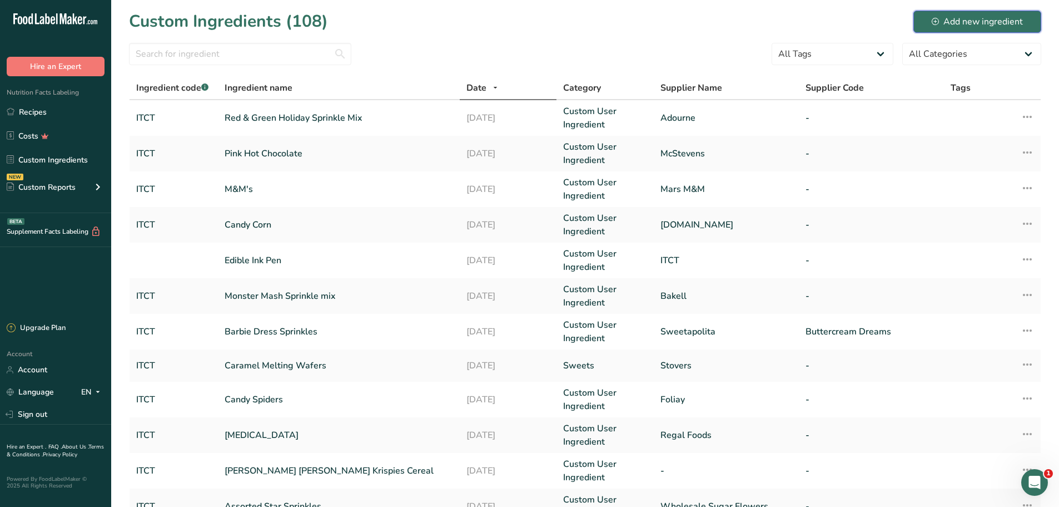
click at [995, 18] on div "Add new ingredient" at bounding box center [977, 21] width 91 height 13
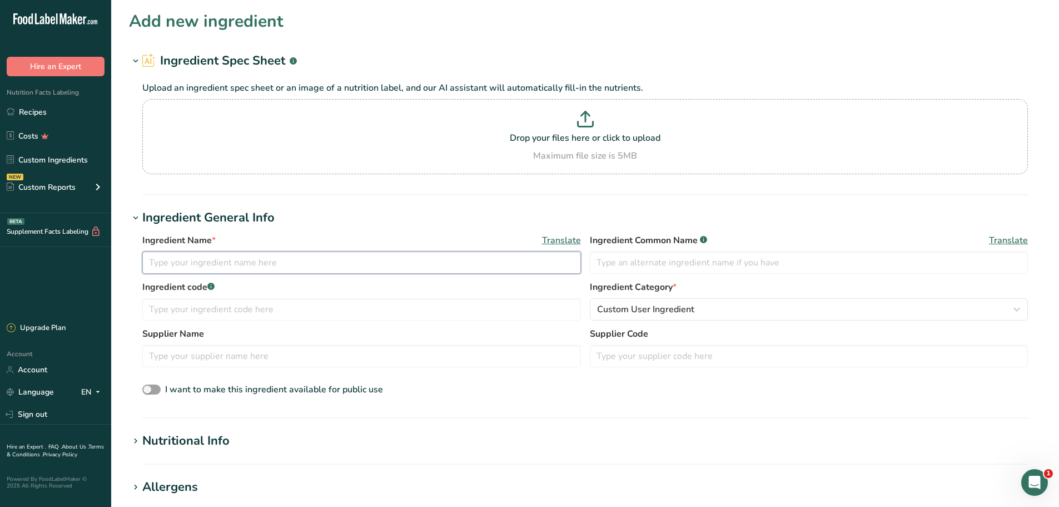
click at [235, 256] on input "text" at bounding box center [361, 262] width 439 height 22
type input "Nestle Hot Cocoa Mix"
click at [264, 304] on input "text" at bounding box center [361, 309] width 439 height 22
type input "ITCT"
click at [237, 353] on input "text" at bounding box center [361, 356] width 439 height 22
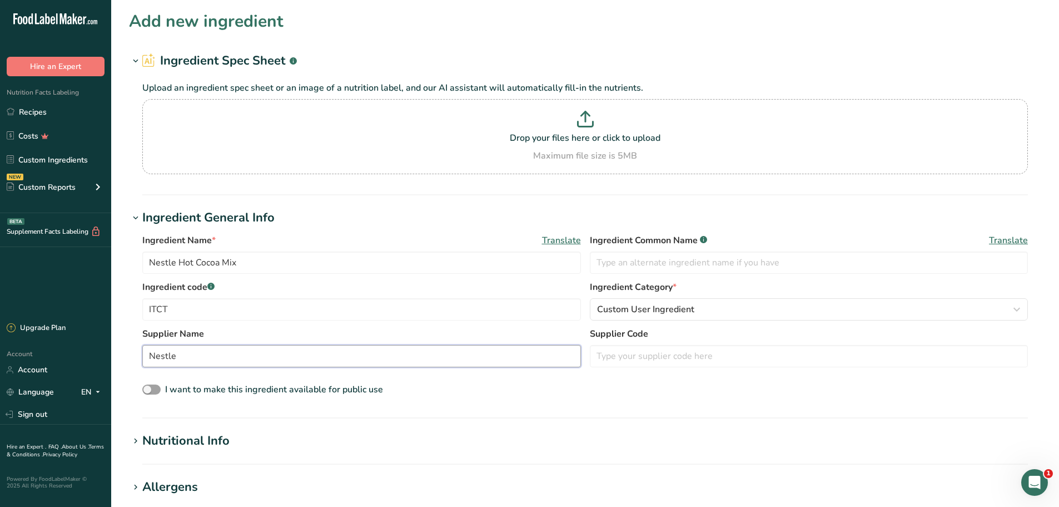
scroll to position [323, 0]
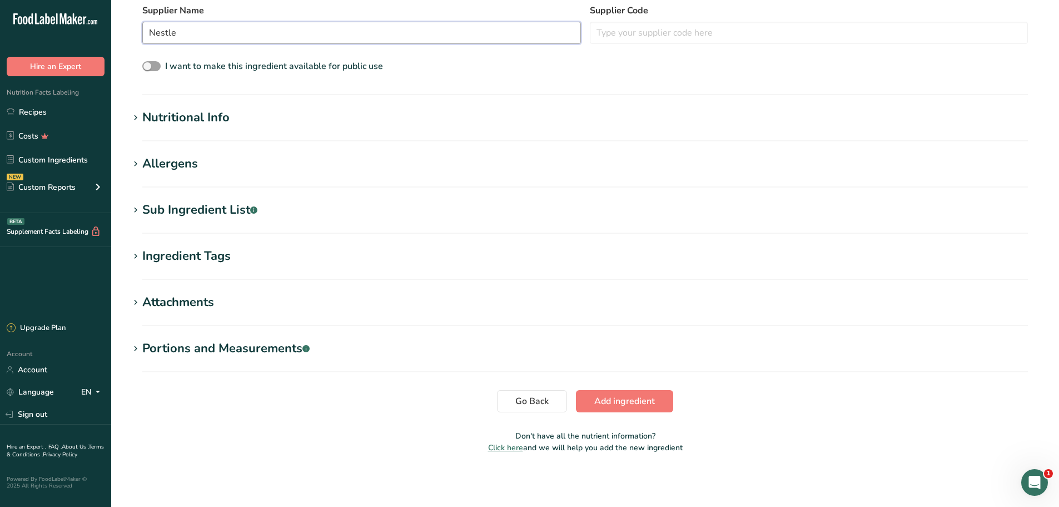
type input "Nestle"
click at [190, 128] on section "Nutritional Info Serving Size .a-a{fill:#347362;}.b-a{fill:#fff;} Add ingredien…" at bounding box center [585, 124] width 912 height 33
click at [181, 119] on div "Nutritional Info" at bounding box center [185, 117] width 87 height 18
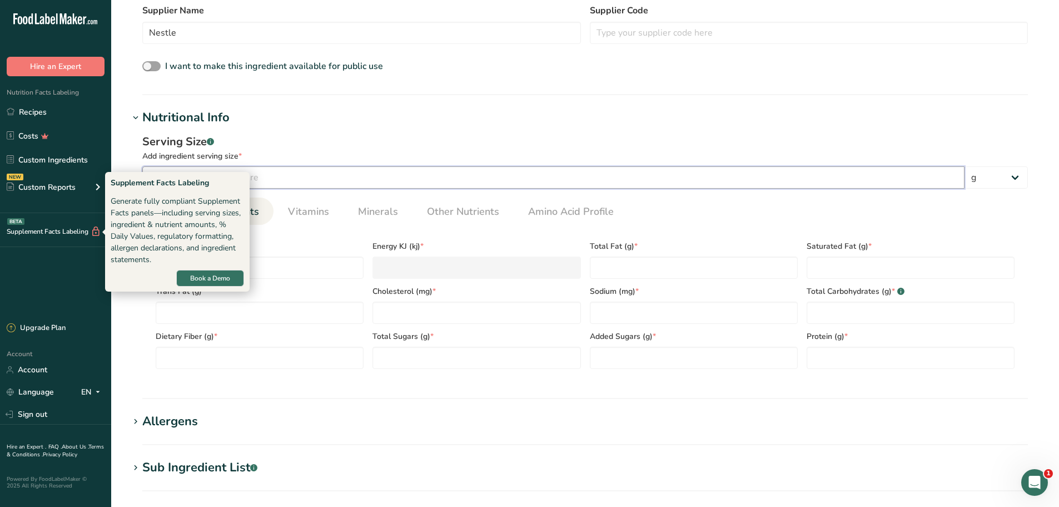
click at [298, 178] on input "number" at bounding box center [553, 177] width 822 height 22
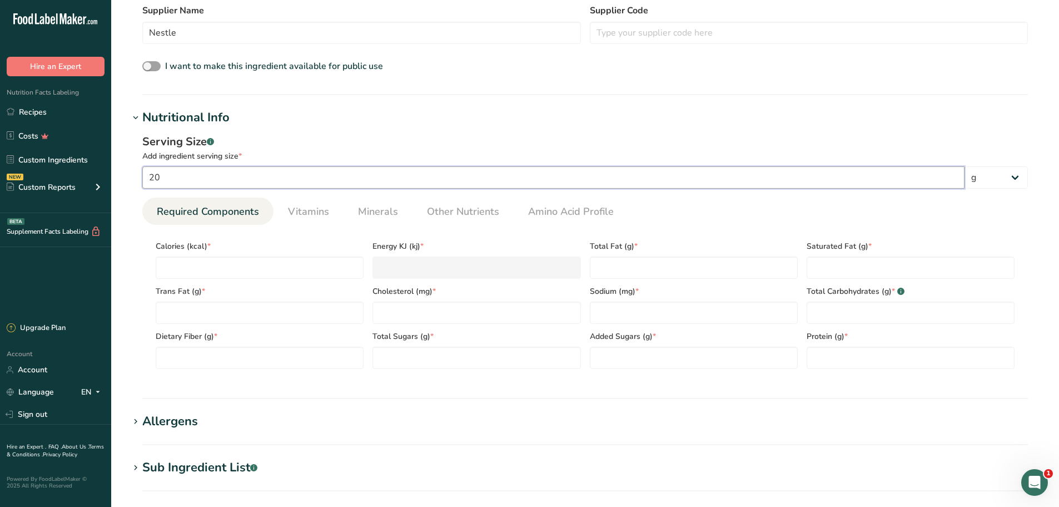
type input "20"
type input "8"
type KJ "33.5"
type input "80"
type KJ "334.7"
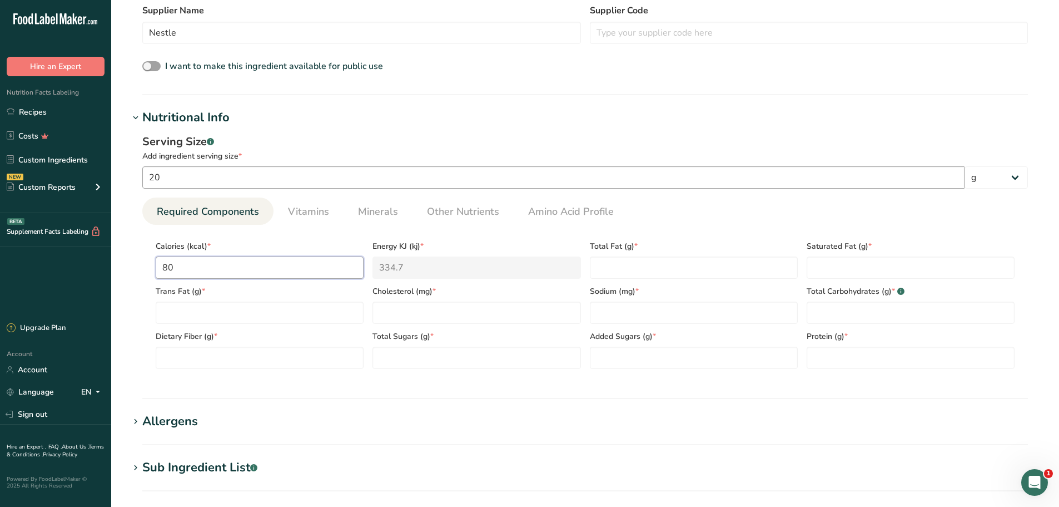
type input "80"
type Fat "2"
type Fat "1.5"
type Fat "0"
type input "0"
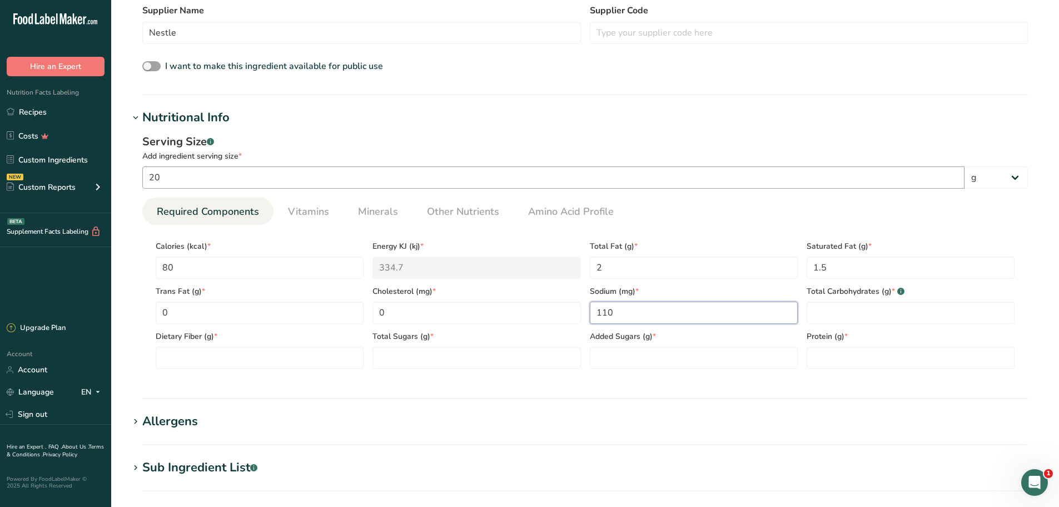
type input "110"
type Carbohydrates "17"
type Fiber "0"
type Sugars "14"
type Sugars "0"
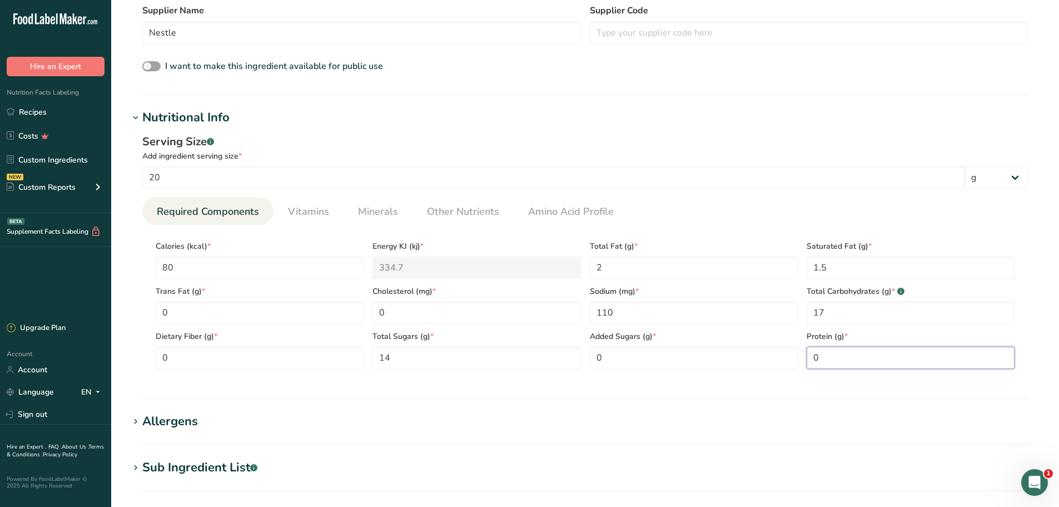
type input "0"
click at [168, 423] on div "Allergens" at bounding box center [170, 421] width 56 height 18
click at [213, 467] on input "text" at bounding box center [585, 465] width 885 height 17
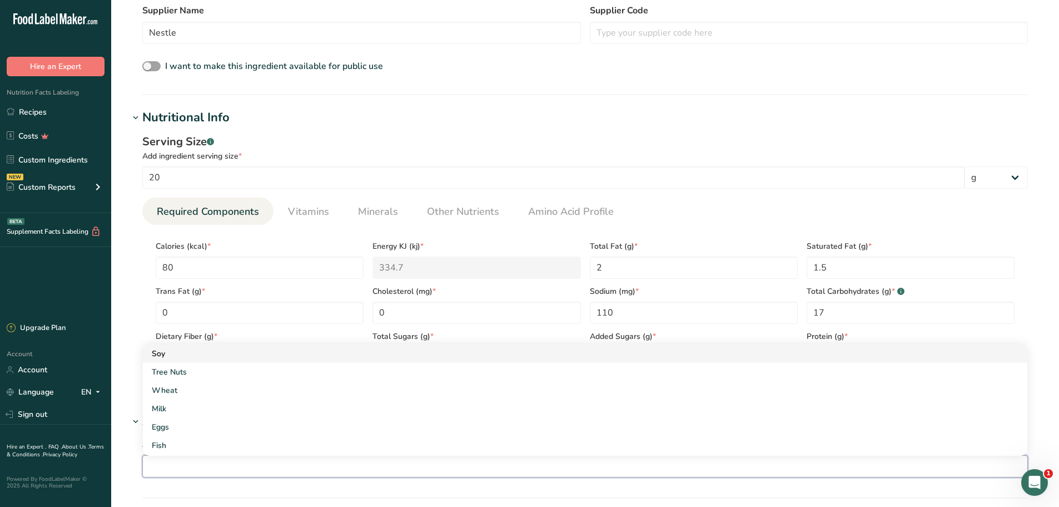
click at [179, 351] on div "Soy" at bounding box center [576, 354] width 849 height 12
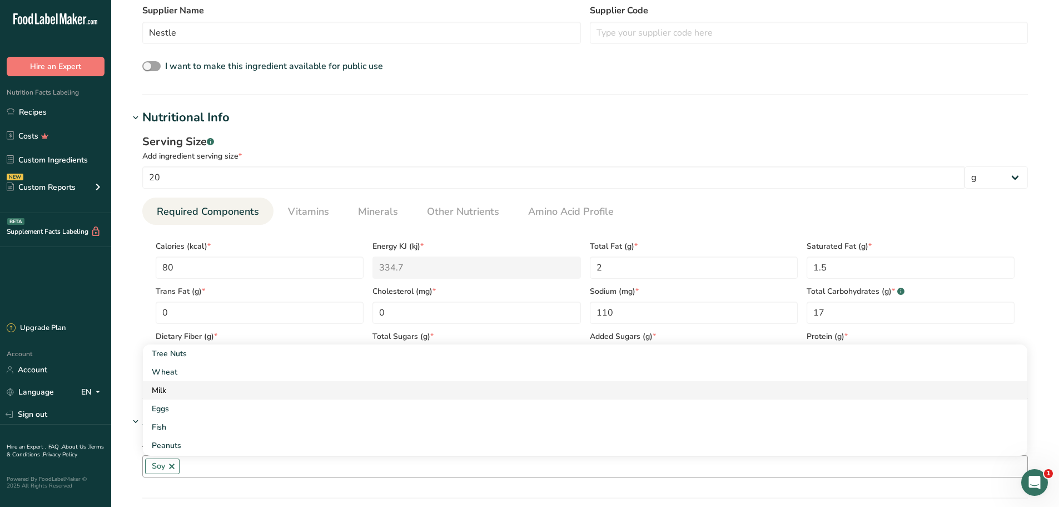
click at [178, 391] on div "Milk" at bounding box center [576, 390] width 849 height 12
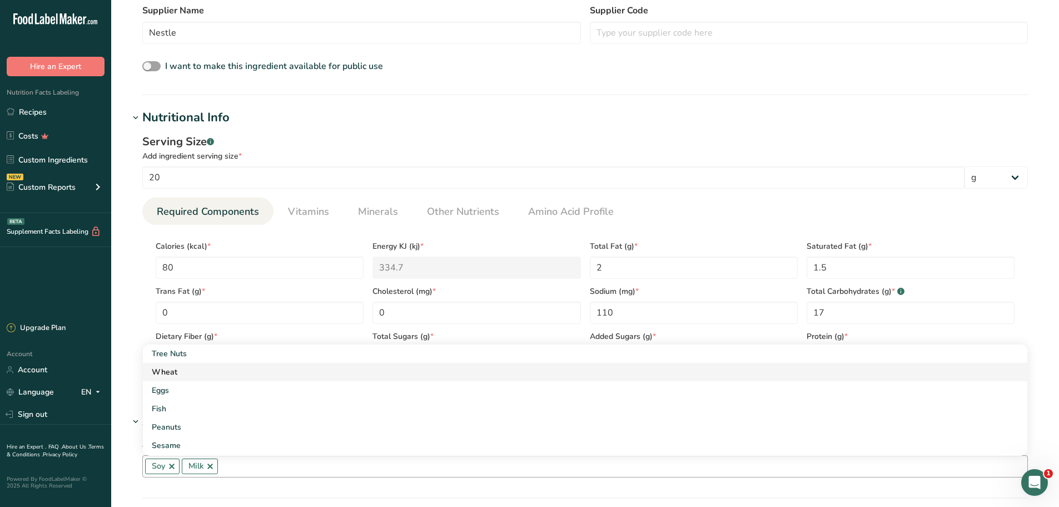
click at [206, 370] on div "Wheat" at bounding box center [576, 372] width 849 height 12
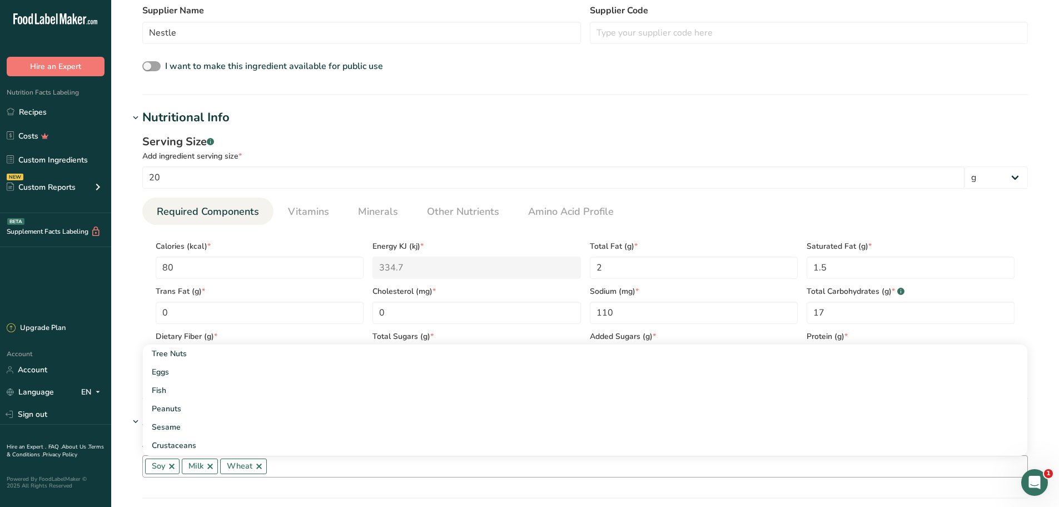
scroll to position [634, 0]
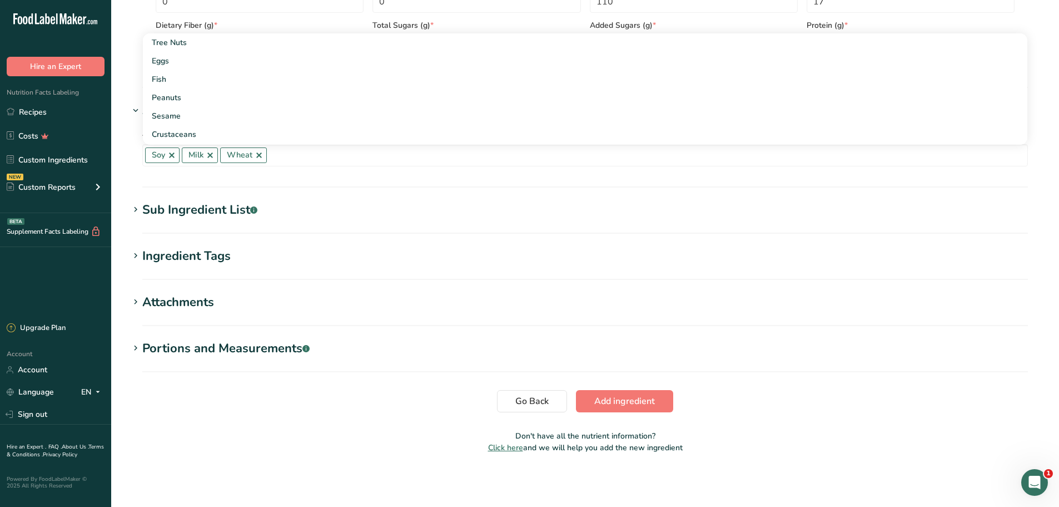
click at [172, 201] on div "Sub Ingredient List .a-a{fill:#347362;}.b-a{fill:#fff;}" at bounding box center [199, 210] width 115 height 18
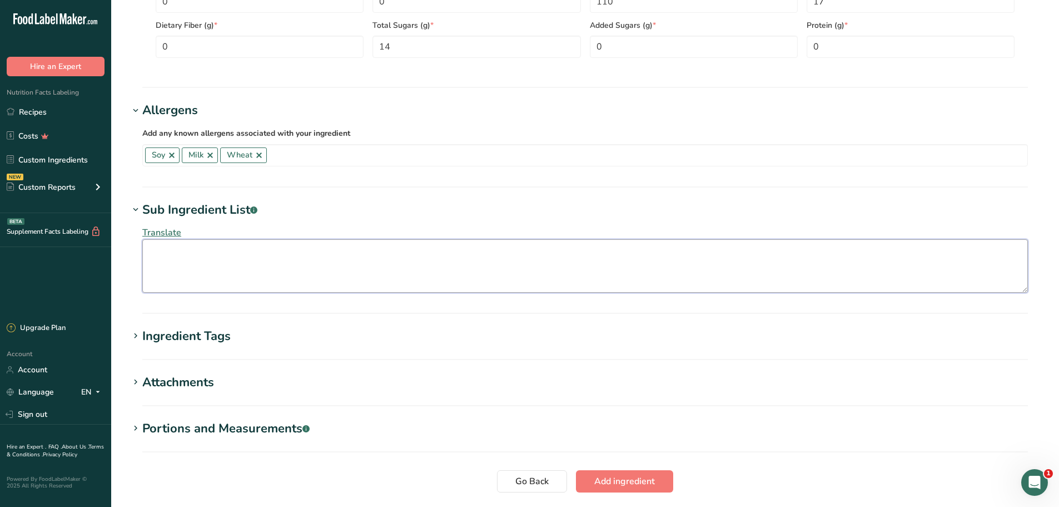
click at [202, 261] on textarea at bounding box center [585, 265] width 886 height 53
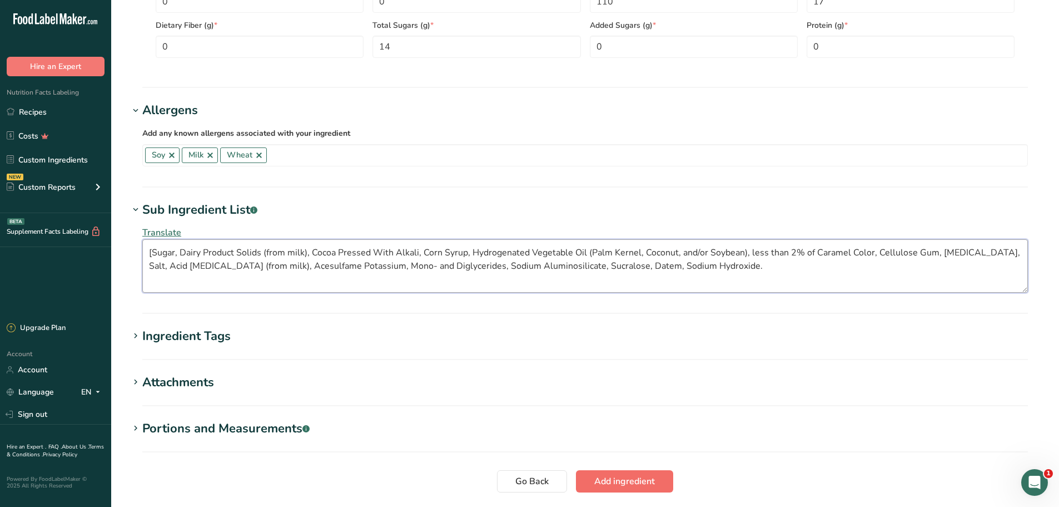
type textarea "[Sugar, Dairy Product Solids (from milk), Cocoa Pressed With Alkali, Corn Syrup…"
click at [629, 486] on span "Add ingredient" at bounding box center [624, 480] width 61 height 13
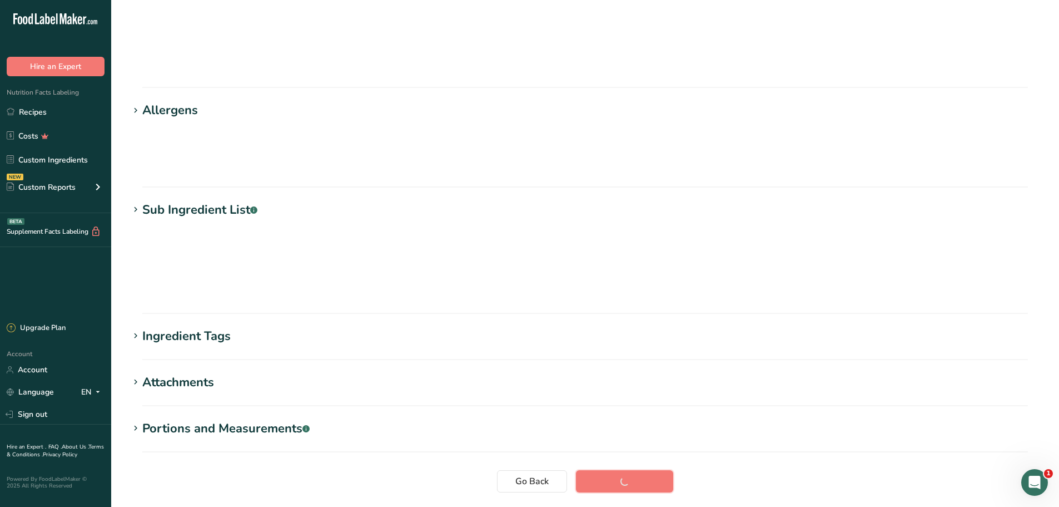
scroll to position [36, 0]
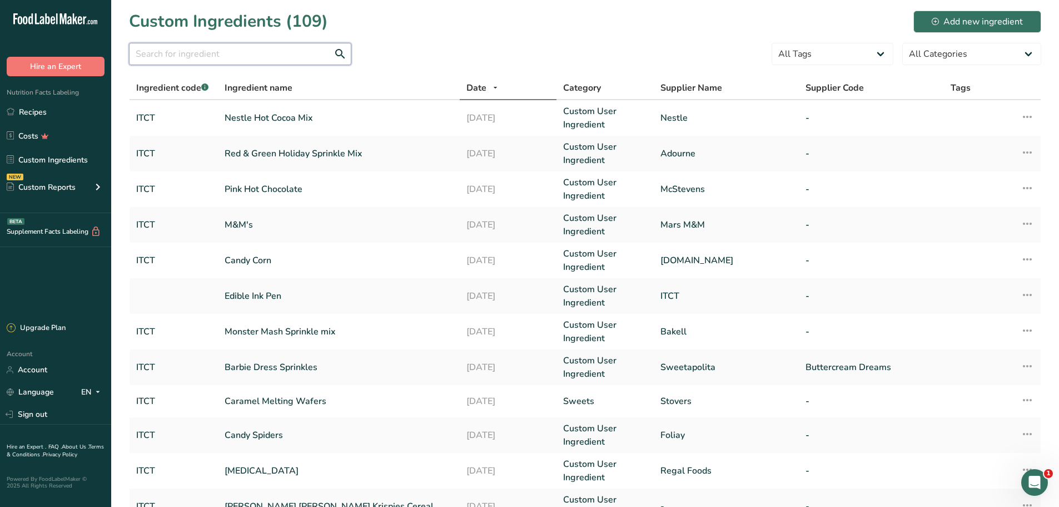
click at [161, 51] on input "text" at bounding box center [240, 54] width 222 height 22
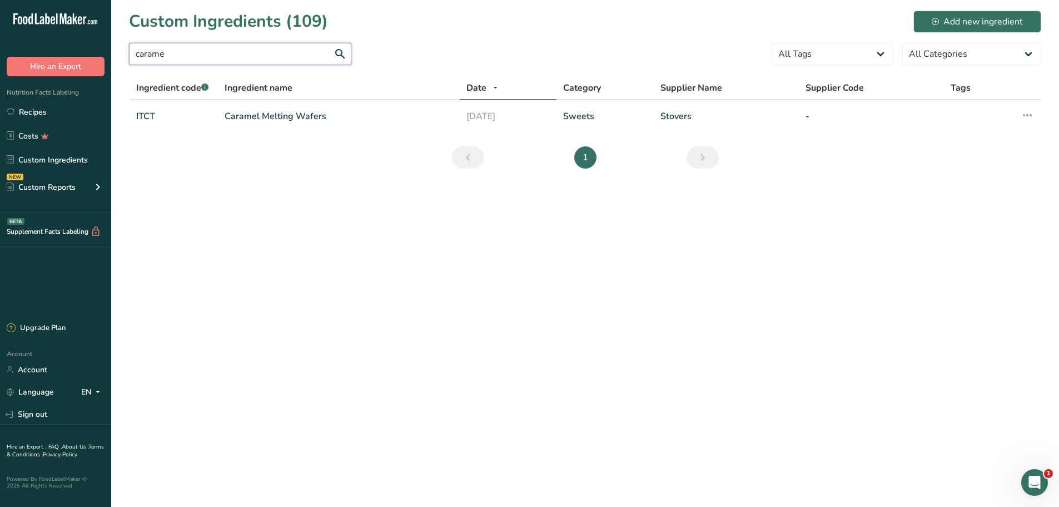
type input "carame"
click at [970, 24] on div "Add new ingredient" at bounding box center [977, 21] width 91 height 13
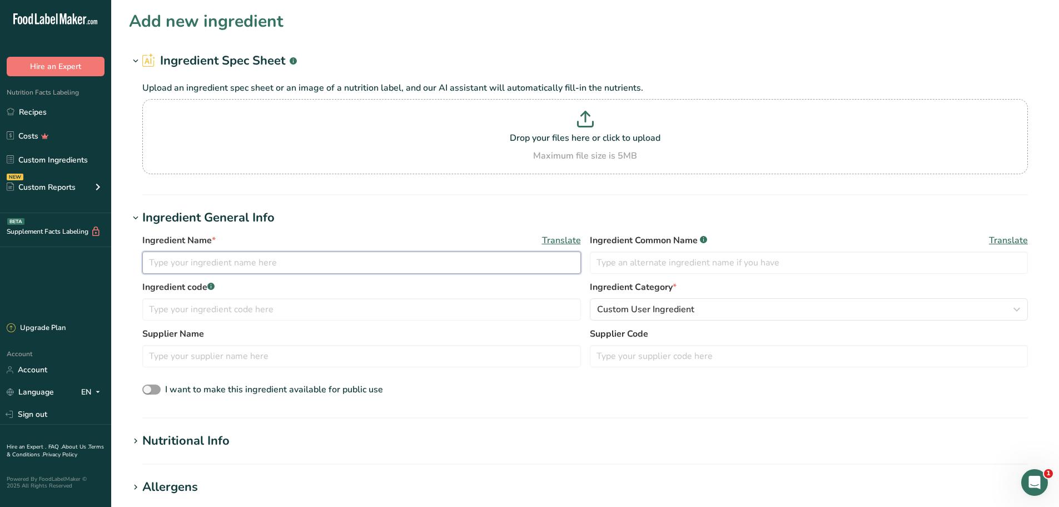
click at [211, 254] on input "text" at bounding box center [361, 262] width 439 height 22
type input "Caramel Cups"
click at [255, 300] on input "text" at bounding box center [361, 309] width 439 height 22
type input "ITCT"
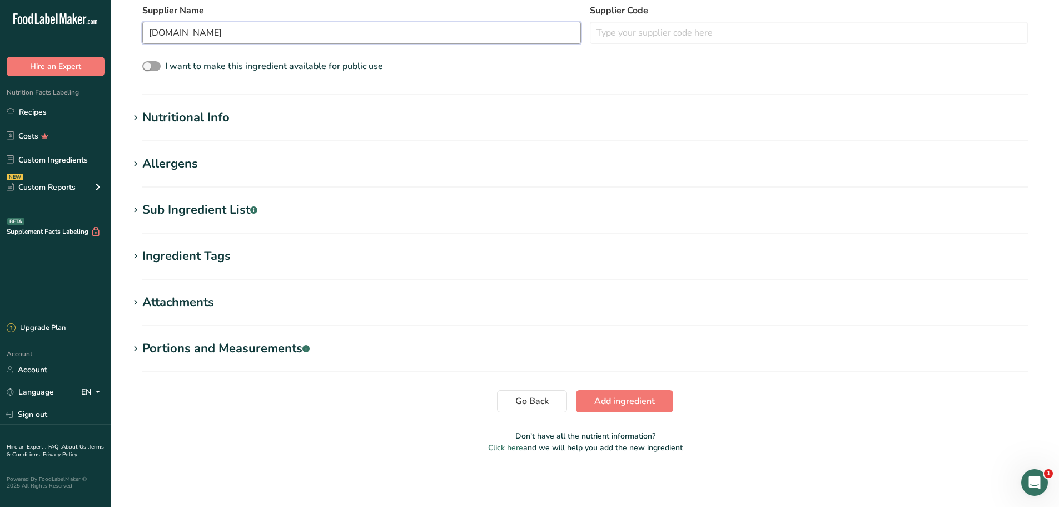
type input "[DOMAIN_NAME]"
click at [173, 124] on div "Nutritional Info" at bounding box center [185, 117] width 87 height 18
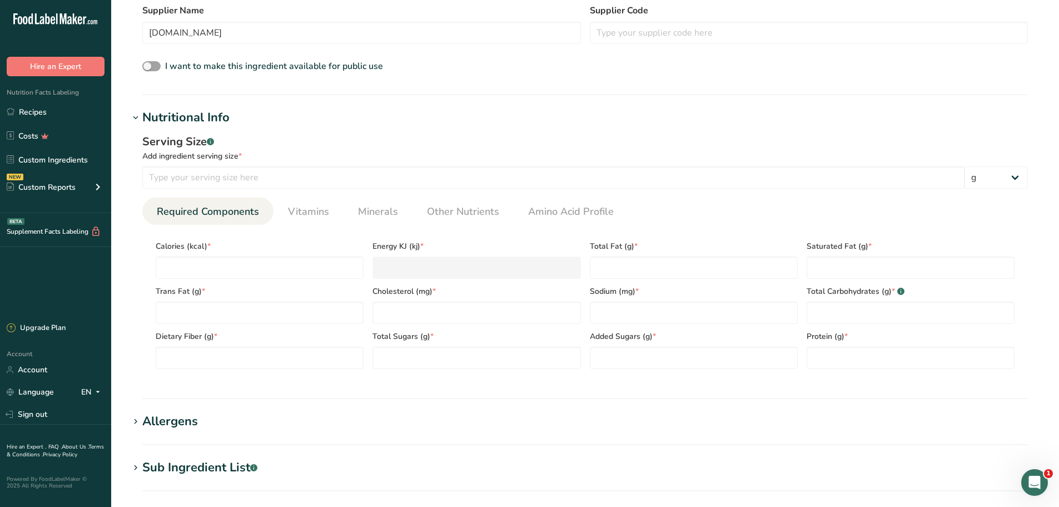
click at [187, 163] on div "Serving Size .a-a{fill:#347362;}.b-a{fill:#fff;} Add ingredient serving size * …" at bounding box center [585, 160] width 886 height 55
click at [187, 171] on input "number" at bounding box center [553, 177] width 822 height 22
type input "1"
type input "28"
type input "1"
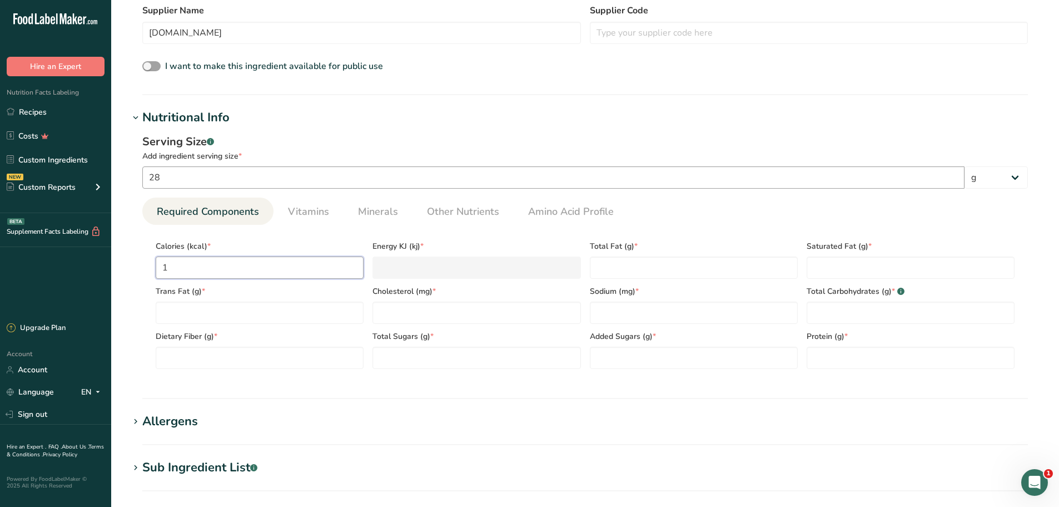
type KJ "4.2"
type input "13"
type KJ "54.4"
type input "137"
type KJ "573.2"
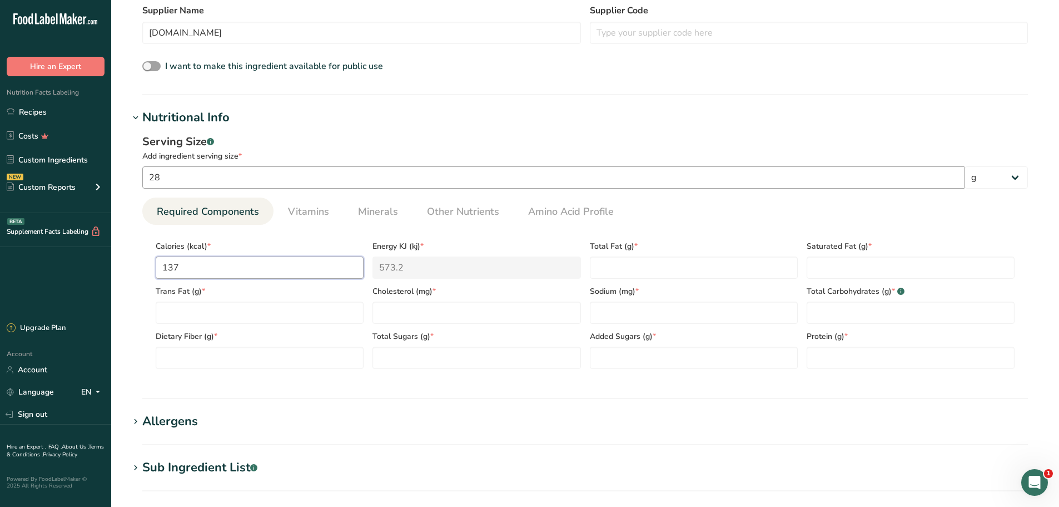
type input "137"
type Fat "8"
type Fat "6"
type Fat "0"
type input "4"
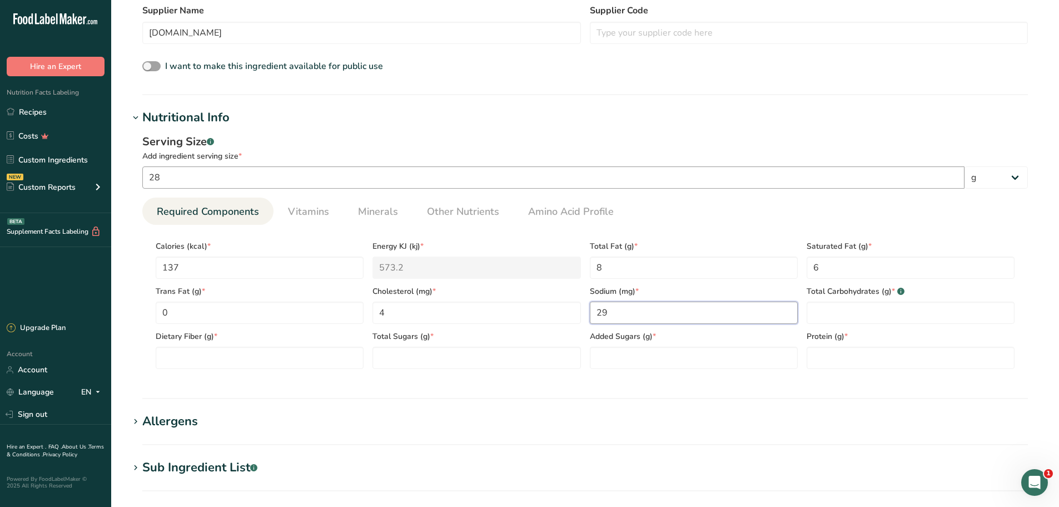
type input "29"
type Carbohydrates "17"
type Fiber "0"
type Sugars "15"
type Sugars "0"
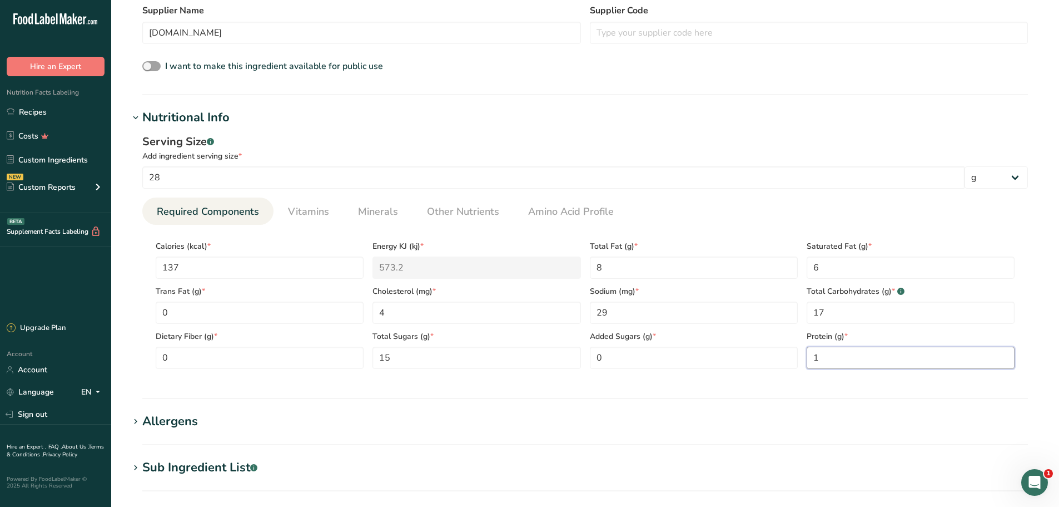
type input "1"
click at [162, 422] on div "Allergens" at bounding box center [170, 421] width 56 height 18
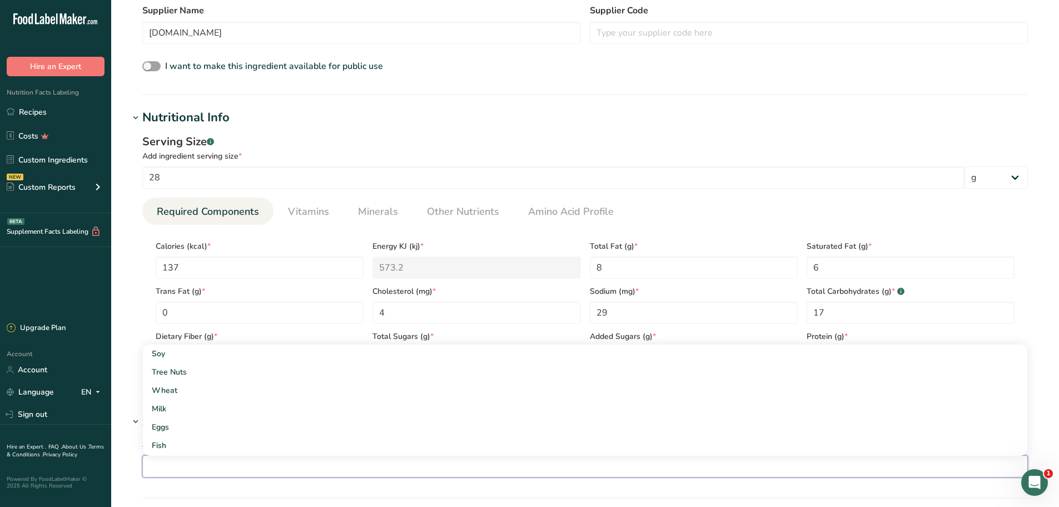
click at [188, 468] on input "text" at bounding box center [585, 465] width 885 height 17
click at [177, 407] on div "Milk" at bounding box center [576, 409] width 849 height 12
click at [173, 358] on div "Soy" at bounding box center [576, 354] width 849 height 12
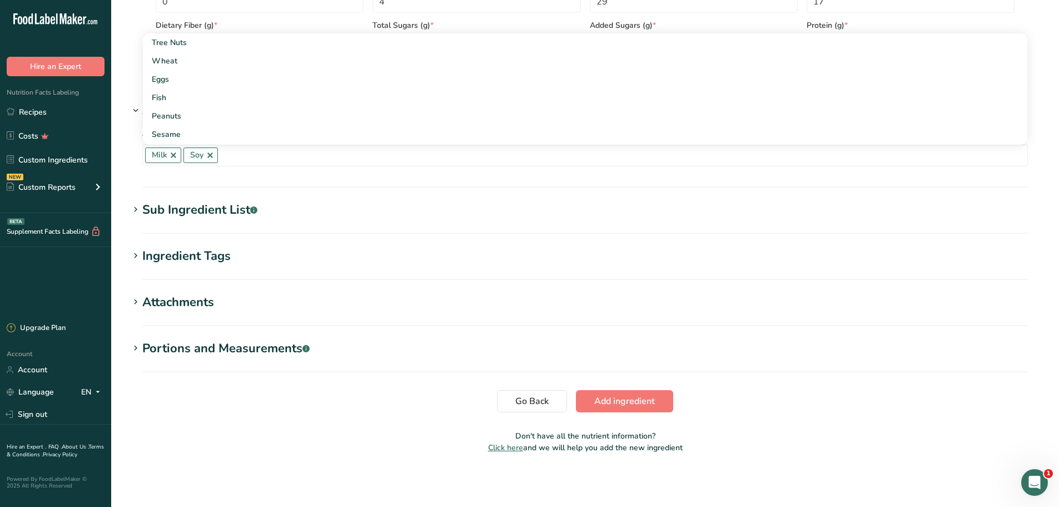
click at [225, 212] on div "Sub Ingredient List .a-a{fill:#347362;}.b-a{fill:#fff;}" at bounding box center [199, 210] width 115 height 18
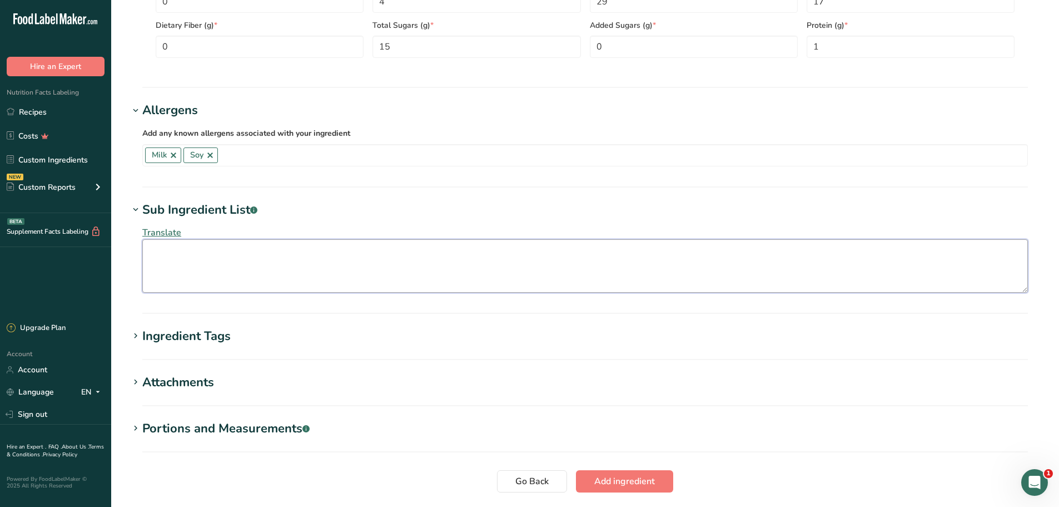
click at [170, 275] on textarea at bounding box center [585, 265] width 886 height 53
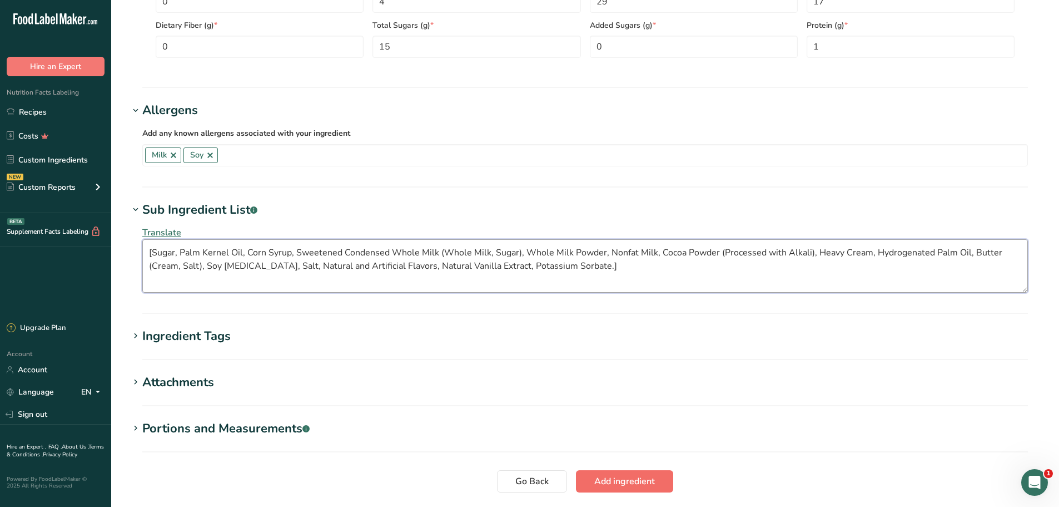
type textarea "[Sugar, Palm Kernel Oil, Corn Syrup, Sweetened Condensed Whole Milk (Whole Milk…"
click at [617, 479] on span "Add ingredient" at bounding box center [624, 480] width 61 height 13
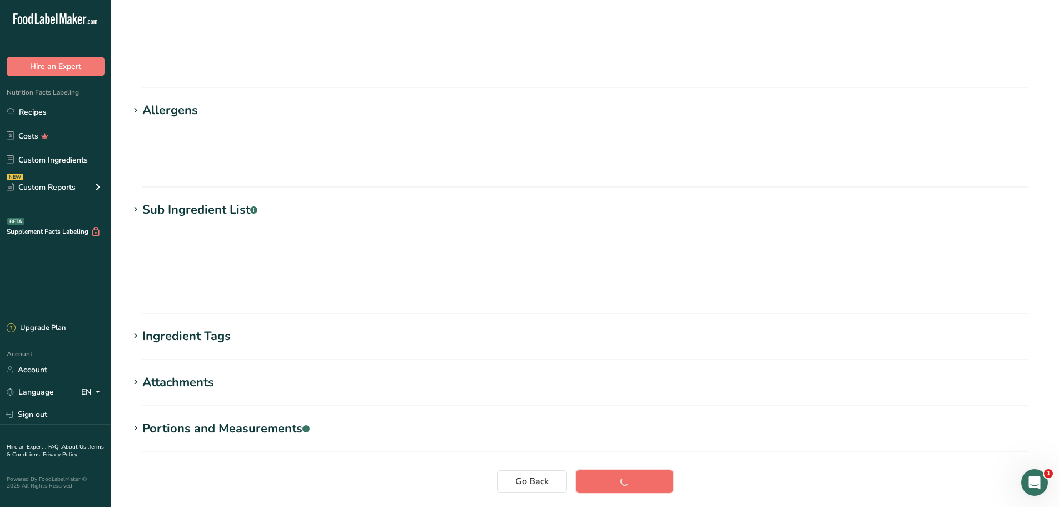
scroll to position [36, 0]
